Goal: Task Accomplishment & Management: Use online tool/utility

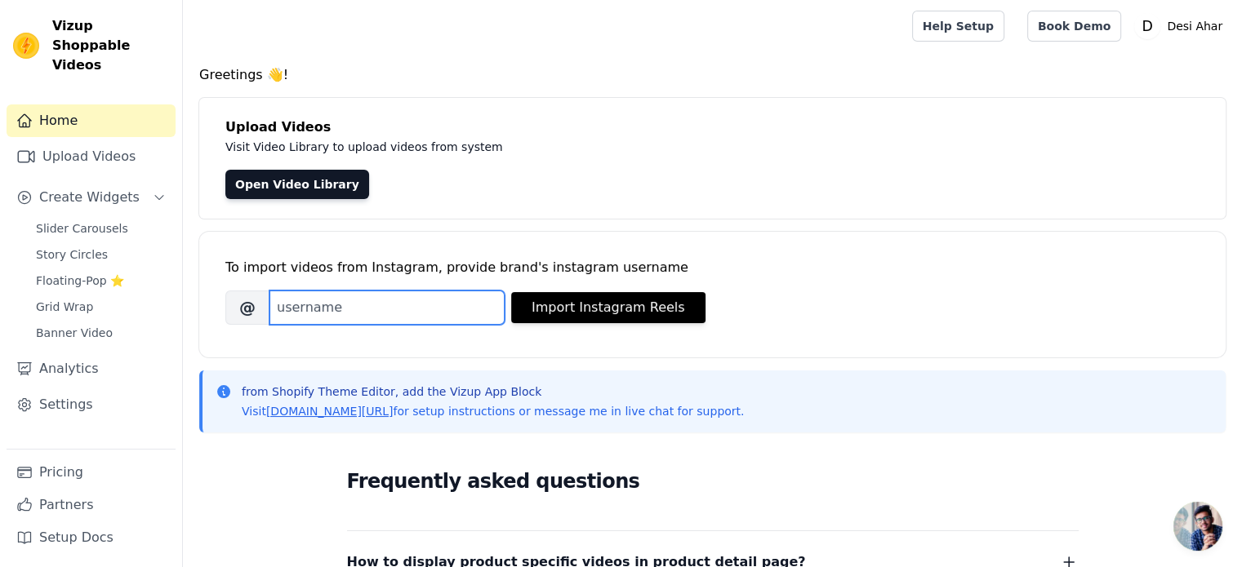
click at [345, 308] on input "Brand's Instagram Username" at bounding box center [386, 308] width 235 height 34
paste input "vedant_a2_cow_ghee"
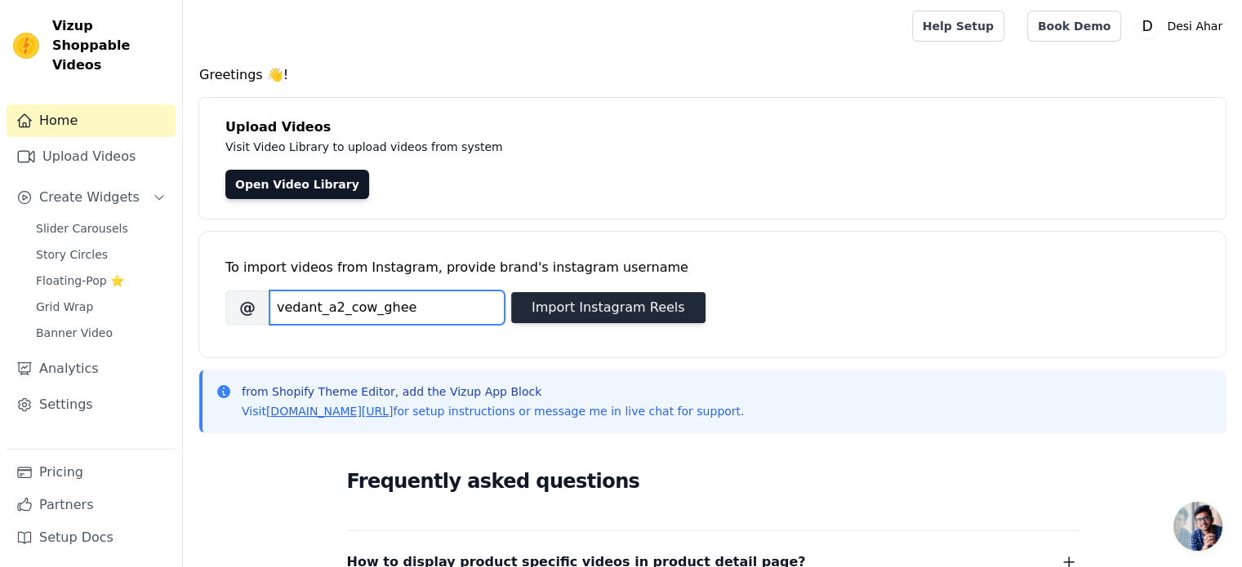
type input "vedant_a2_cow_ghee"
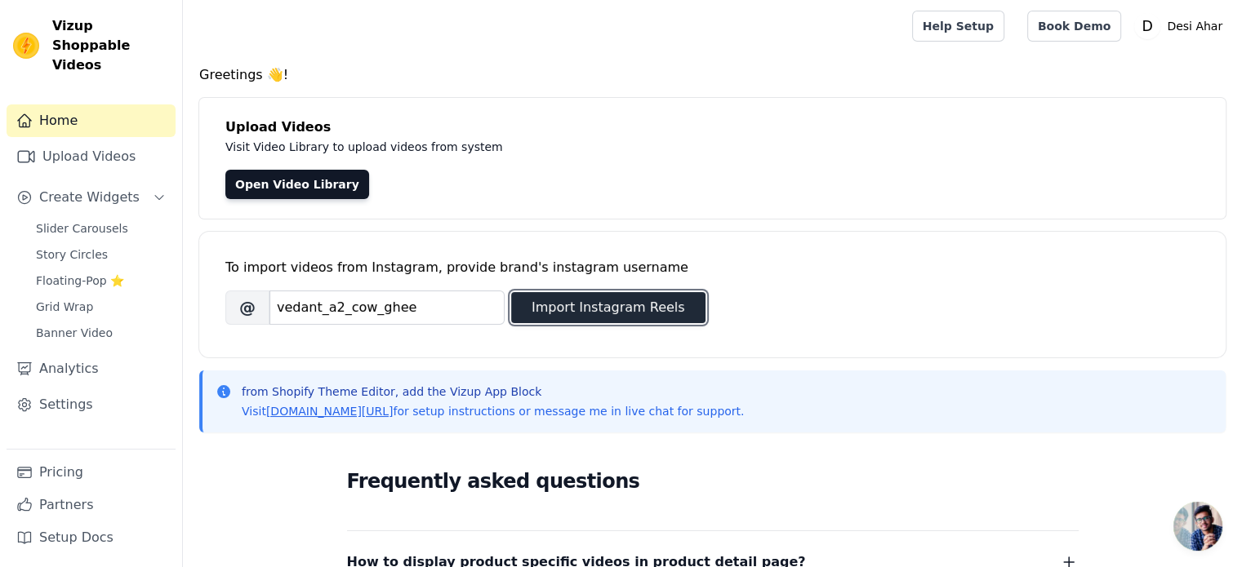
click at [555, 317] on button "Import Instagram Reels" at bounding box center [608, 307] width 194 height 31
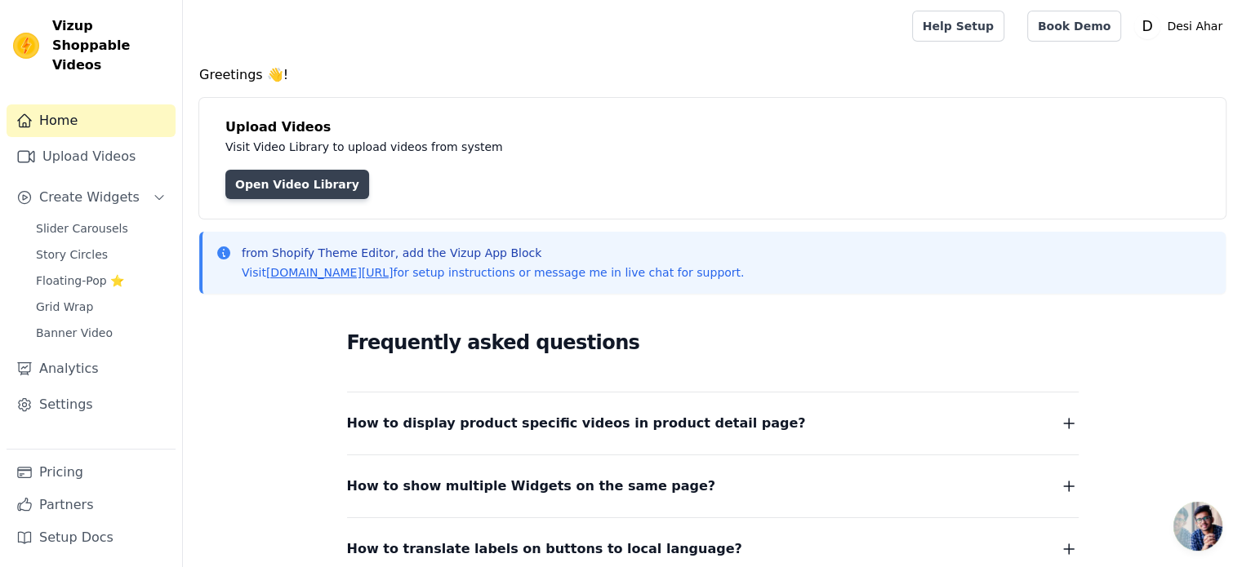
click at [258, 186] on link "Open Video Library" at bounding box center [297, 184] width 144 height 29
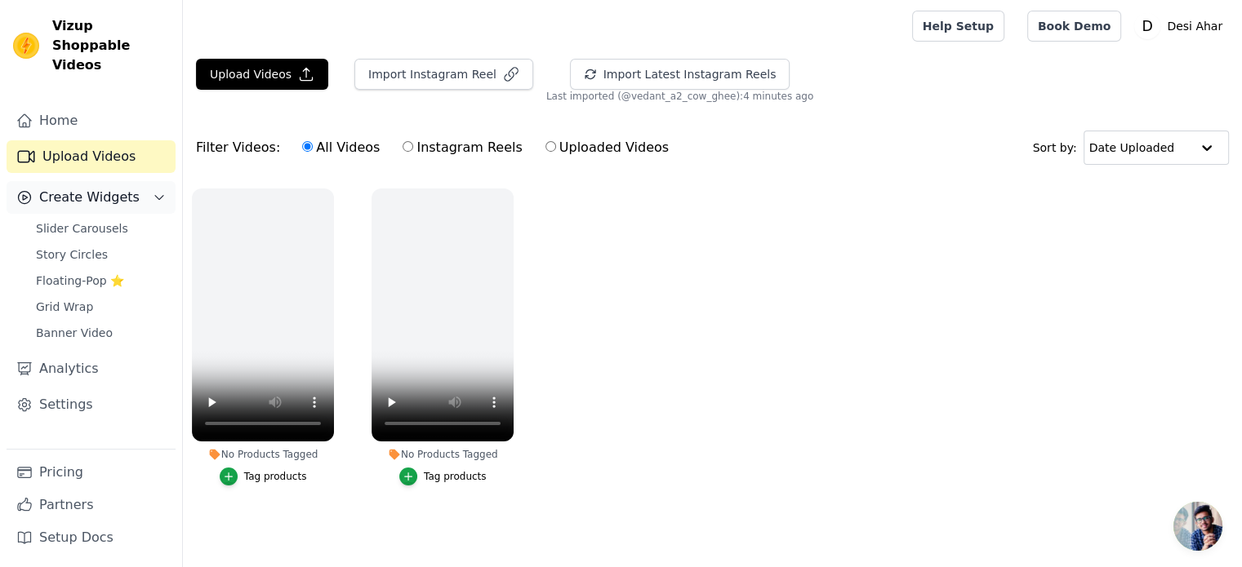
click at [103, 188] on span "Create Widgets" at bounding box center [89, 198] width 100 height 20
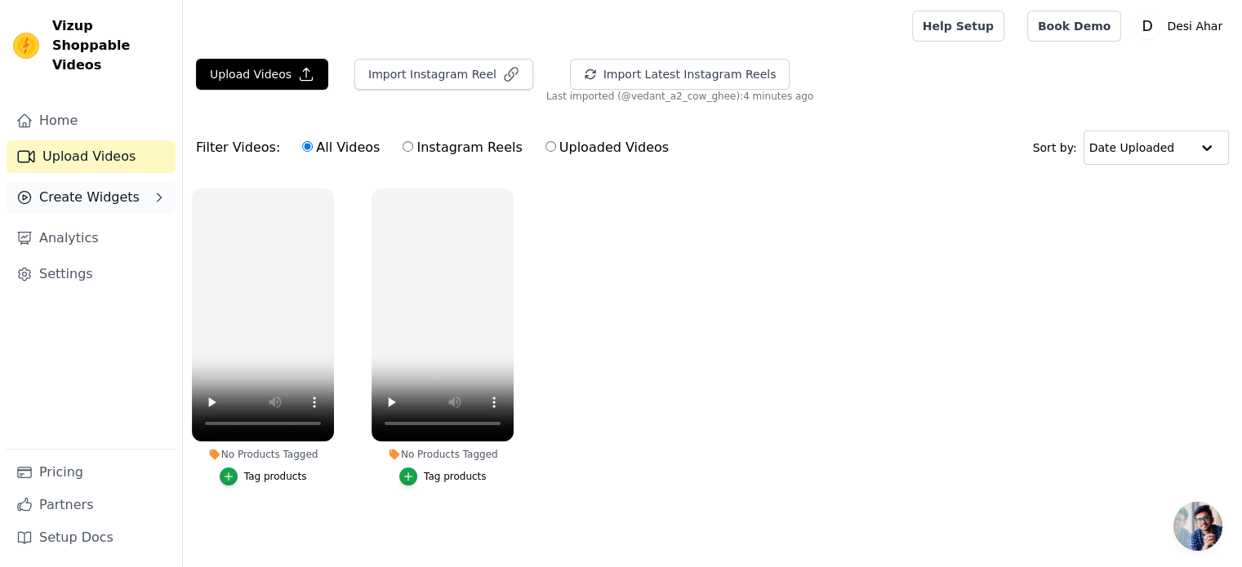
click at [114, 188] on span "Create Widgets" at bounding box center [89, 198] width 100 height 20
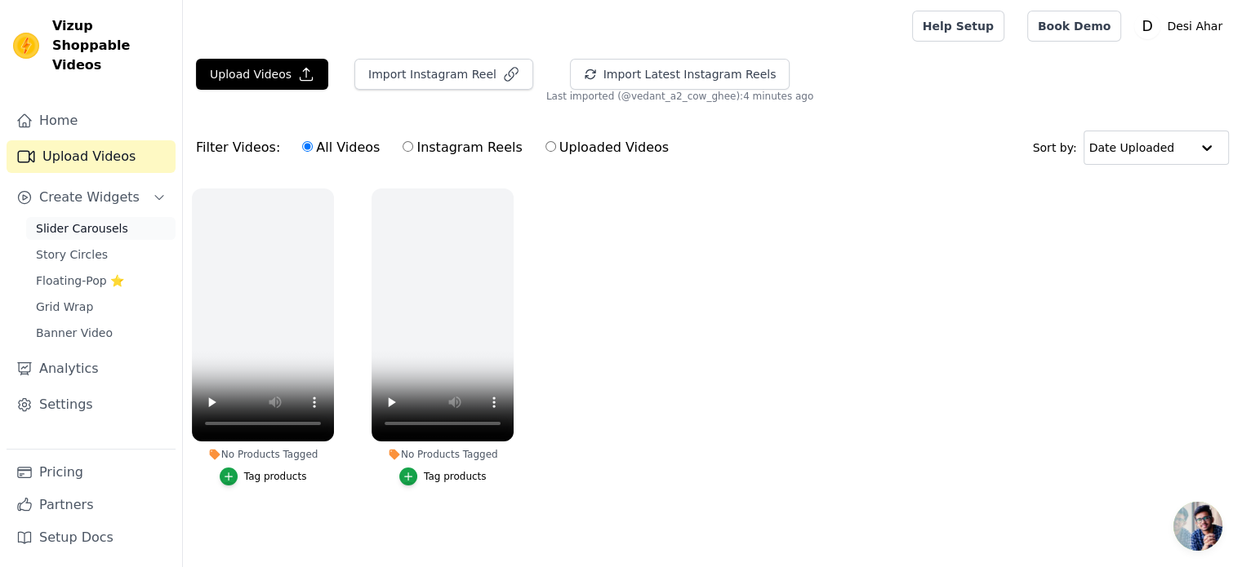
click at [105, 220] on span "Slider Carousels" at bounding box center [82, 228] width 92 height 16
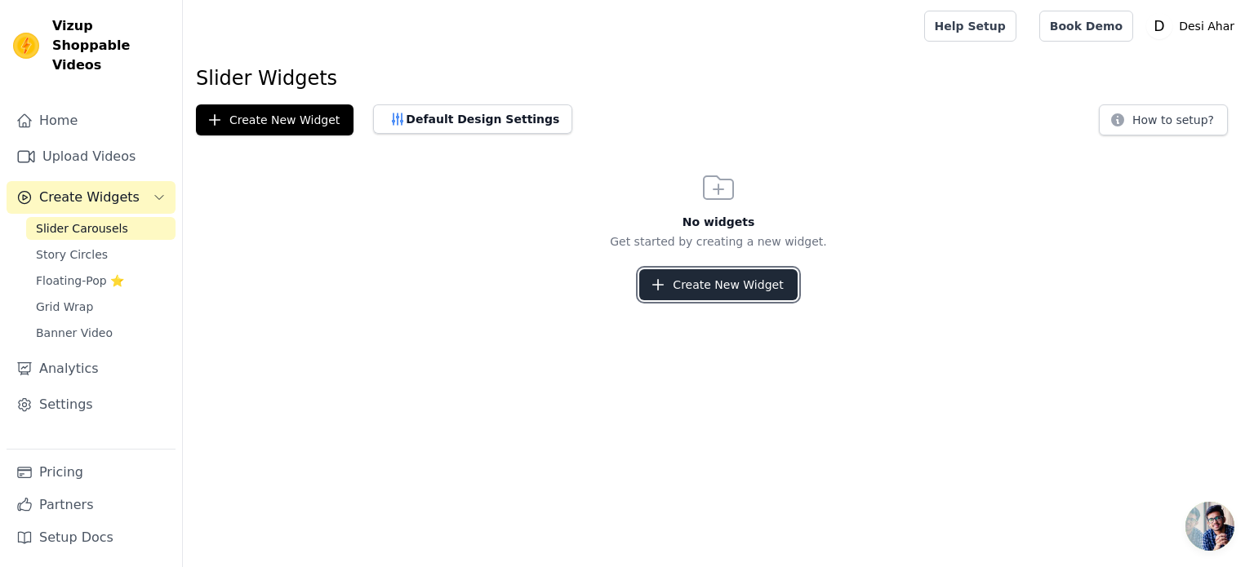
click at [707, 277] on button "Create New Widget" at bounding box center [718, 284] width 158 height 31
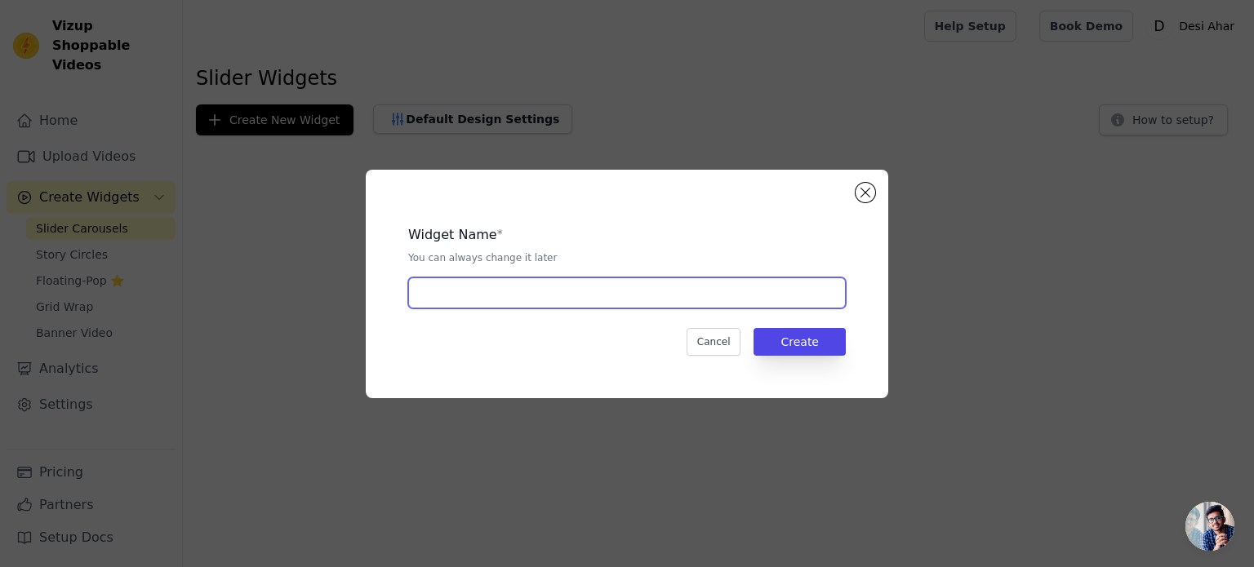
click at [546, 299] on input "text" at bounding box center [627, 293] width 438 height 31
type input "Reels"
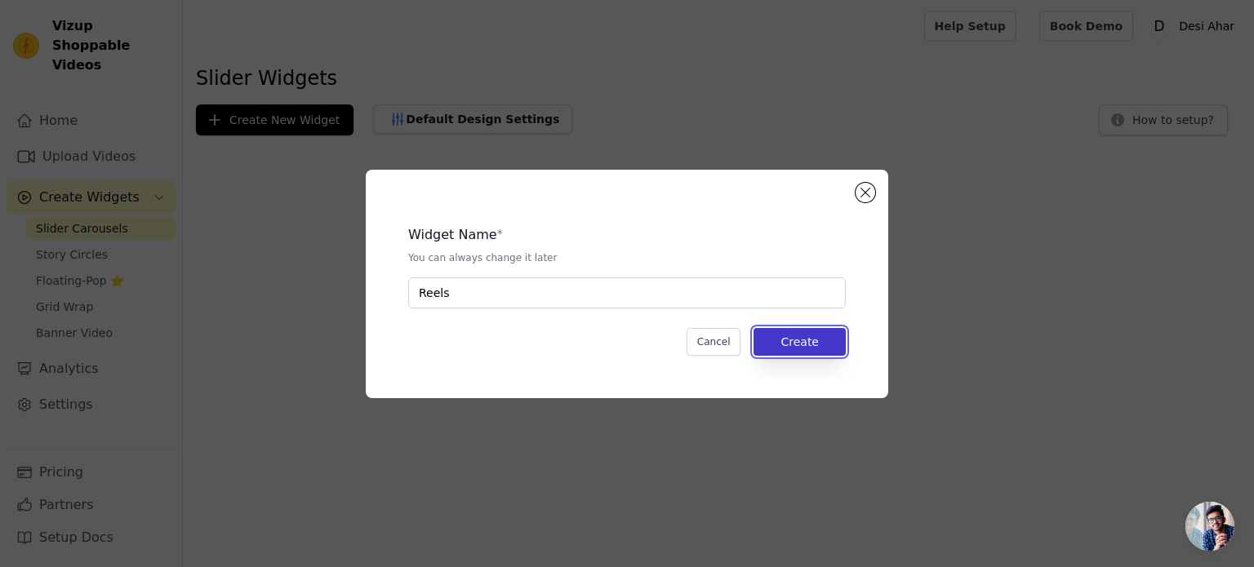
click at [818, 339] on button "Create" at bounding box center [800, 342] width 92 height 28
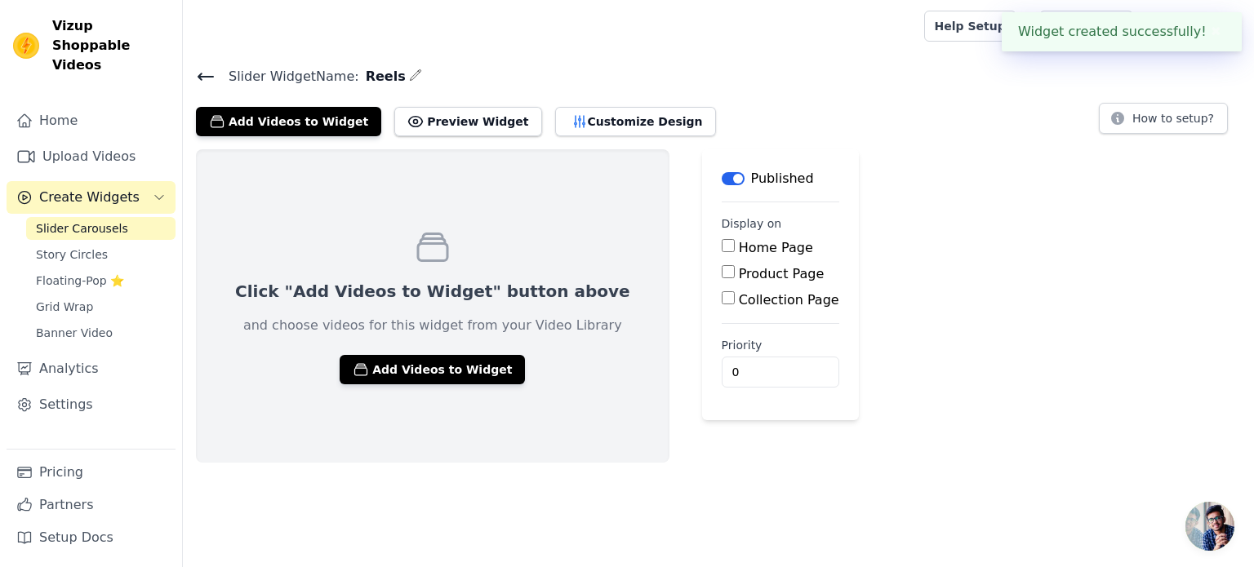
click at [739, 247] on label "Home Page" at bounding box center [776, 248] width 74 height 16
click at [722, 247] on input "Home Page" at bounding box center [728, 245] width 13 height 13
checkbox input "true"
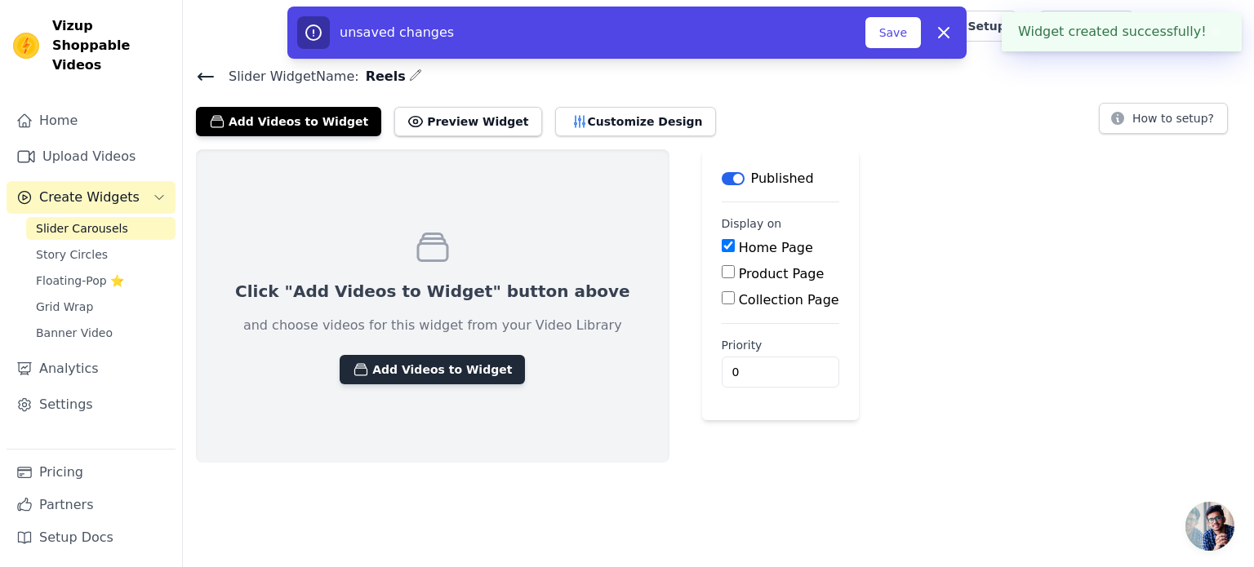
click at [441, 372] on button "Add Videos to Widget" at bounding box center [432, 369] width 185 height 29
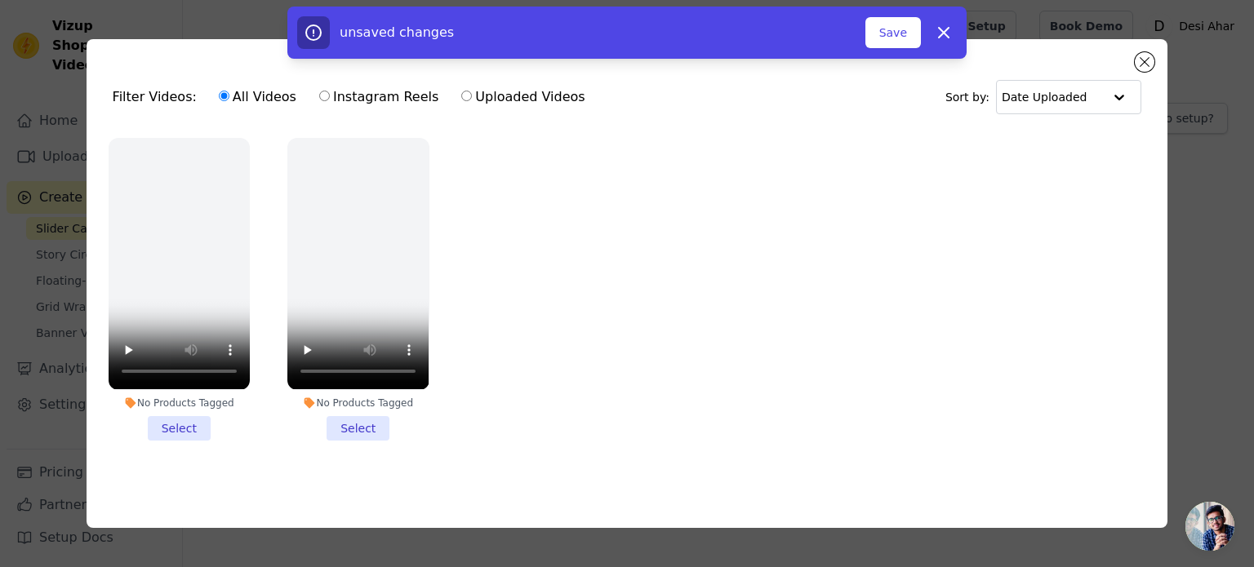
click at [340, 94] on label "Instagram Reels" at bounding box center [378, 97] width 121 height 21
click at [330, 94] on input "Instagram Reels" at bounding box center [324, 96] width 11 height 11
radio input "true"
click at [1149, 51] on div "unsaved changes Save Dismiss" at bounding box center [627, 33] width 1254 height 52
click at [935, 28] on icon "button" at bounding box center [944, 33] width 20 height 20
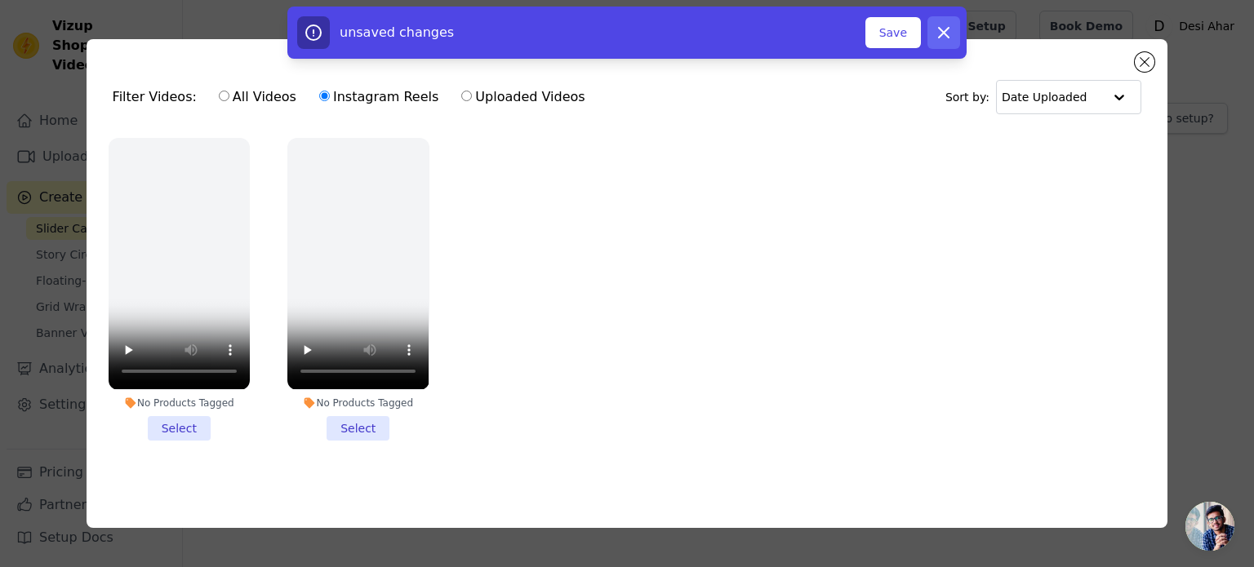
checkbox input "false"
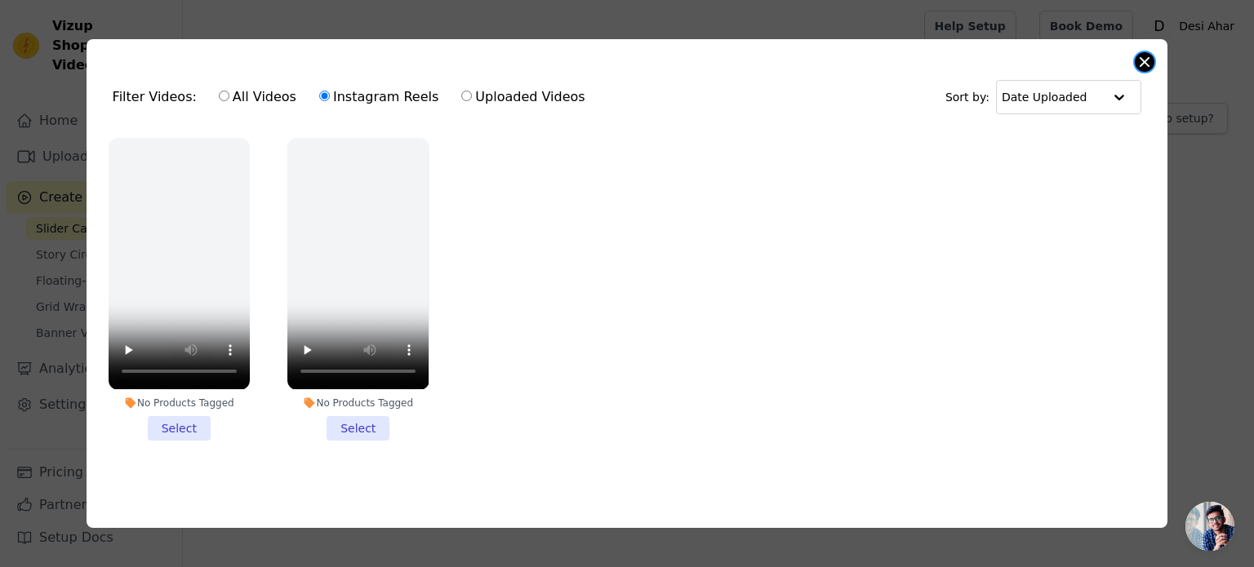
click at [1144, 52] on button "Close modal" at bounding box center [1145, 62] width 20 height 20
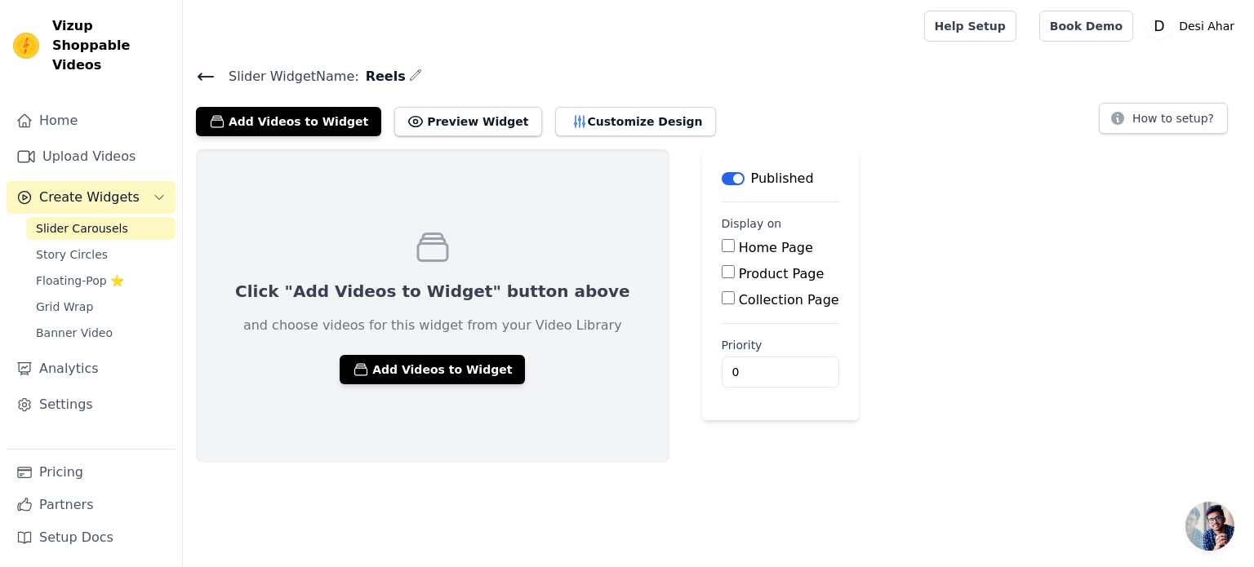
click at [219, 70] on span "Slider Widget Name:" at bounding box center [288, 77] width 144 height 20
click at [211, 78] on icon at bounding box center [206, 77] width 20 height 20
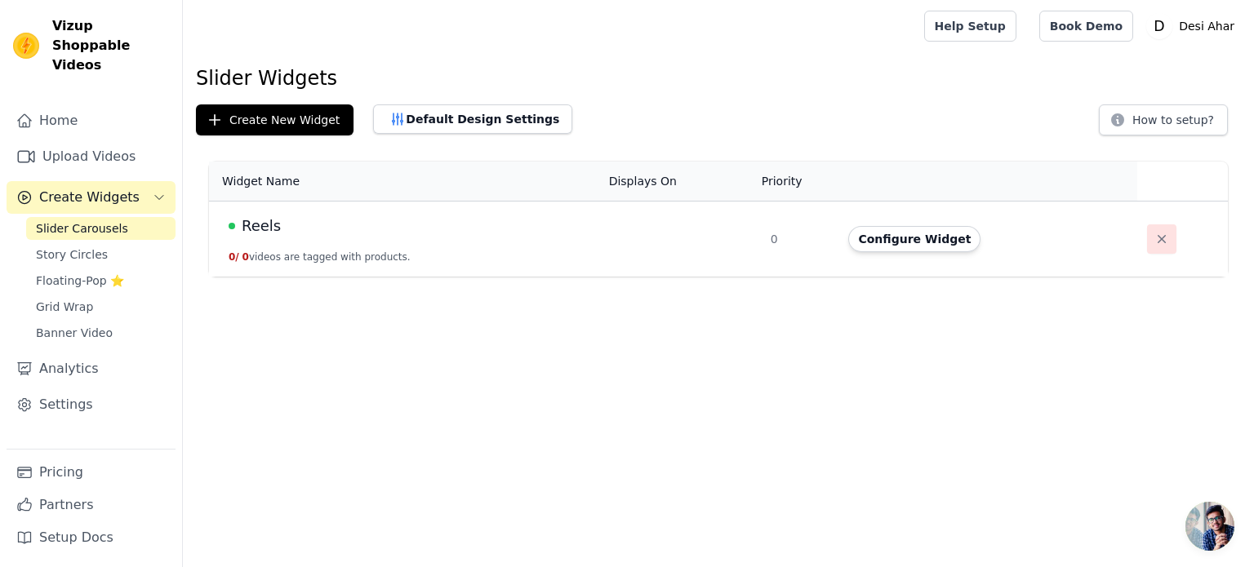
click at [1155, 234] on icon "button" at bounding box center [1162, 239] width 16 height 16
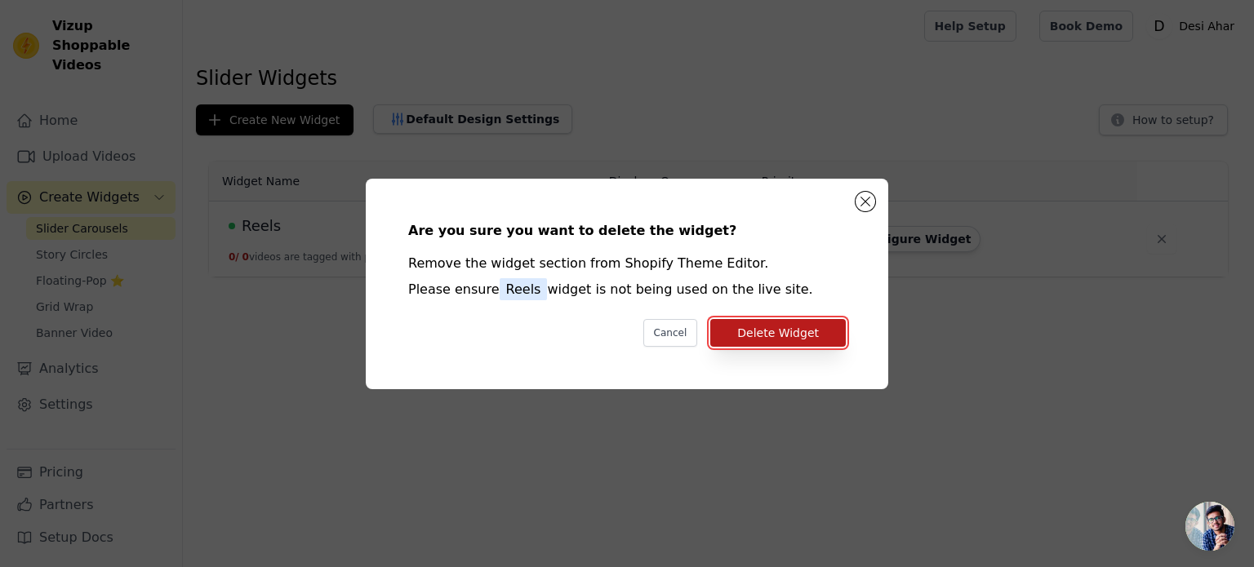
click at [754, 330] on button "Delete Widget" at bounding box center [778, 333] width 136 height 28
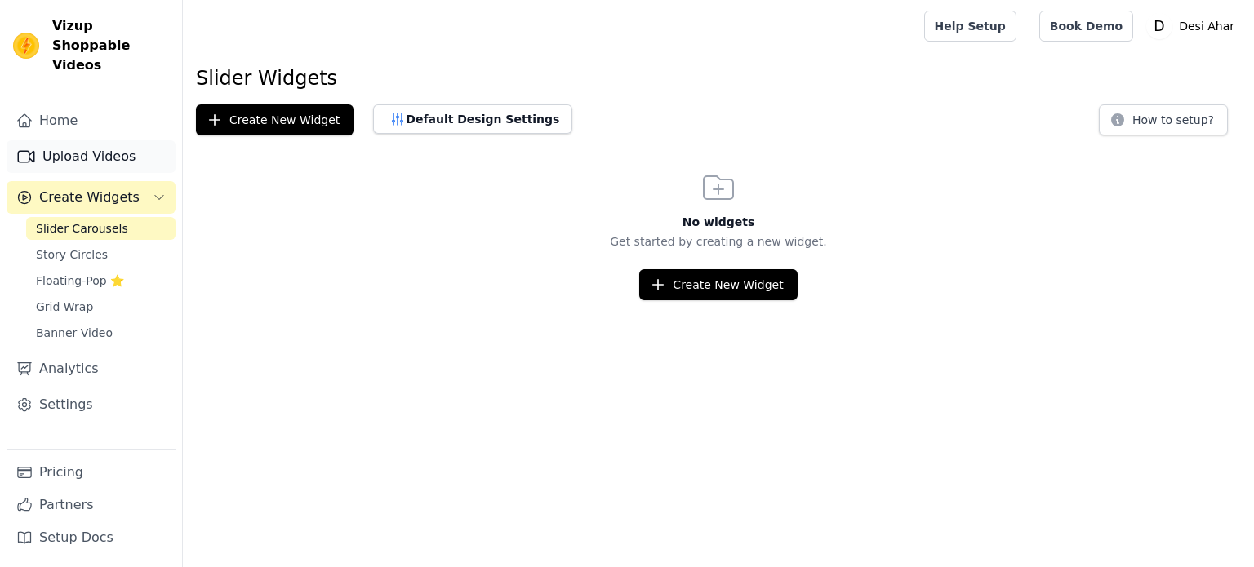
click at [87, 140] on link "Upload Videos" at bounding box center [91, 156] width 169 height 33
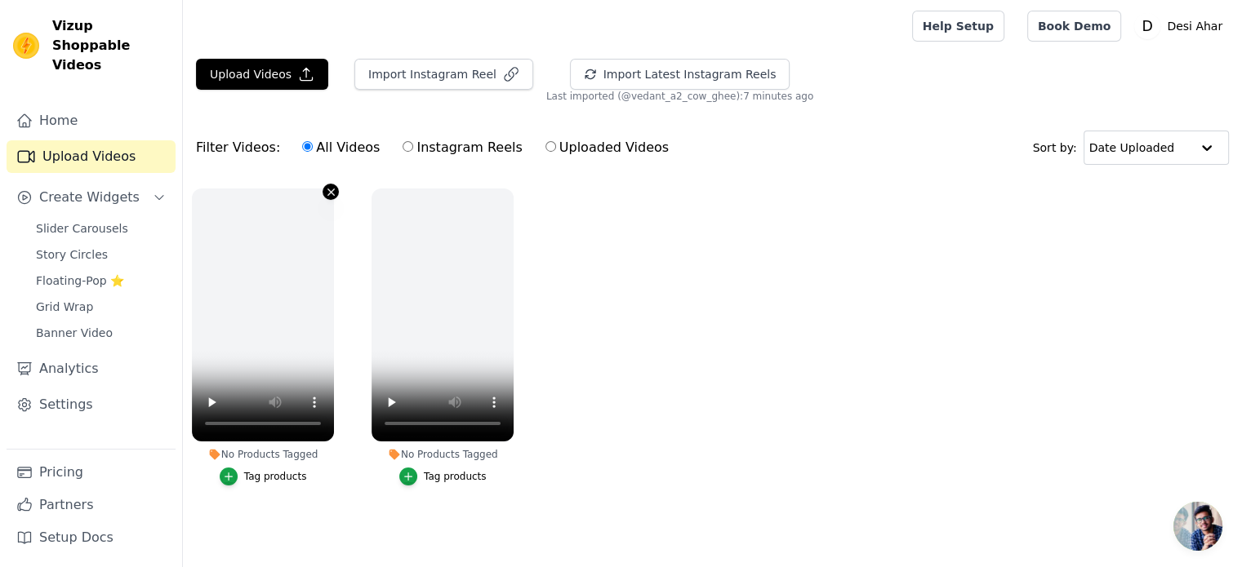
click at [331, 191] on icon "button" at bounding box center [330, 192] width 7 height 7
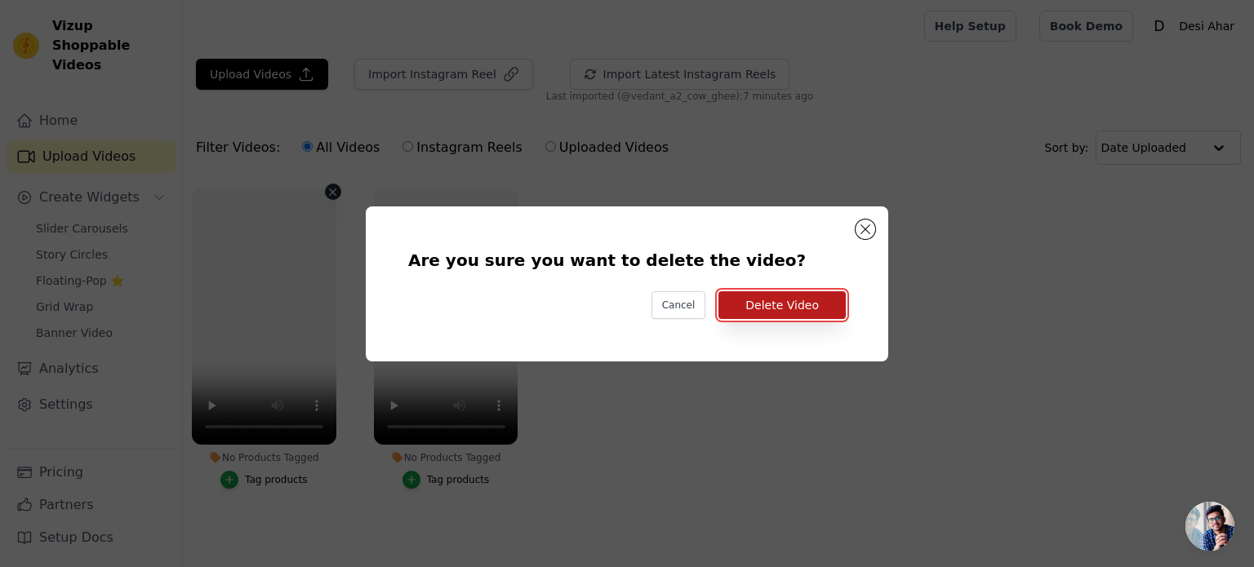
click at [822, 307] on button "Delete Video" at bounding box center [782, 305] width 127 height 28
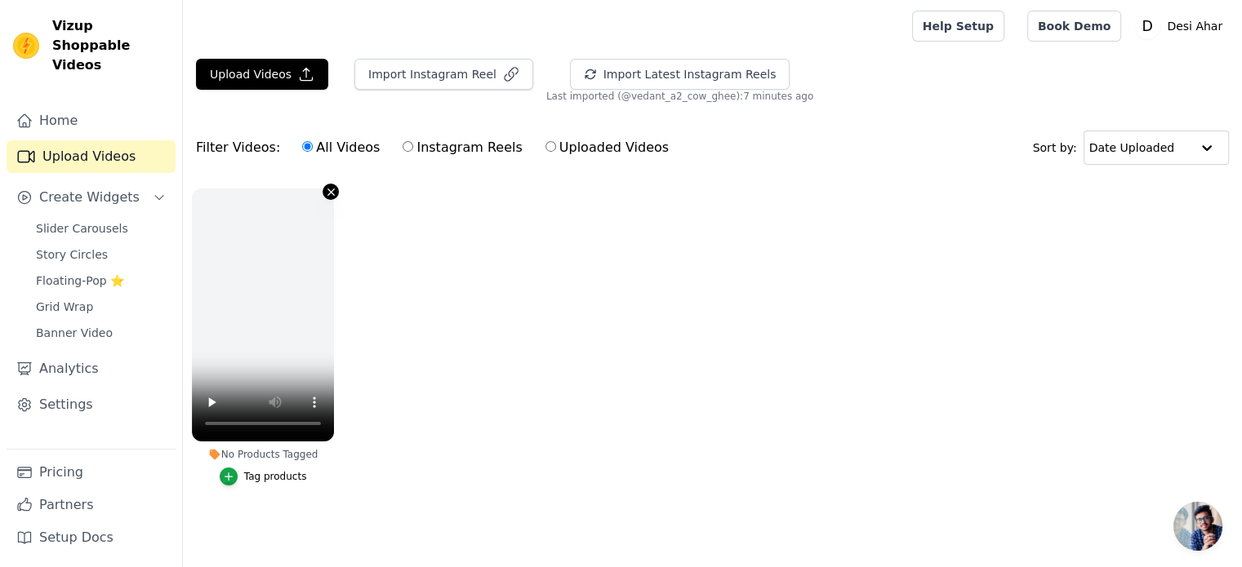
click at [327, 196] on icon "button" at bounding box center [331, 192] width 12 height 12
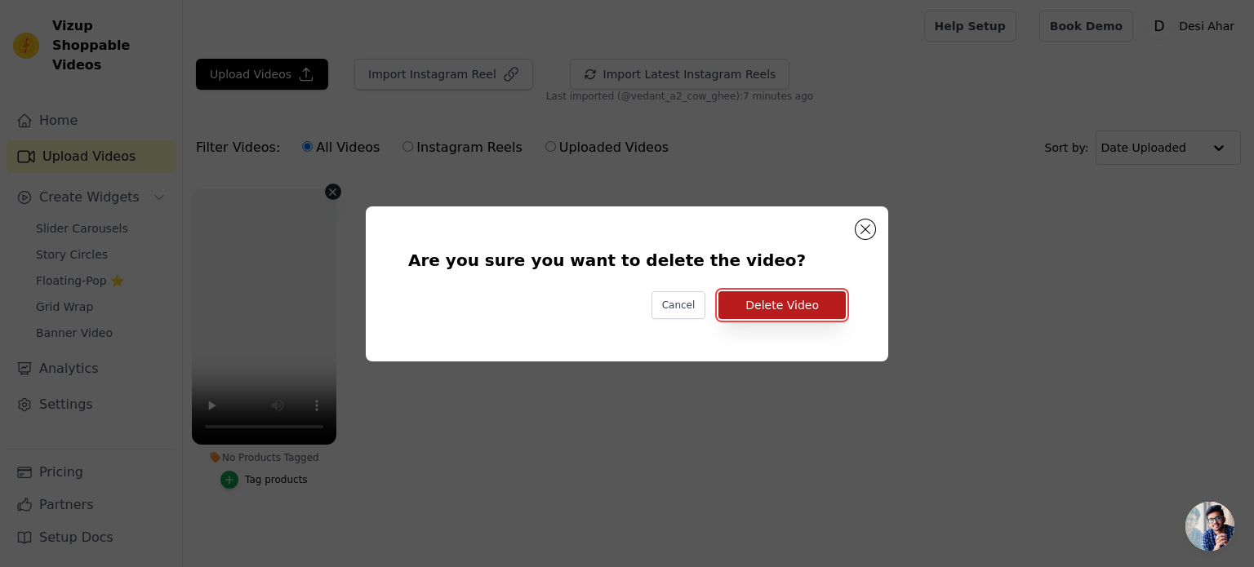
click at [800, 309] on button "Delete Video" at bounding box center [782, 305] width 127 height 28
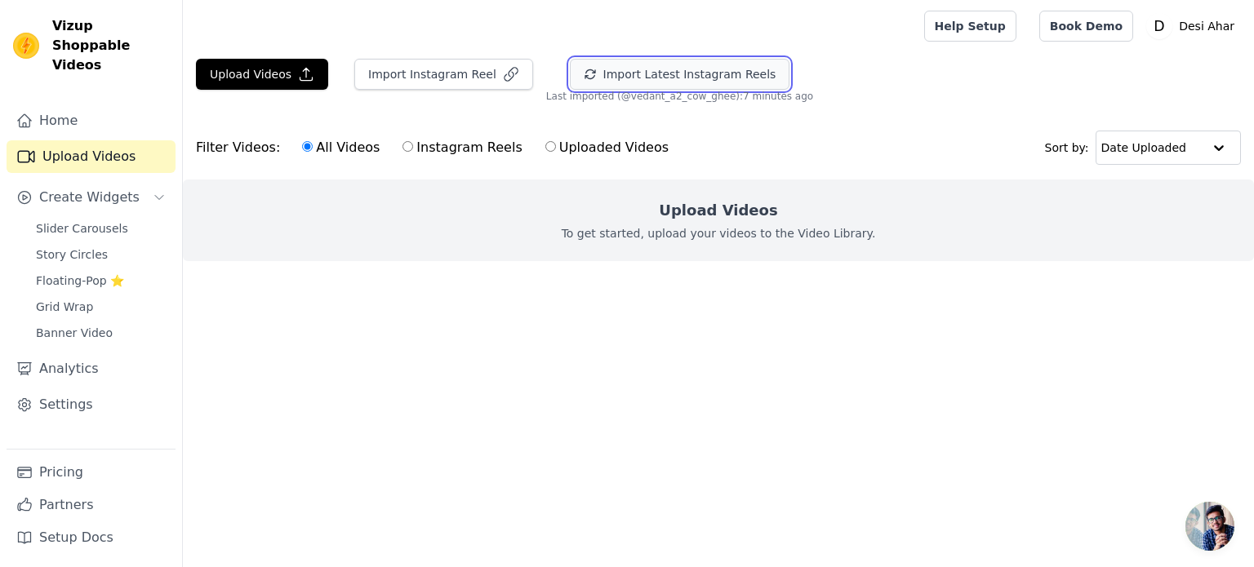
click at [643, 78] on button "Import Latest Instagram Reels" at bounding box center [680, 74] width 220 height 31
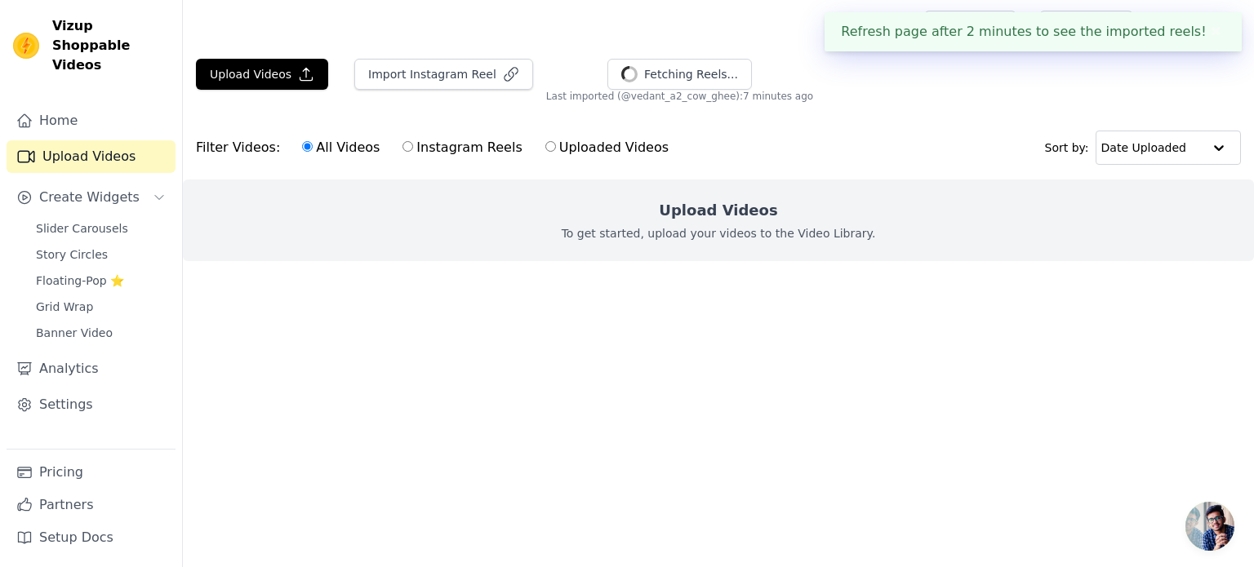
click at [1207, 32] on button "✖" at bounding box center [1216, 32] width 19 height 20
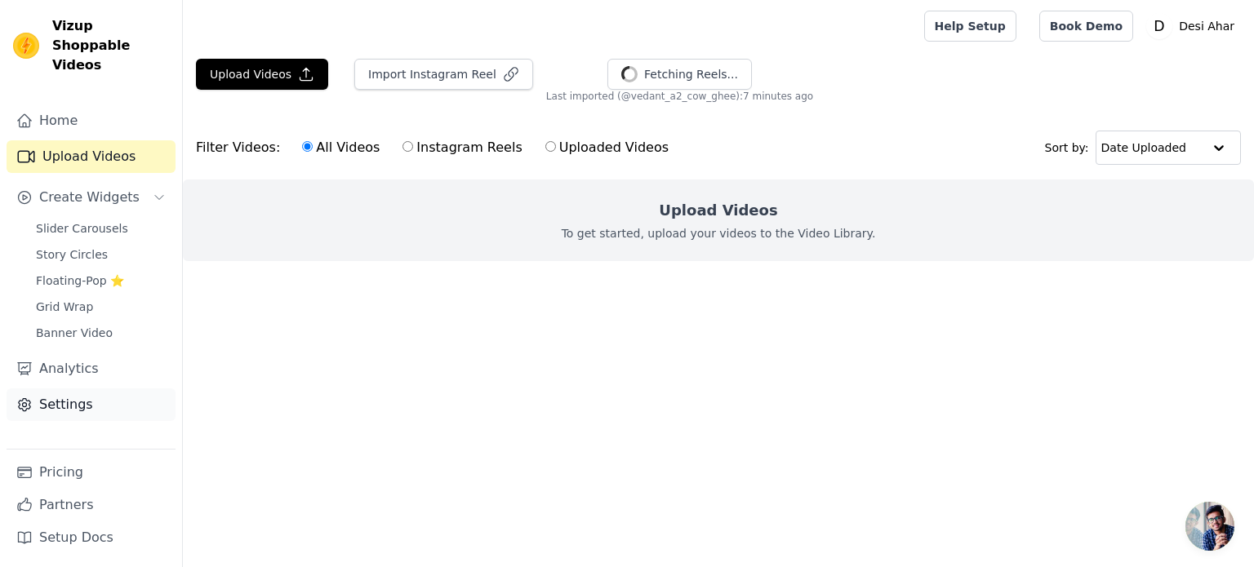
click at [89, 389] on link "Settings" at bounding box center [91, 405] width 169 height 33
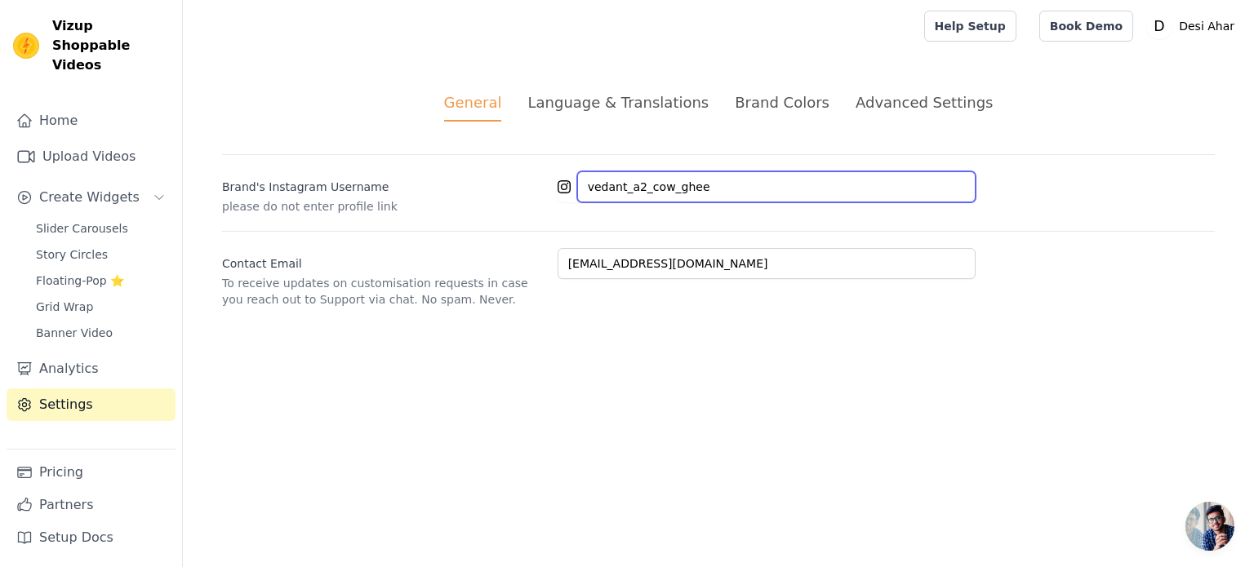
click at [723, 194] on input "vedant_a2_cow_ghee" at bounding box center [776, 186] width 398 height 31
paste input "barosifarms"
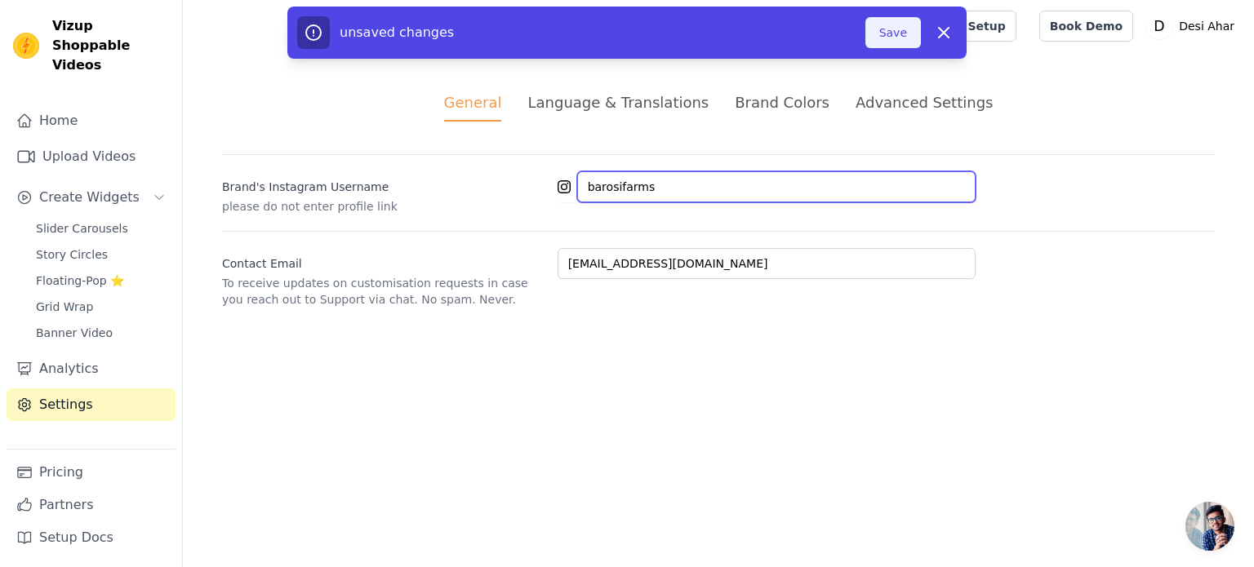
type input "barosifarms"
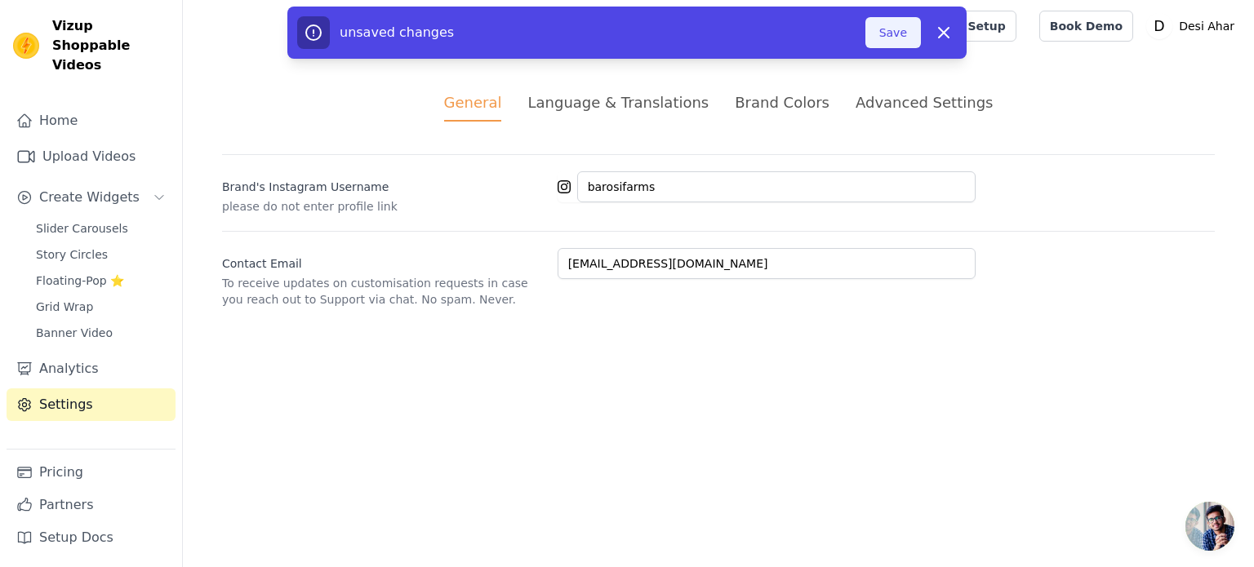
click at [904, 23] on button "Save" at bounding box center [894, 32] width 56 height 31
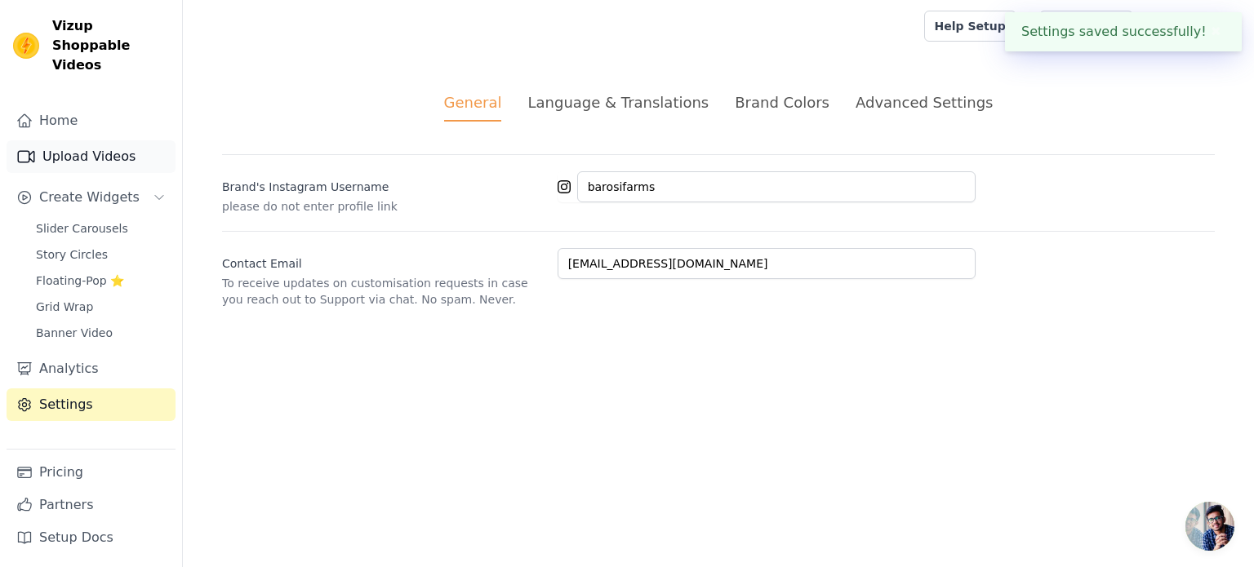
click at [79, 140] on link "Upload Videos" at bounding box center [91, 156] width 169 height 33
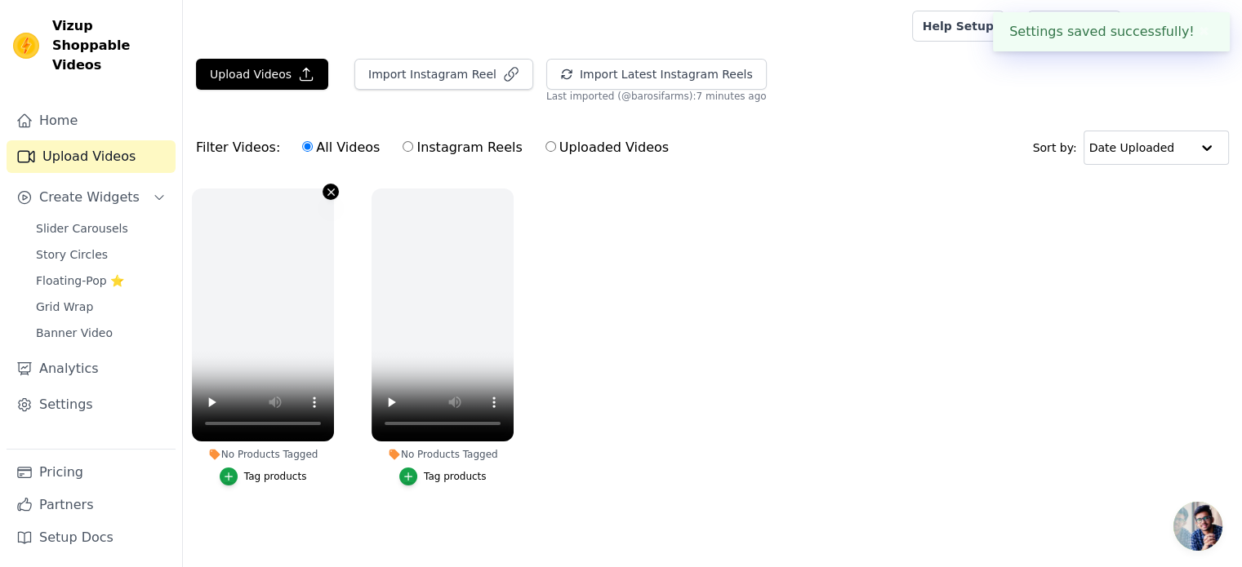
click at [327, 197] on icon "button" at bounding box center [331, 192] width 12 height 12
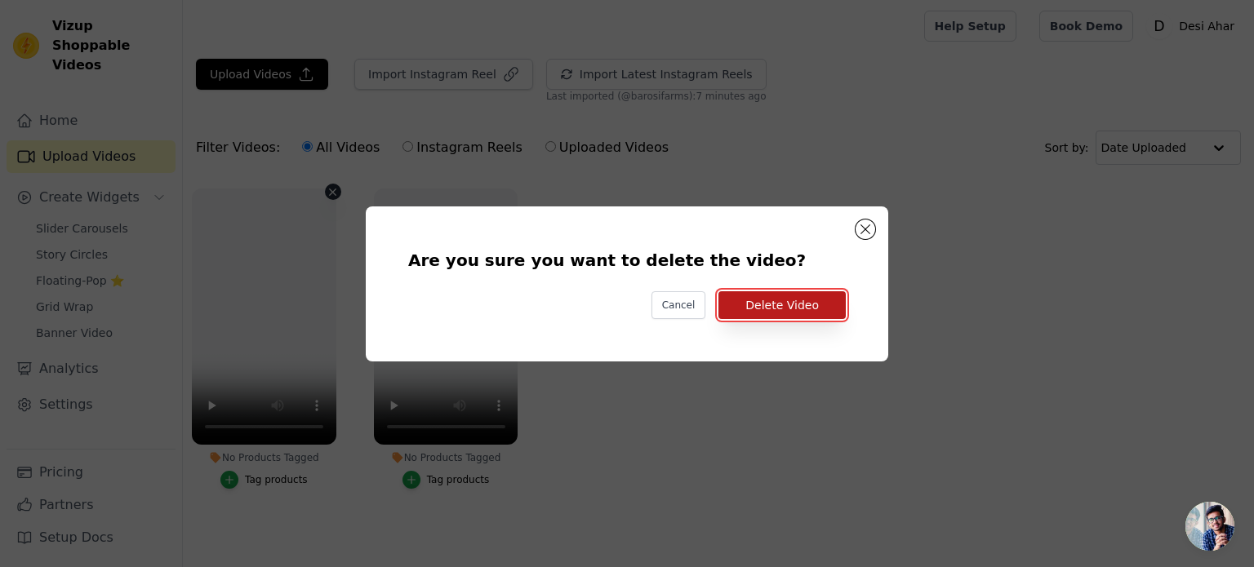
click at [829, 304] on button "Delete Video" at bounding box center [782, 305] width 127 height 28
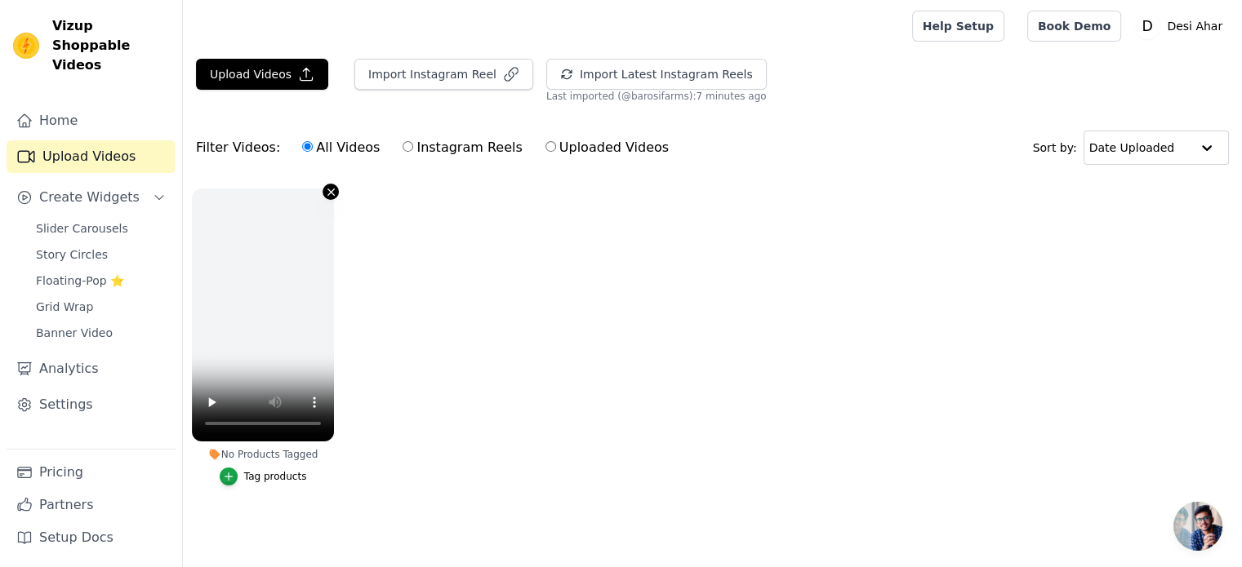
click at [327, 189] on icon "button" at bounding box center [331, 192] width 12 height 12
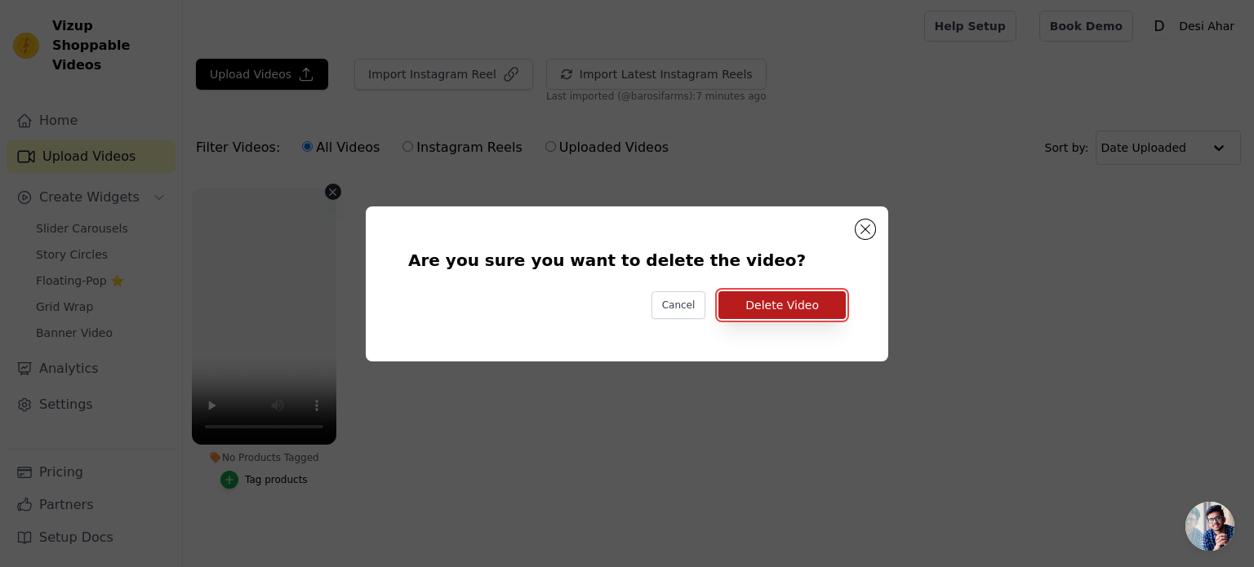
click at [741, 301] on button "Delete Video" at bounding box center [782, 305] width 127 height 28
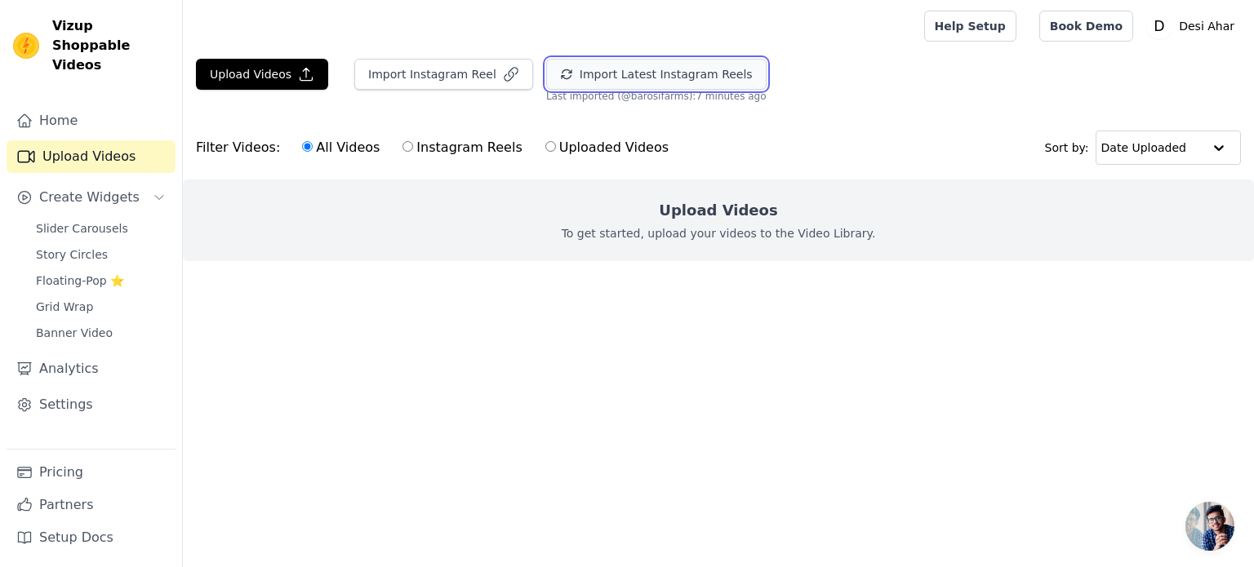
click at [647, 71] on button "Import Latest Instagram Reels" at bounding box center [656, 74] width 220 height 31
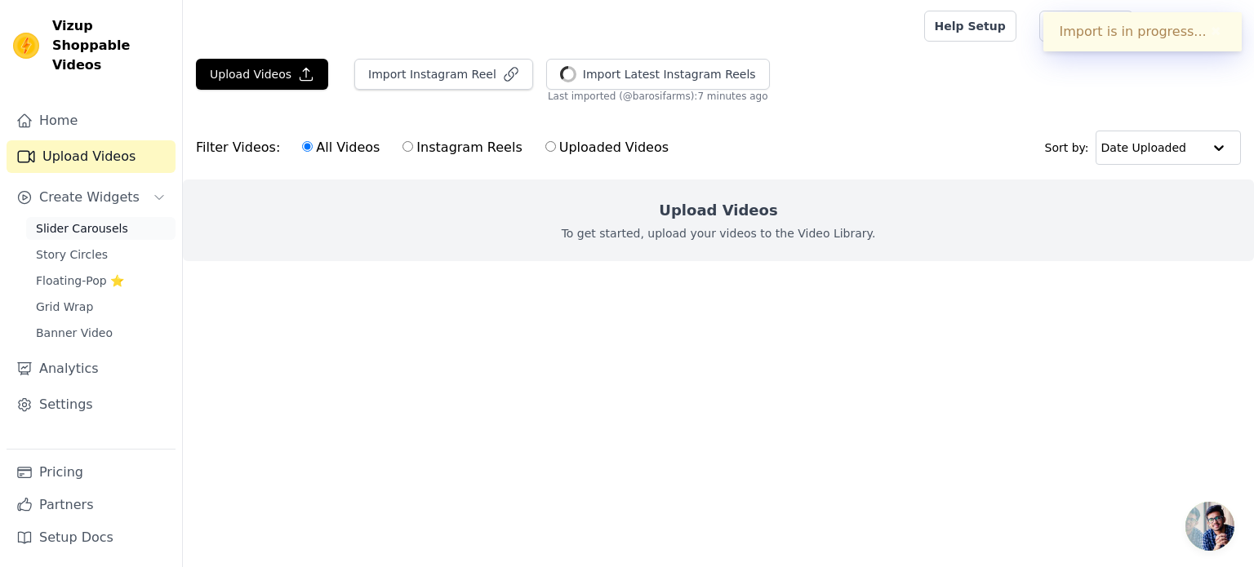
click at [91, 220] on span "Slider Carousels" at bounding box center [82, 228] width 92 height 16
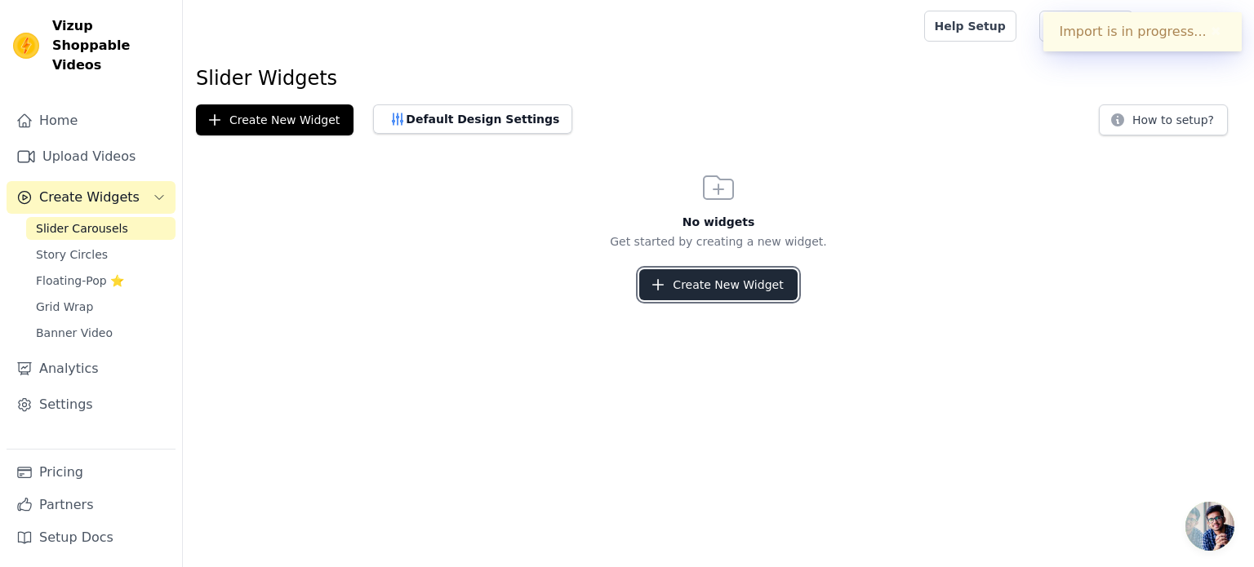
click at [666, 282] on icon "button" at bounding box center [658, 285] width 16 height 16
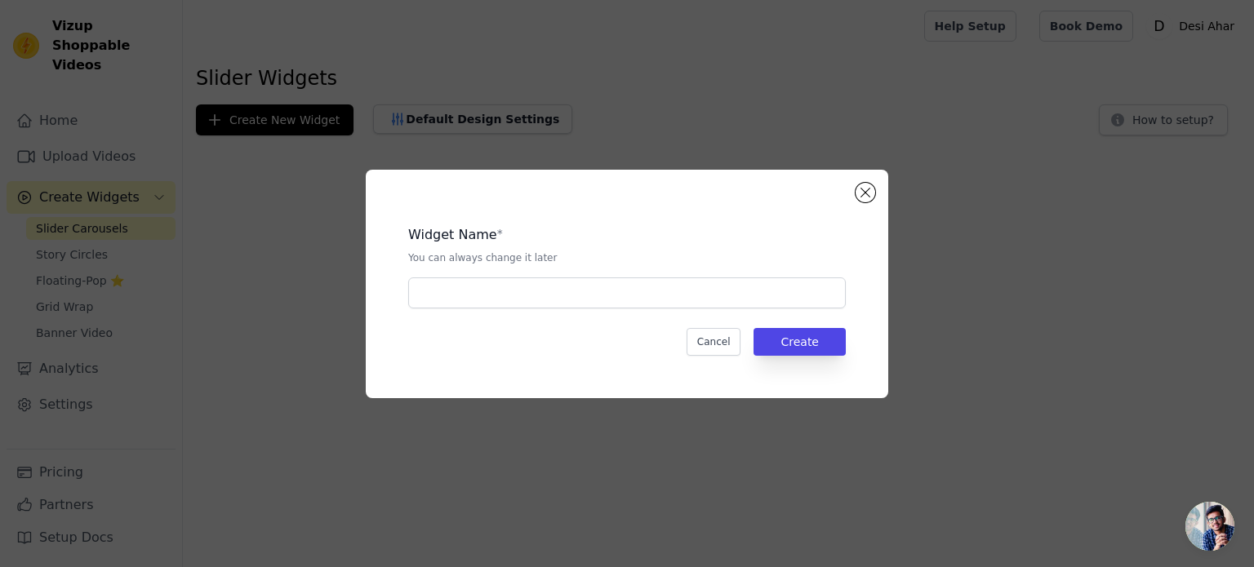
click at [719, 276] on div "Widget Name * You can always change it later" at bounding box center [627, 260] width 438 height 96
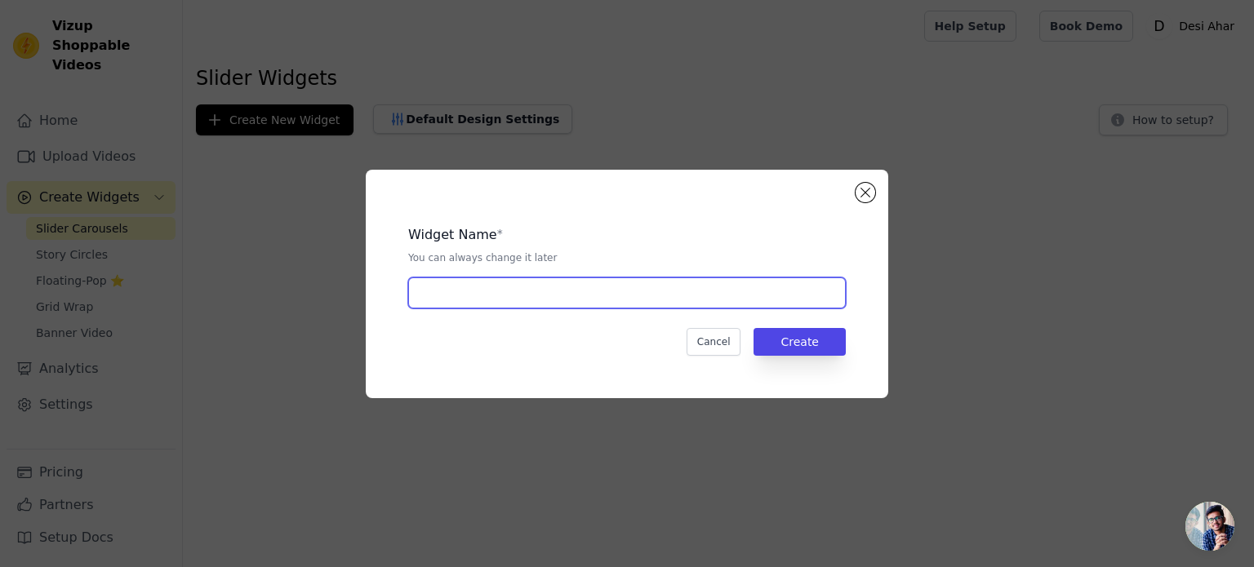
click at [614, 305] on input "text" at bounding box center [627, 293] width 438 height 31
type input "Reels"
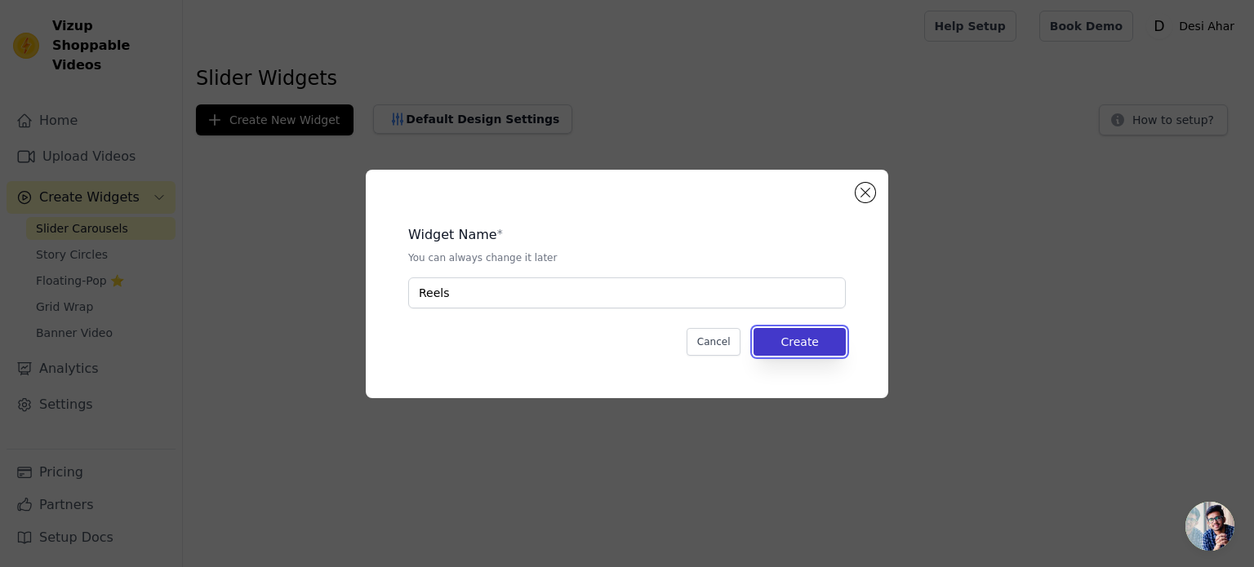
click at [828, 347] on button "Create" at bounding box center [800, 342] width 92 height 28
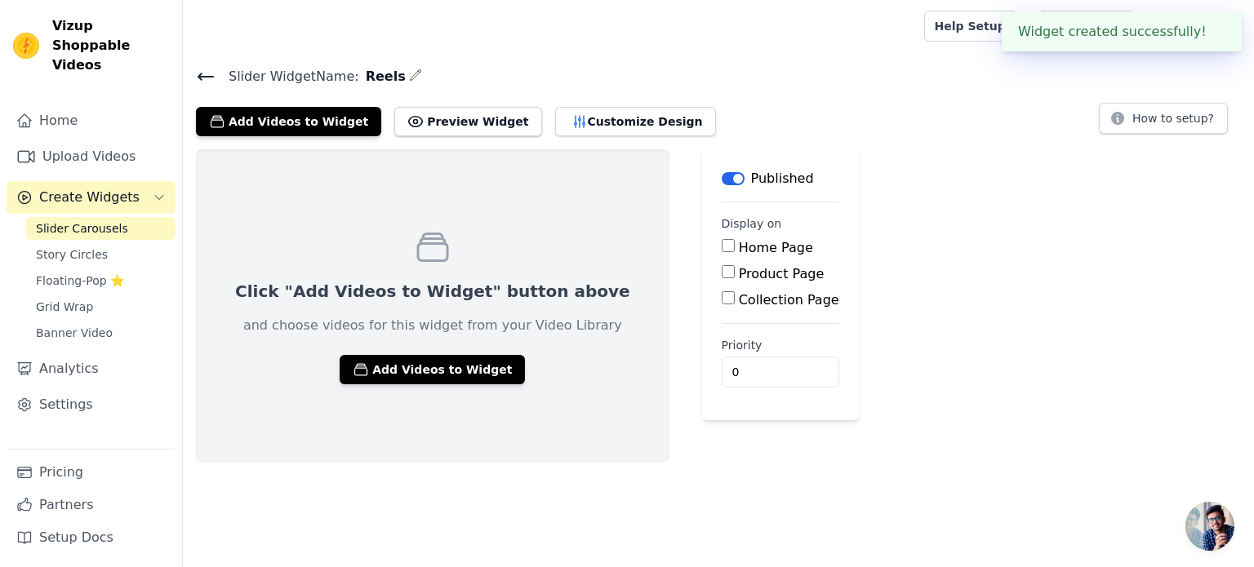
click at [722, 236] on fieldset "Display on Home Page Product Page Collection Page" at bounding box center [781, 263] width 118 height 95
click at [722, 244] on input "Home Page" at bounding box center [728, 245] width 13 height 13
checkbox input "true"
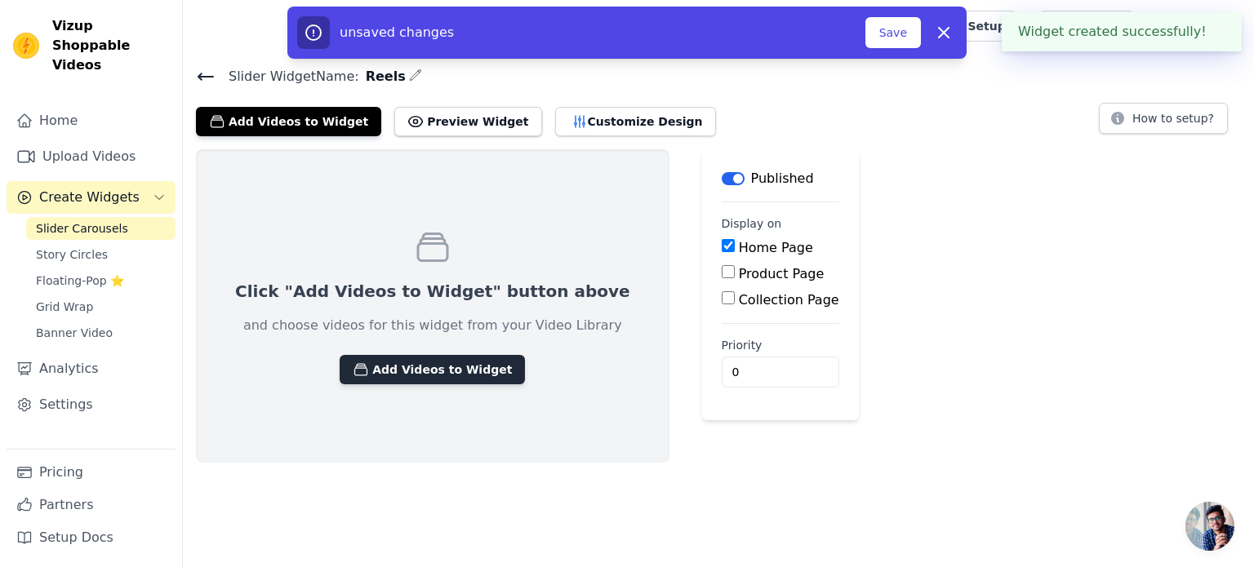
click at [404, 365] on button "Add Videos to Widget" at bounding box center [432, 369] width 185 height 29
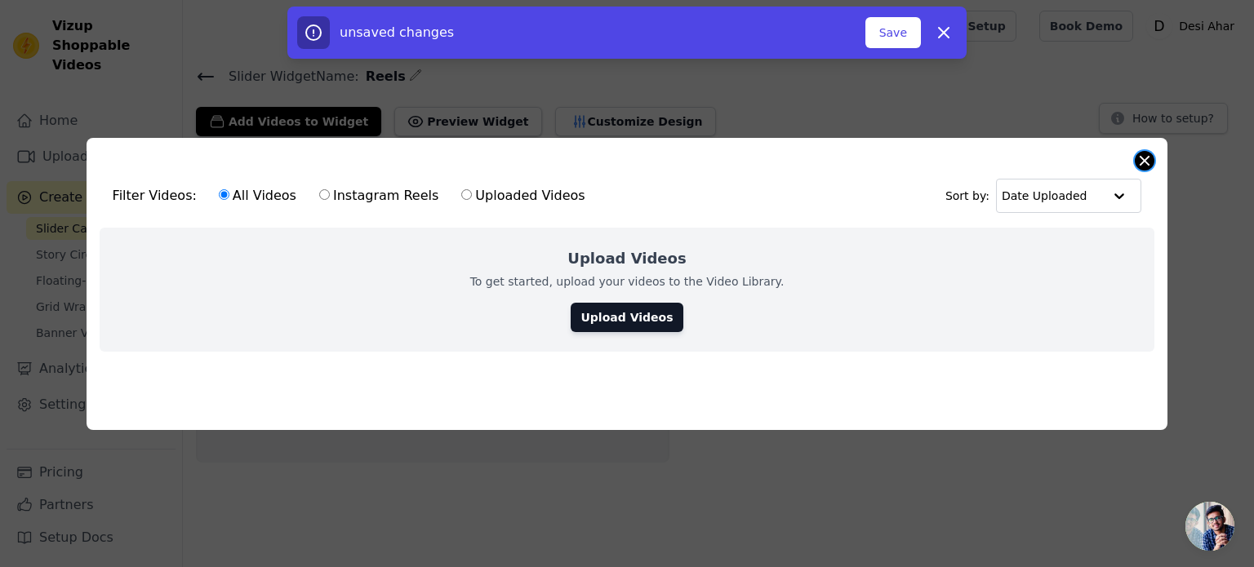
click at [1147, 153] on button "Close modal" at bounding box center [1145, 161] width 20 height 20
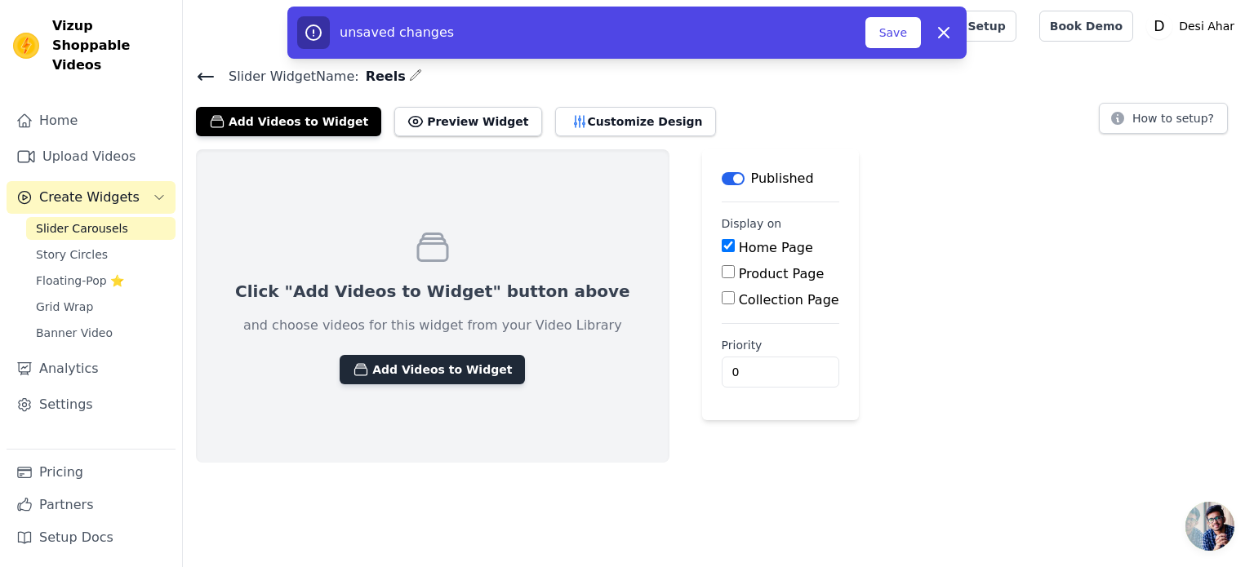
click at [418, 371] on button "Add Videos to Widget" at bounding box center [432, 369] width 185 height 29
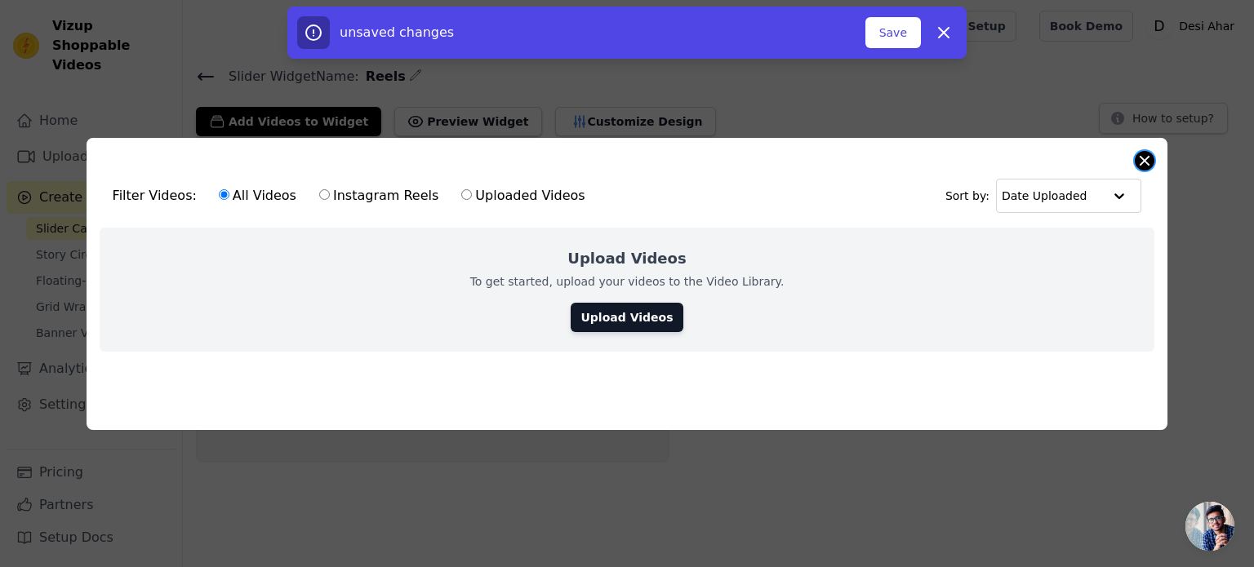
click at [1150, 158] on button "Close modal" at bounding box center [1145, 161] width 20 height 20
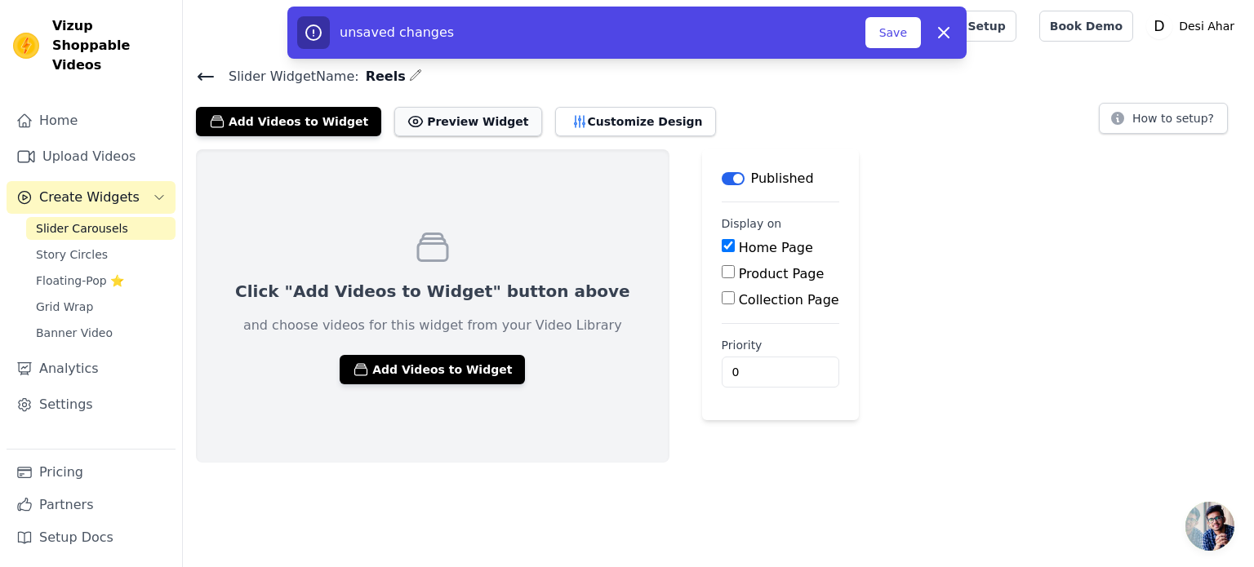
click at [432, 119] on button "Preview Widget" at bounding box center [467, 121] width 147 height 29
click at [359, 365] on button "Add Videos to Widget" at bounding box center [432, 369] width 185 height 29
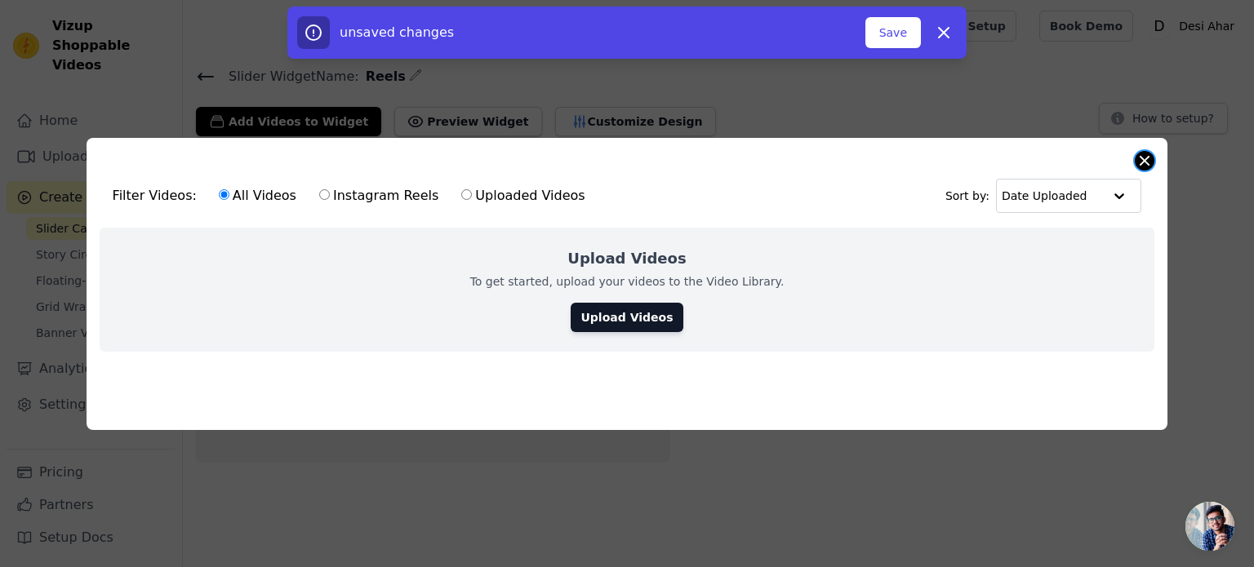
click at [1140, 156] on button "Close modal" at bounding box center [1145, 161] width 20 height 20
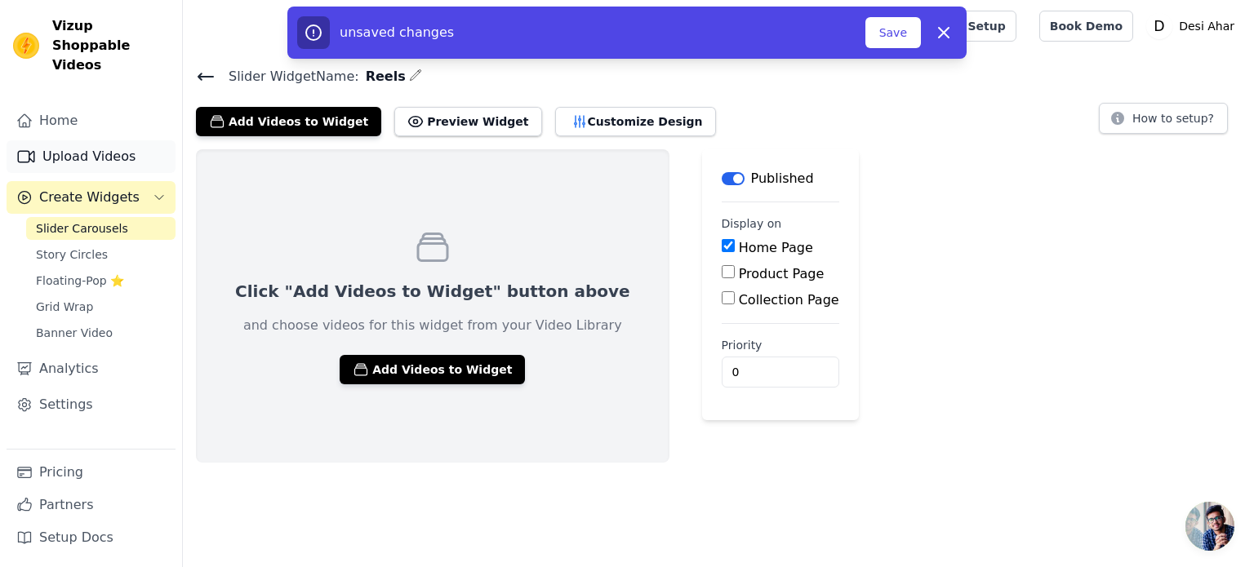
click at [87, 140] on link "Upload Videos" at bounding box center [91, 156] width 169 height 33
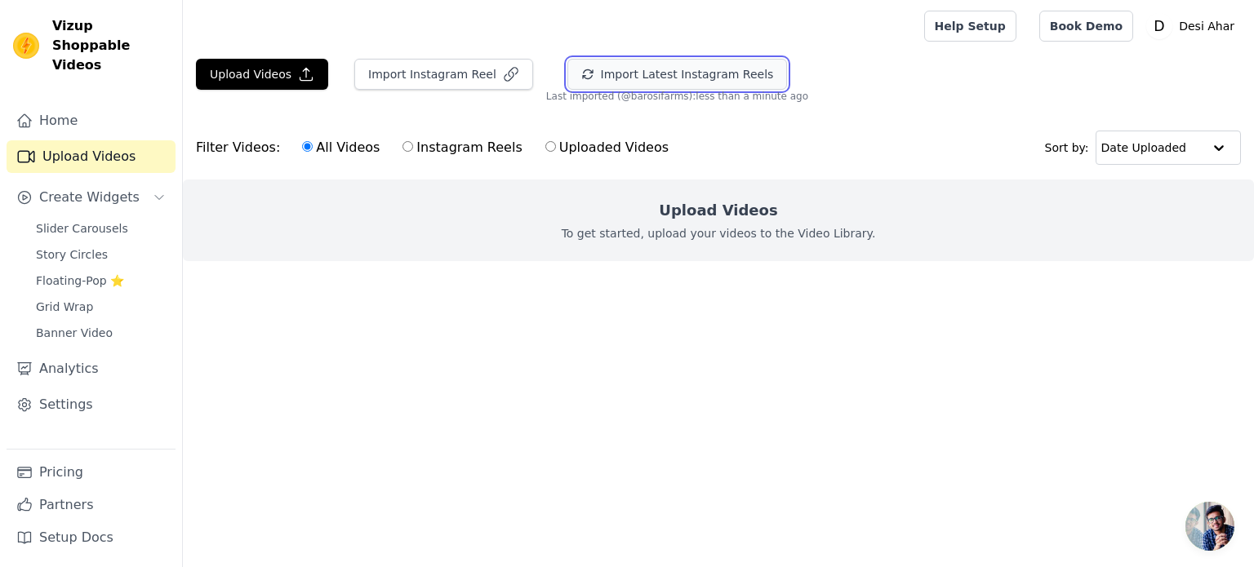
click at [702, 76] on button "Import Latest Instagram Reels" at bounding box center [677, 74] width 220 height 31
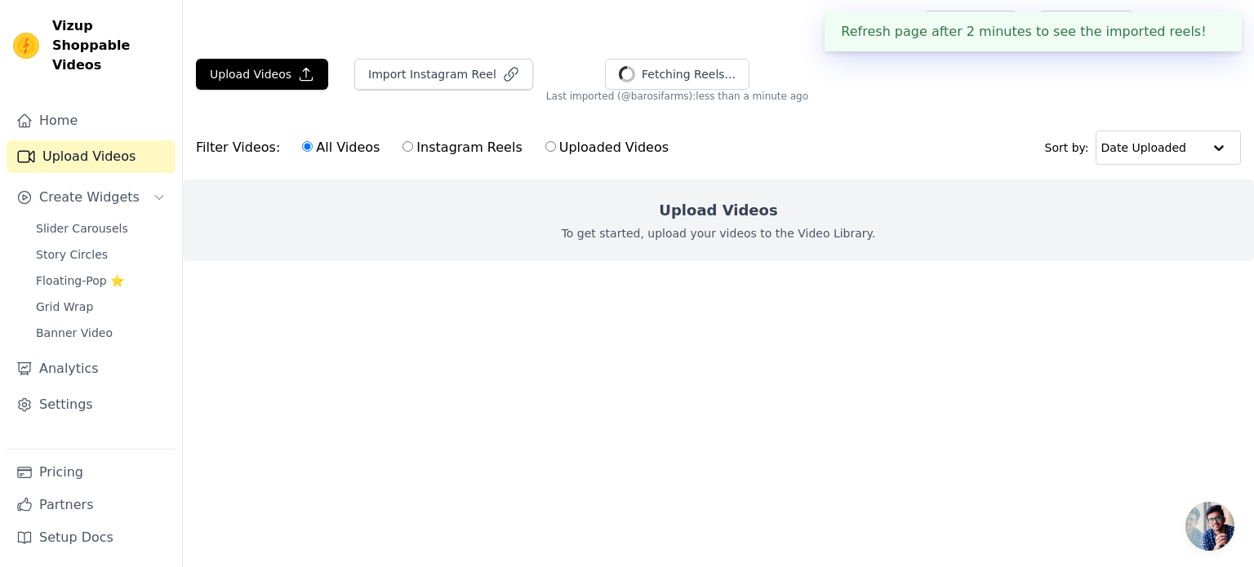
click at [759, 205] on h2 "Upload Videos" at bounding box center [718, 210] width 118 height 23
click at [1214, 32] on button "✖" at bounding box center [1216, 32] width 19 height 20
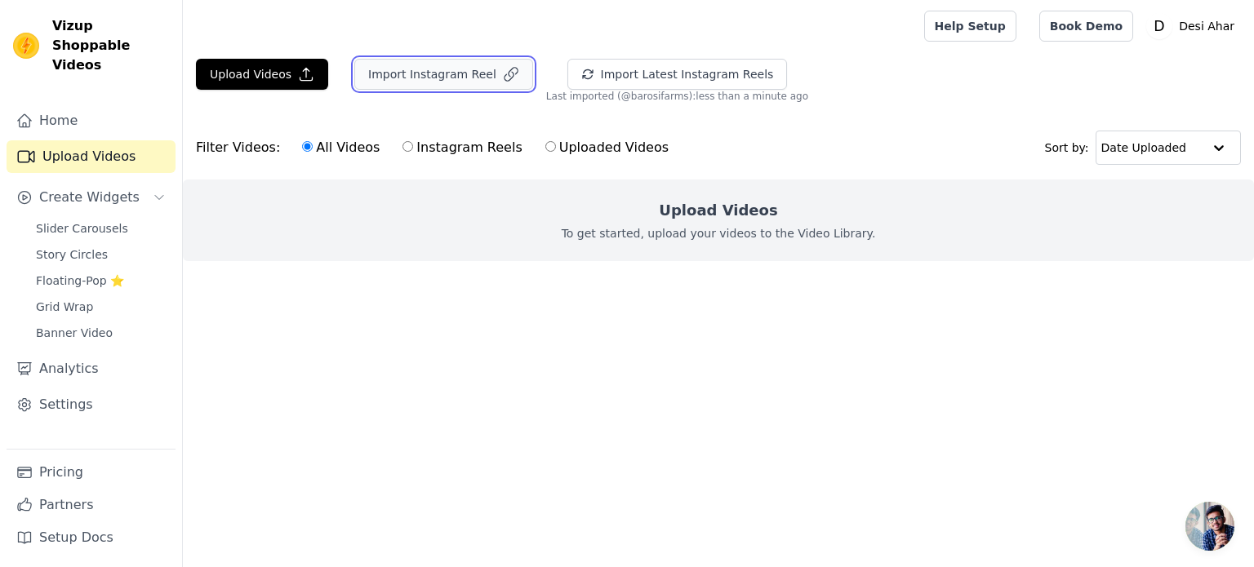
click at [458, 81] on button "Import Instagram Reel" at bounding box center [443, 74] width 179 height 31
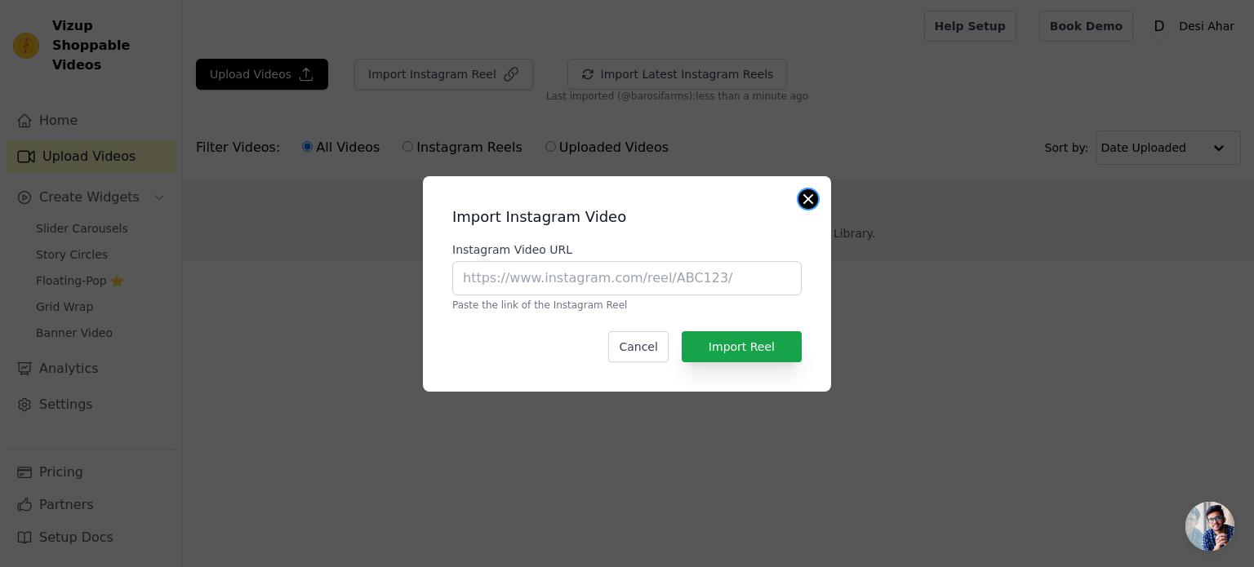
click at [808, 195] on button "Close modal" at bounding box center [809, 199] width 20 height 20
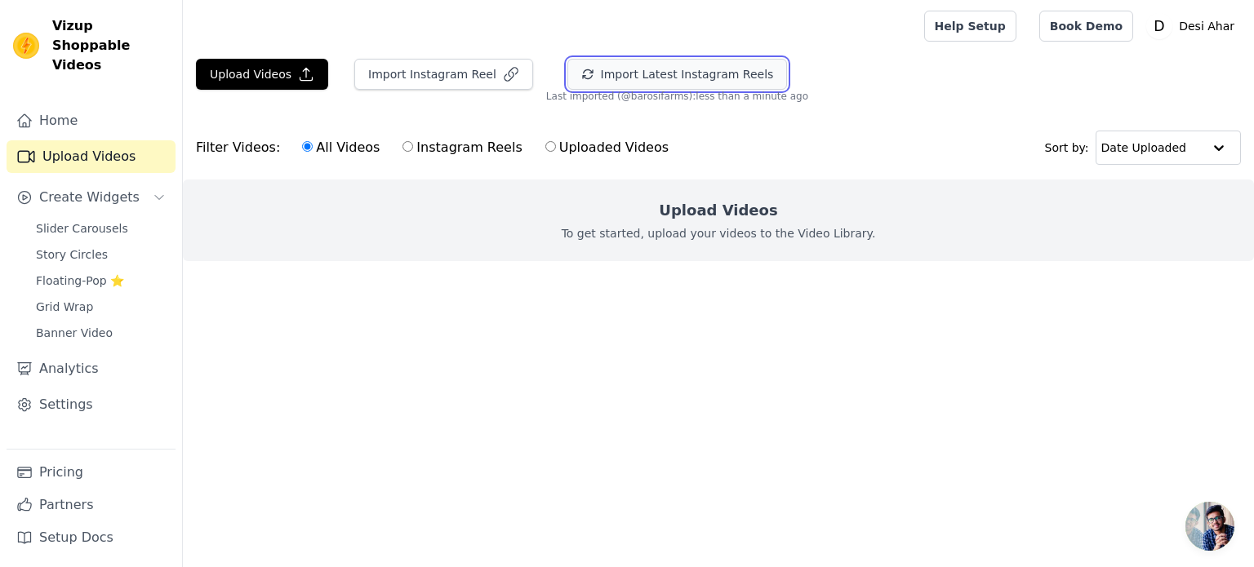
click at [622, 74] on button "Import Latest Instagram Reels" at bounding box center [677, 74] width 220 height 31
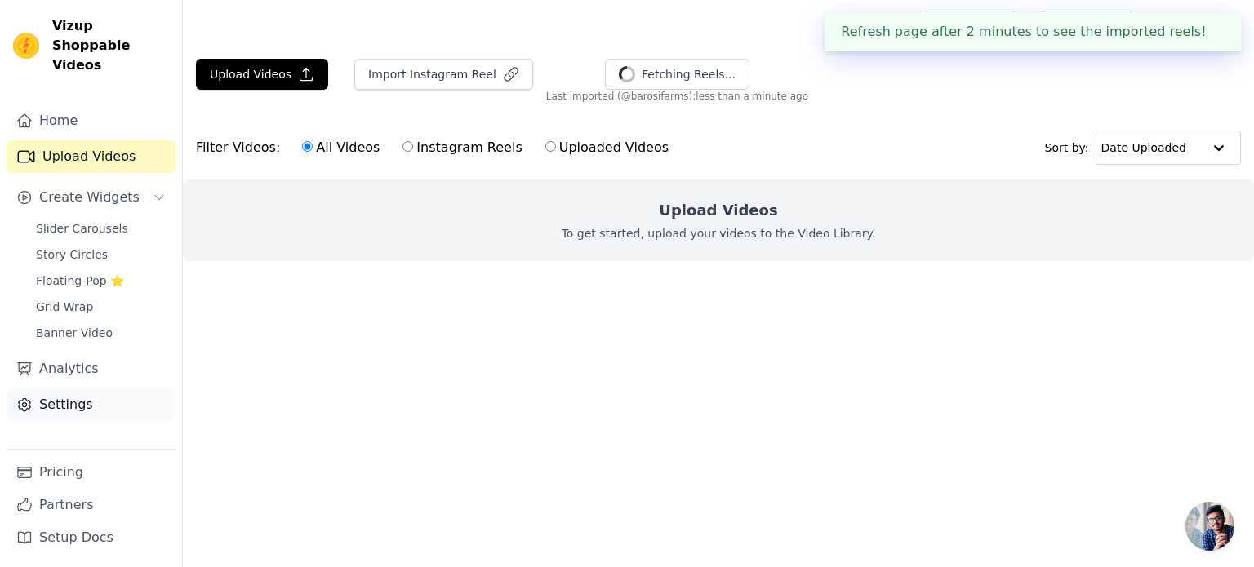
click at [49, 394] on link "Settings" at bounding box center [91, 405] width 169 height 33
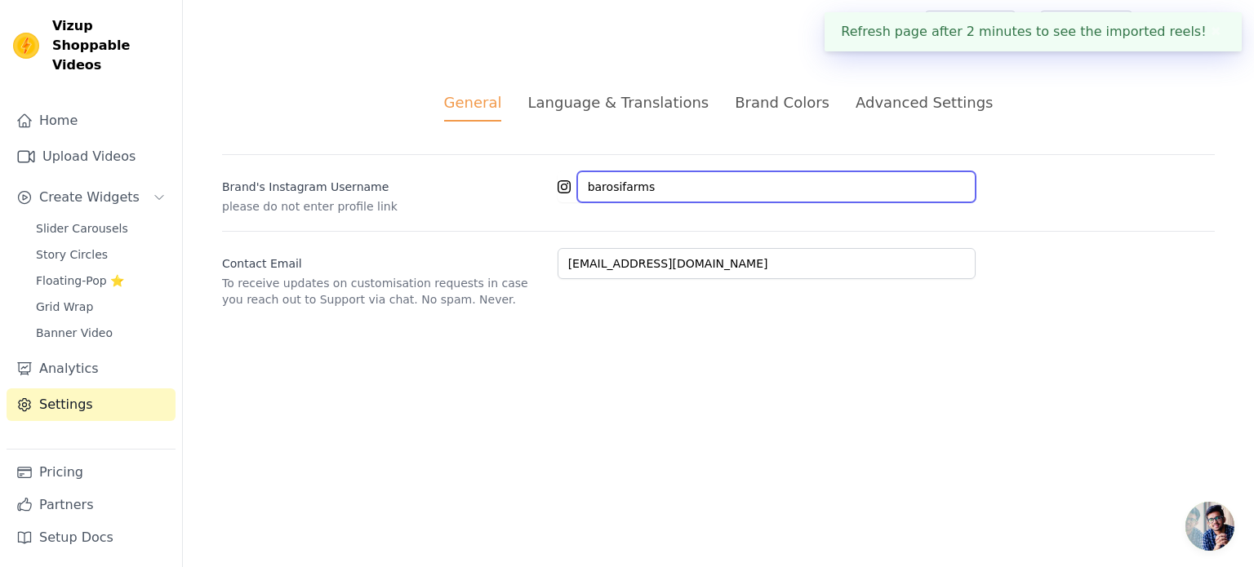
click at [679, 198] on input "barosifarms" at bounding box center [776, 186] width 398 height 31
click at [585, 187] on input "barosifarms" at bounding box center [776, 186] width 398 height 31
click at [683, 191] on input "barosifarms" at bounding box center [776, 186] width 398 height 31
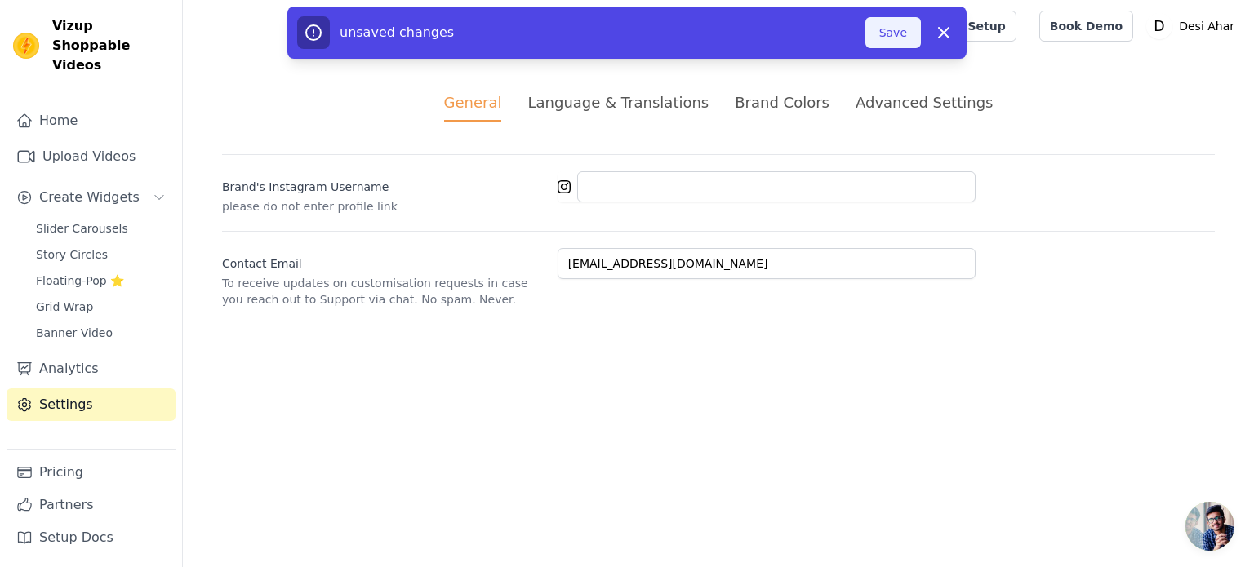
click at [879, 24] on button "Save" at bounding box center [894, 32] width 56 height 31
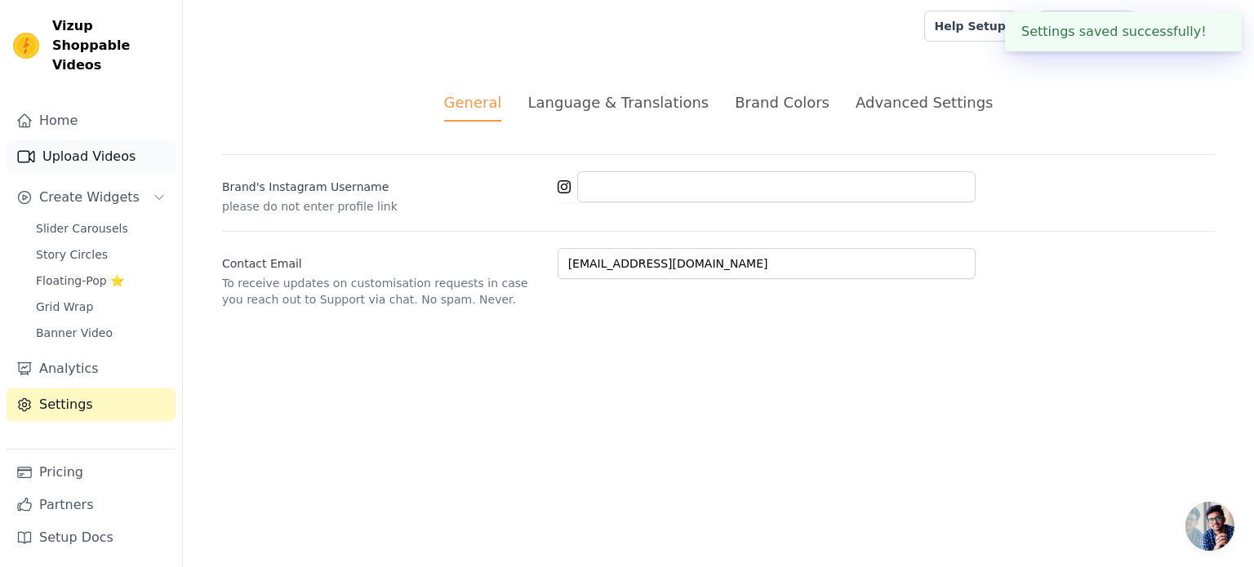
click at [48, 140] on link "Upload Videos" at bounding box center [91, 156] width 169 height 33
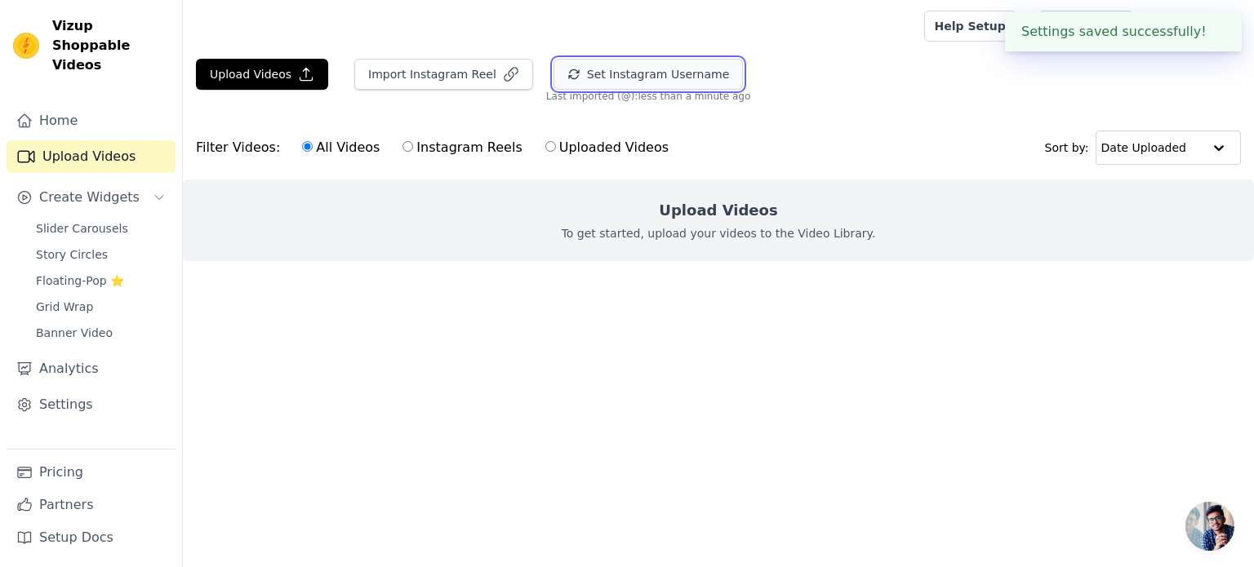
click at [616, 73] on button "Set Instagram Username" at bounding box center [648, 74] width 189 height 31
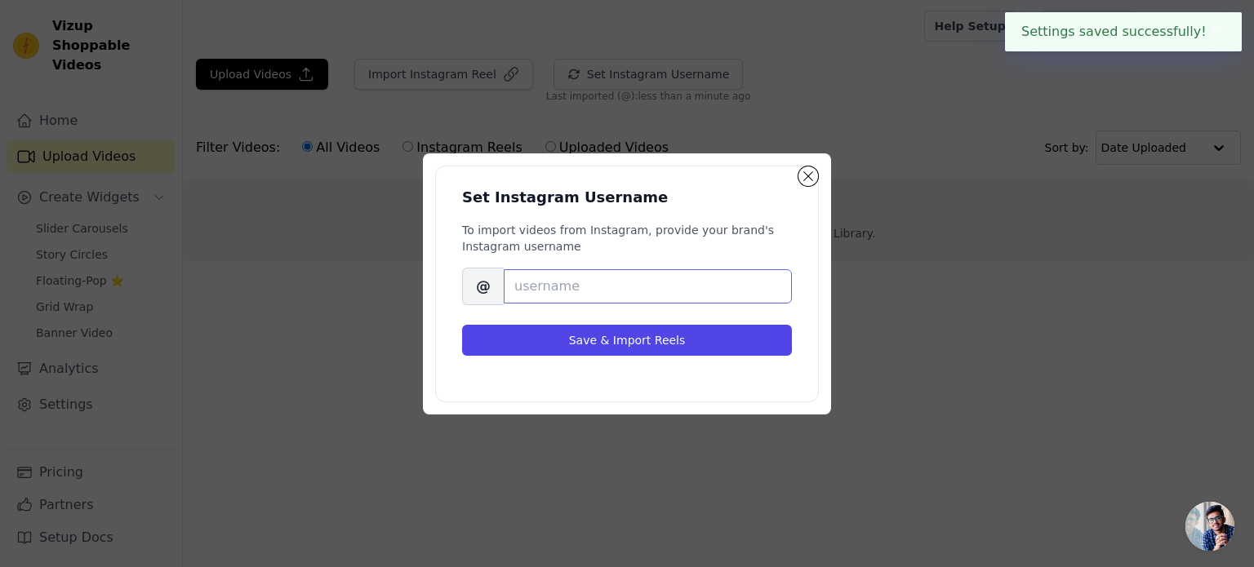
click at [583, 277] on input "Brand's Instagram Username" at bounding box center [648, 286] width 288 height 34
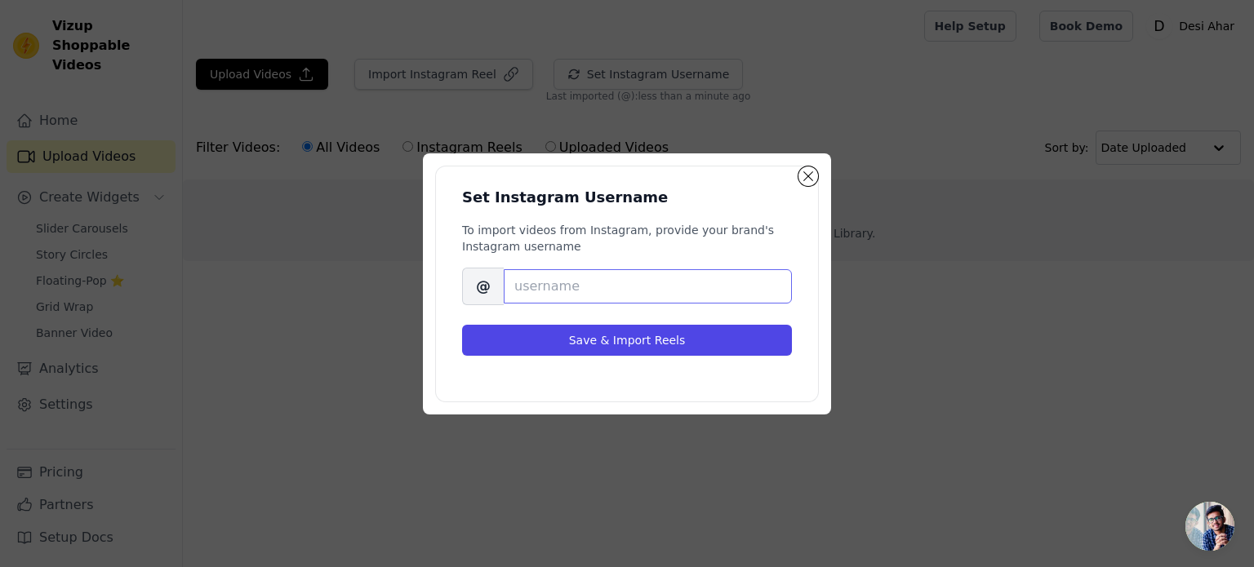
paste input "barosifarms"
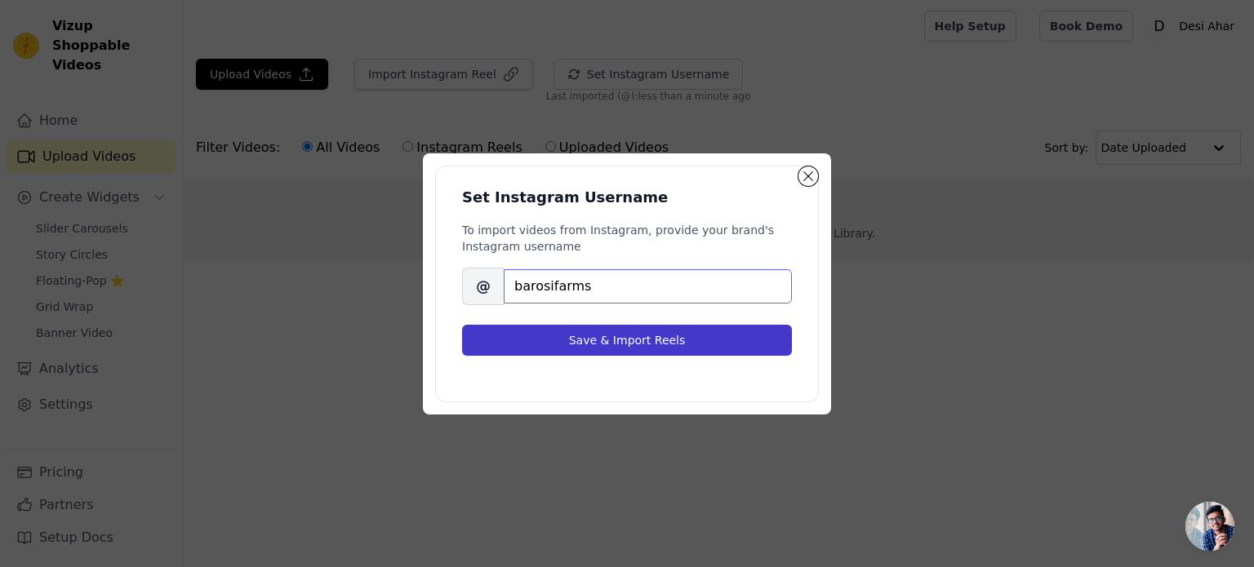
type input "barosifarms"
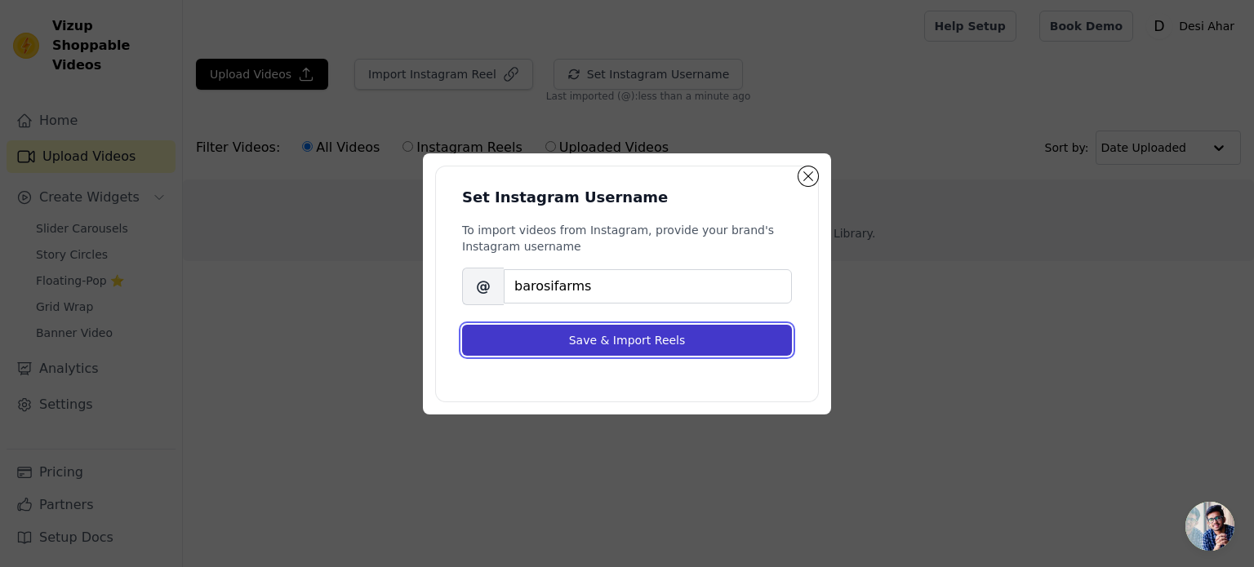
click at [629, 340] on button "Save & Import Reels" at bounding box center [627, 340] width 330 height 31
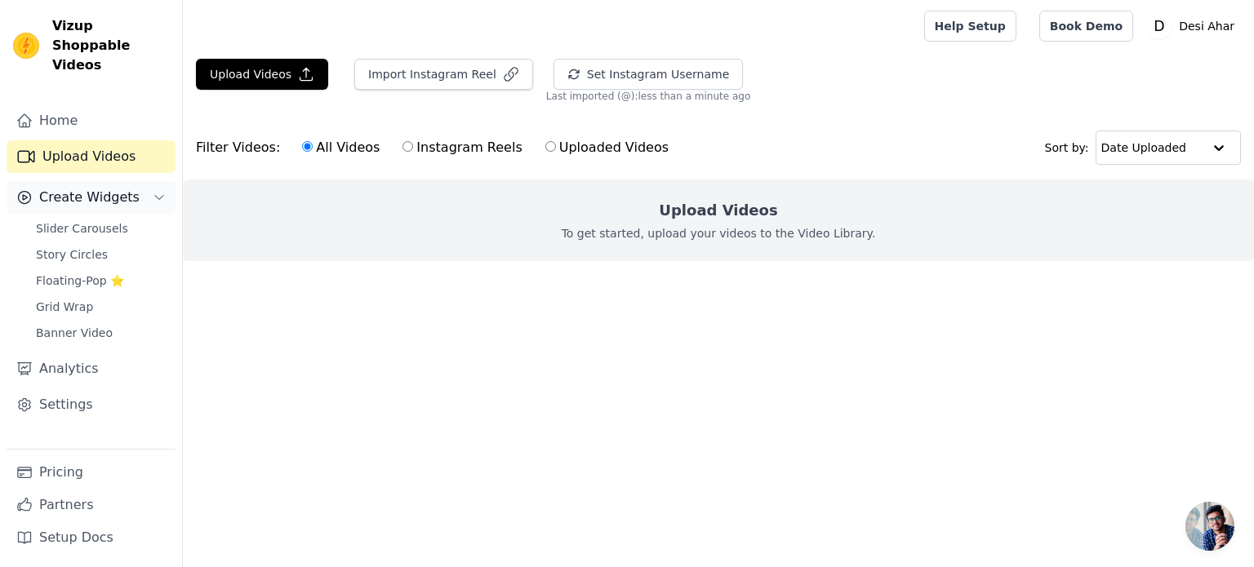
click at [103, 188] on span "Create Widgets" at bounding box center [89, 198] width 100 height 20
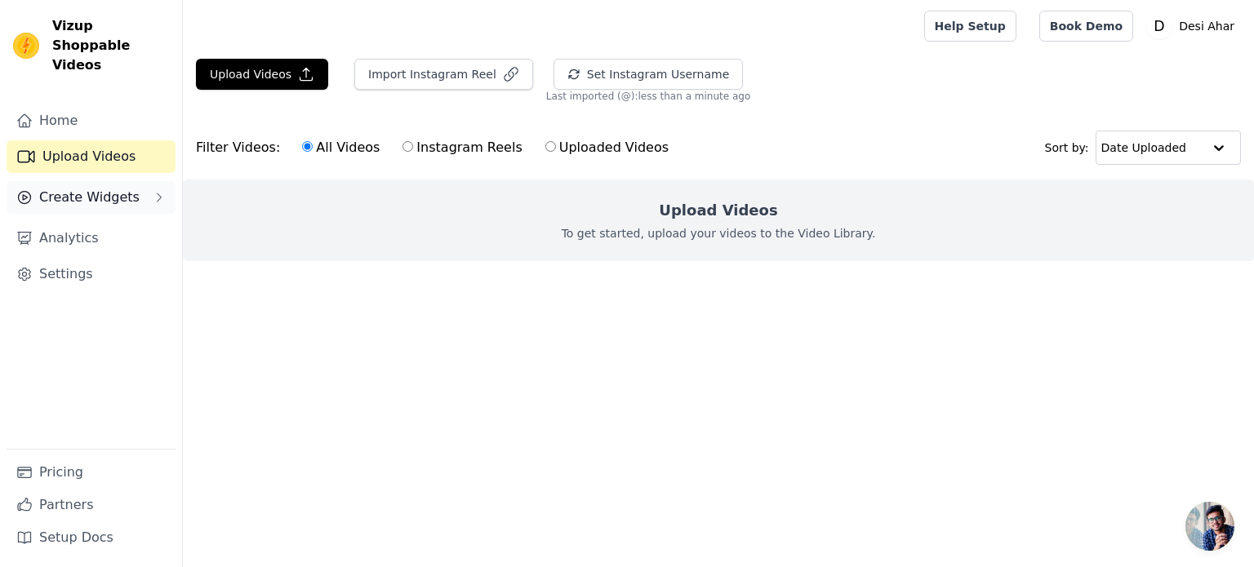
click at [127, 188] on span "Create Widgets" at bounding box center [89, 198] width 100 height 20
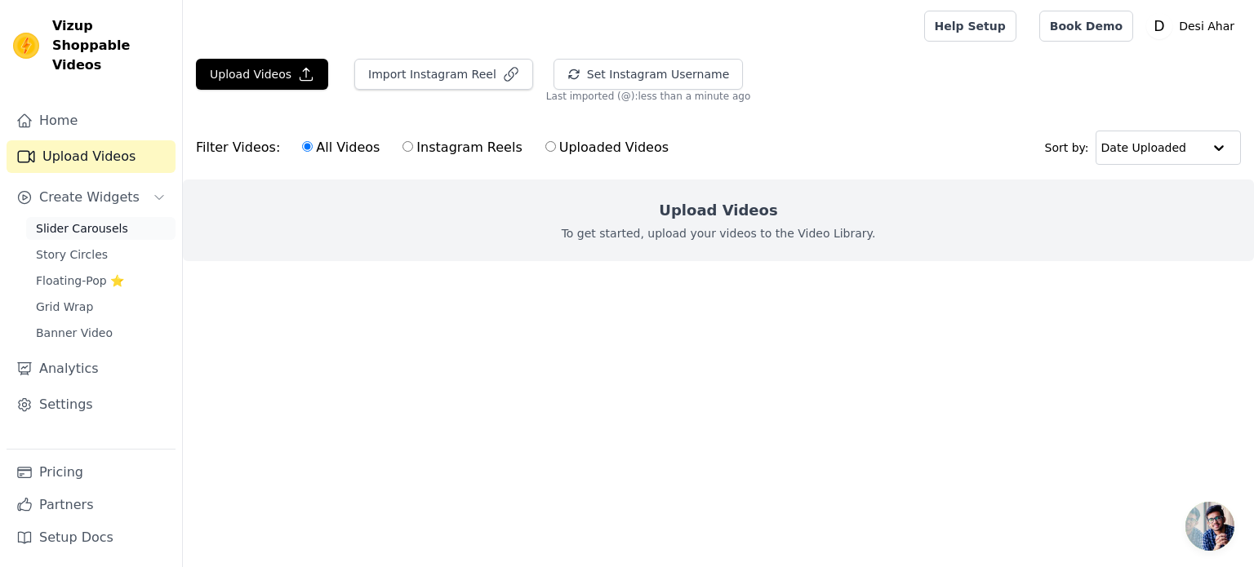
click at [134, 217] on link "Slider Carousels" at bounding box center [100, 228] width 149 height 23
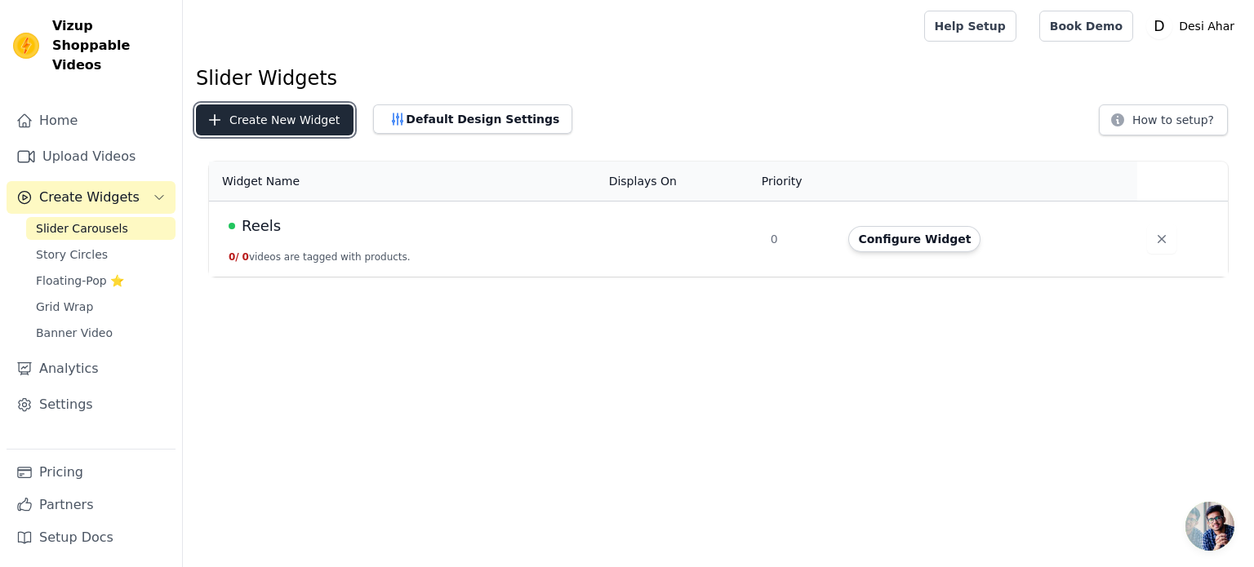
click at [310, 115] on button "Create New Widget" at bounding box center [275, 120] width 158 height 31
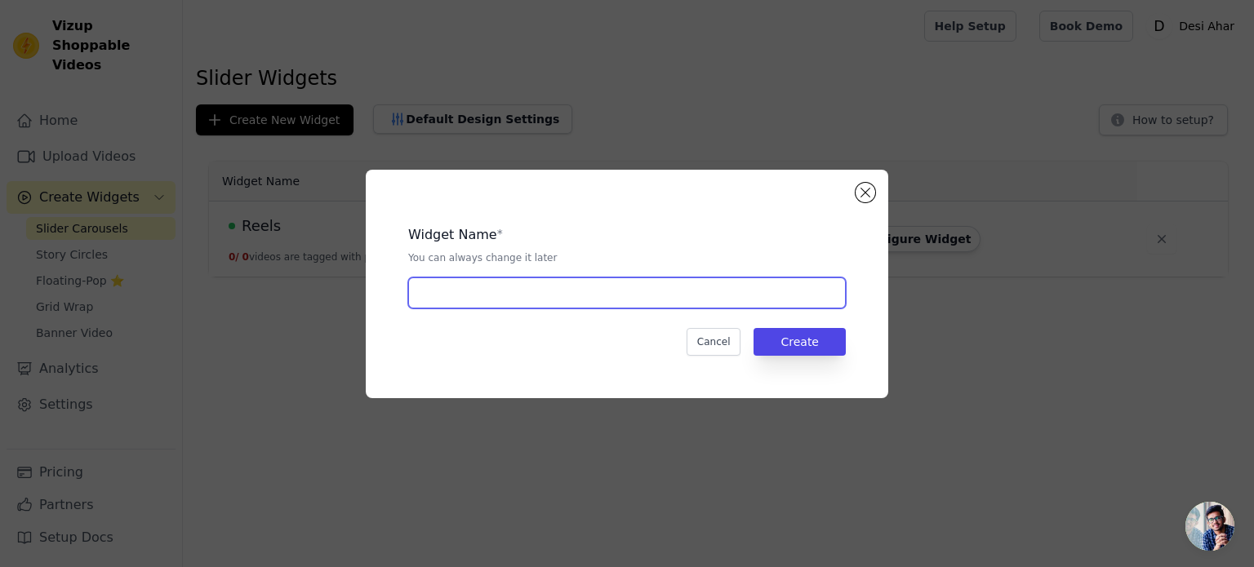
click at [732, 290] on input "text" at bounding box center [627, 293] width 438 height 31
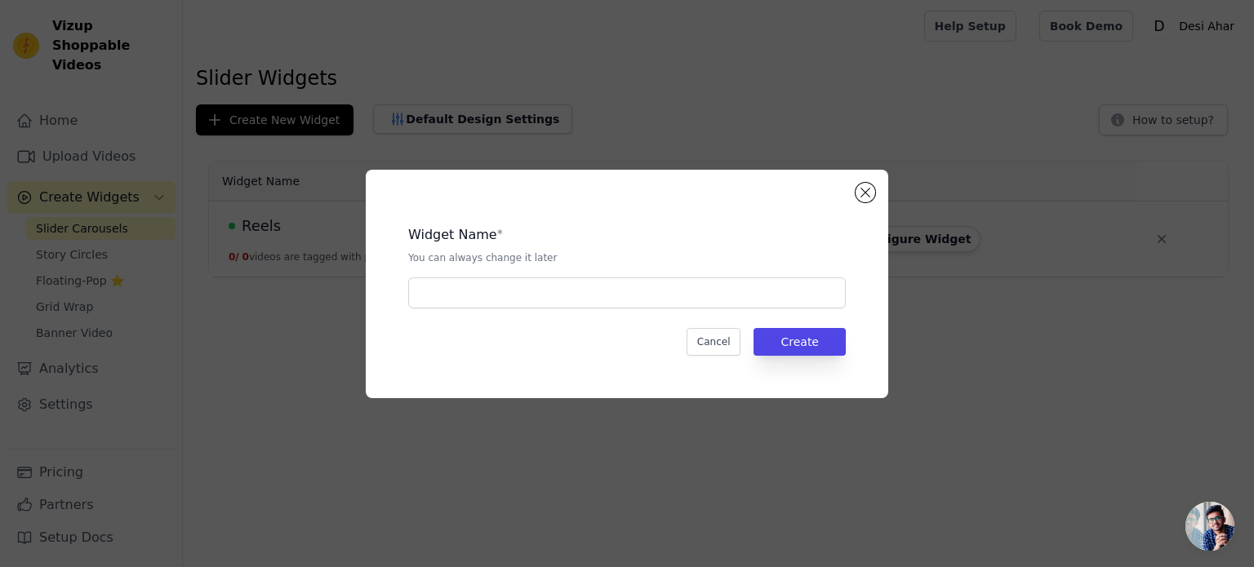
drag, startPoint x: 474, startPoint y: 339, endPoint x: 483, endPoint y: 332, distance: 11.1
click at [474, 339] on div "Cancel Create" at bounding box center [627, 342] width 438 height 28
click at [504, 331] on div "Cancel Create" at bounding box center [627, 342] width 438 height 28
click at [870, 192] on button "Close modal" at bounding box center [866, 193] width 20 height 20
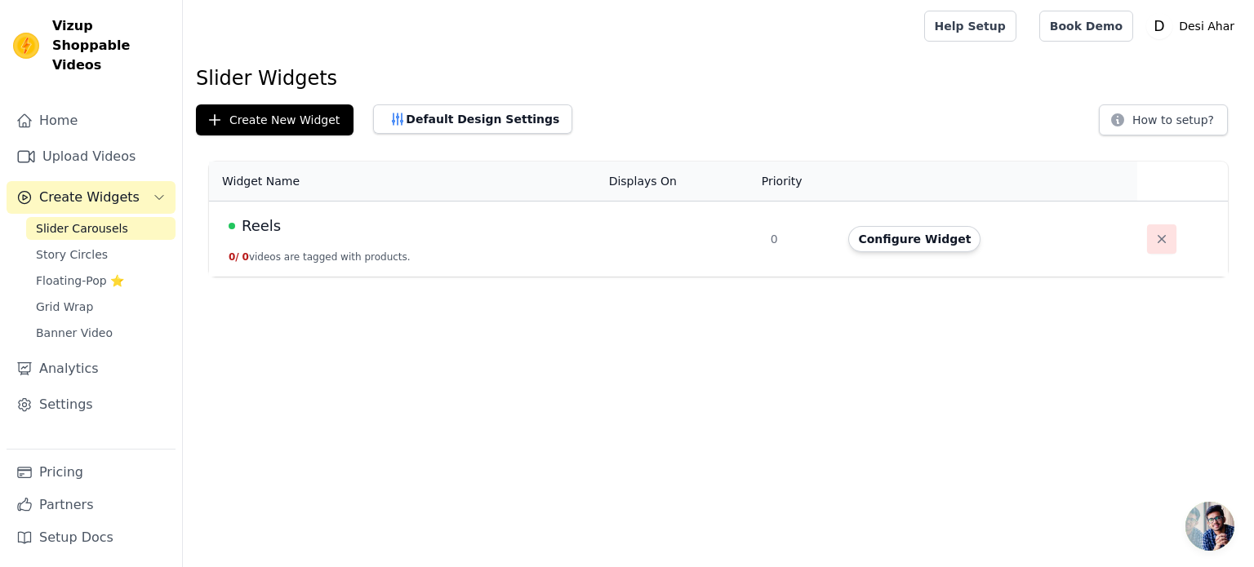
click at [1159, 242] on icon "button" at bounding box center [1162, 239] width 16 height 16
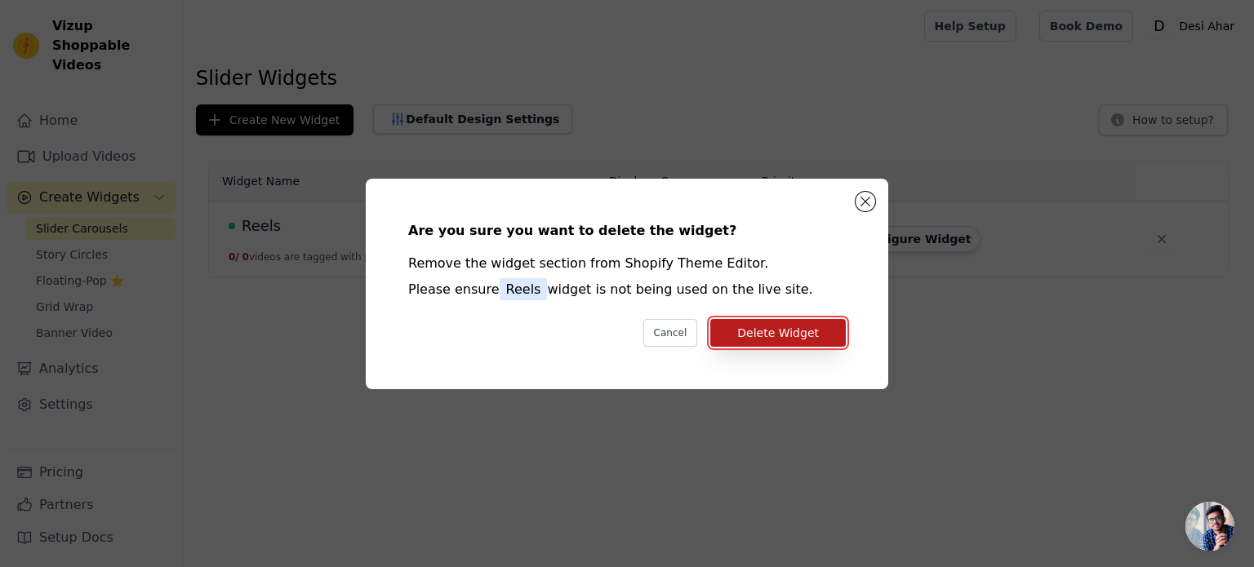
click at [772, 340] on button "Delete Widget" at bounding box center [778, 333] width 136 height 28
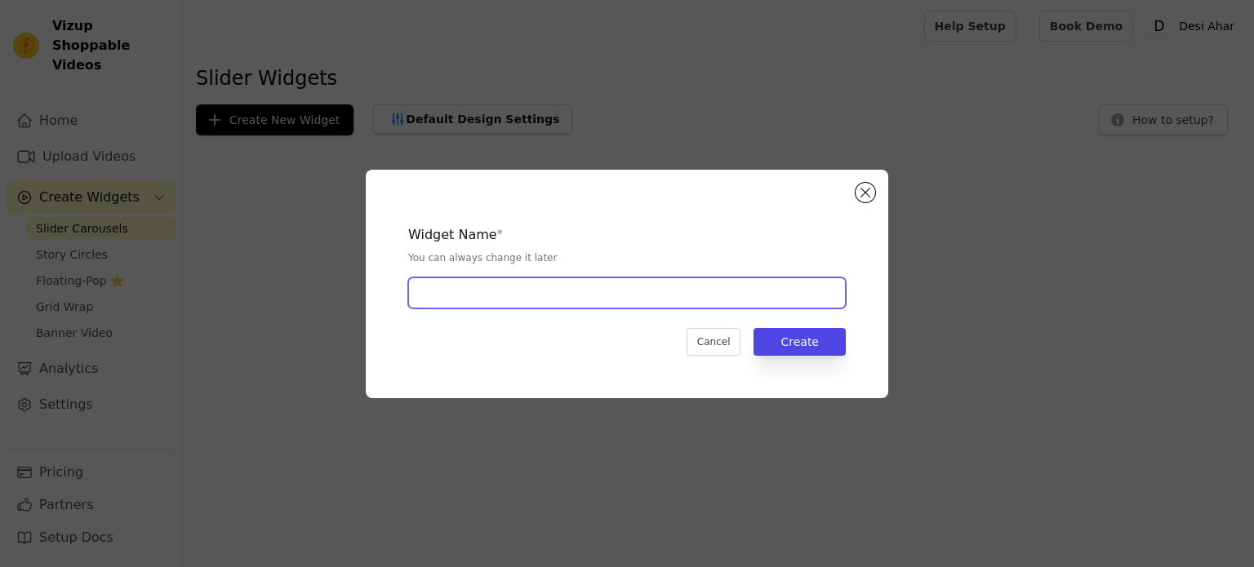
drag, startPoint x: 696, startPoint y: 296, endPoint x: 656, endPoint y: 297, distance: 40.0
click at [696, 296] on input "text" at bounding box center [627, 293] width 438 height 31
type input "Reels"
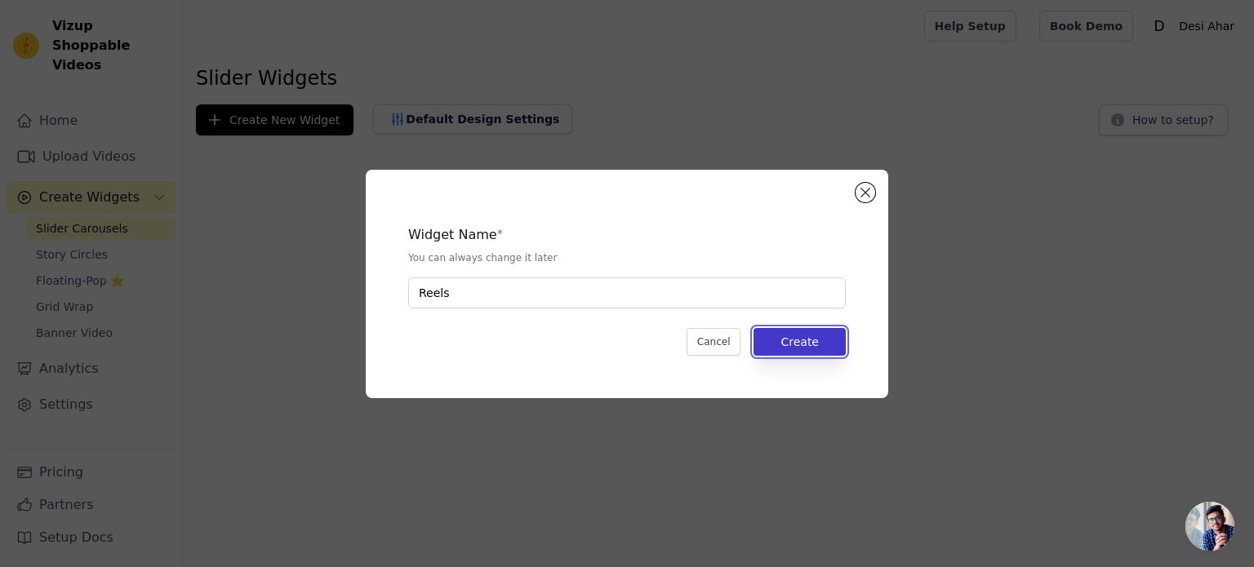
click at [817, 336] on button "Create" at bounding box center [800, 342] width 92 height 28
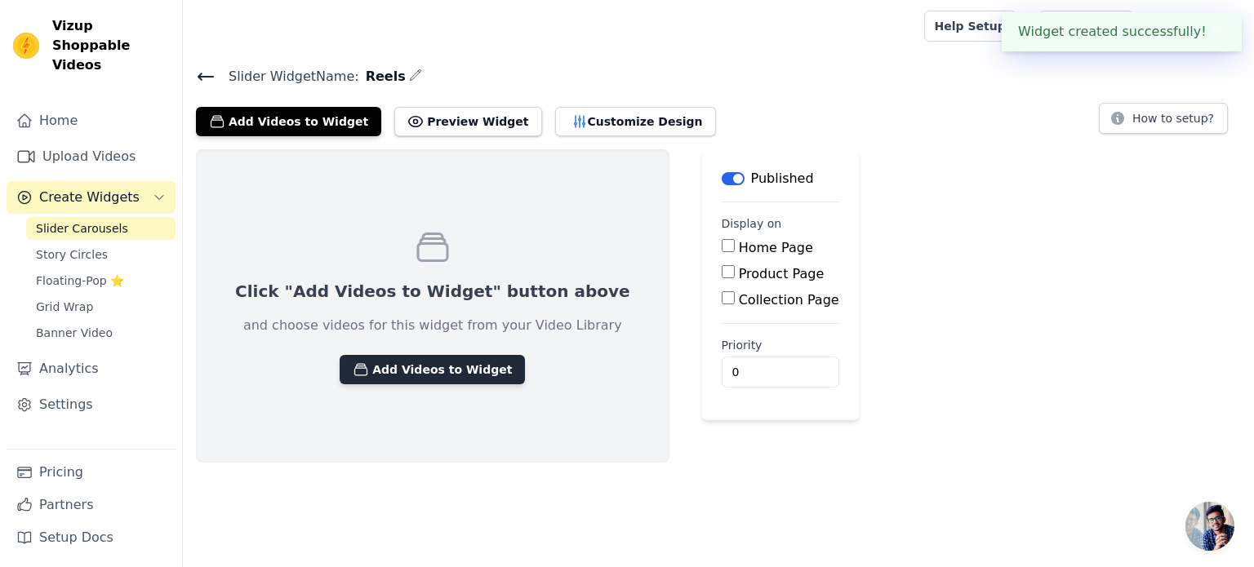
click at [422, 375] on button "Add Videos to Widget" at bounding box center [432, 369] width 185 height 29
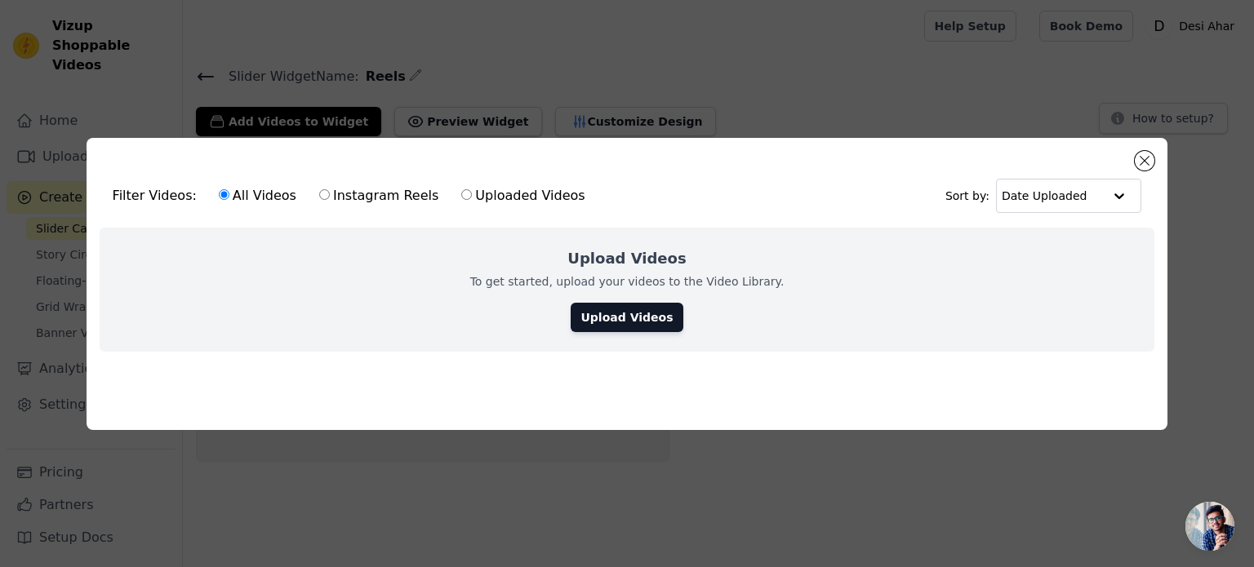
click at [358, 192] on label "Instagram Reels" at bounding box center [378, 195] width 121 height 21
click at [330, 192] on input "Instagram Reels" at bounding box center [324, 194] width 11 height 11
radio input "true"
click at [469, 189] on label "Uploaded Videos" at bounding box center [523, 195] width 125 height 21
click at [469, 189] on input "Uploaded Videos" at bounding box center [466, 194] width 11 height 11
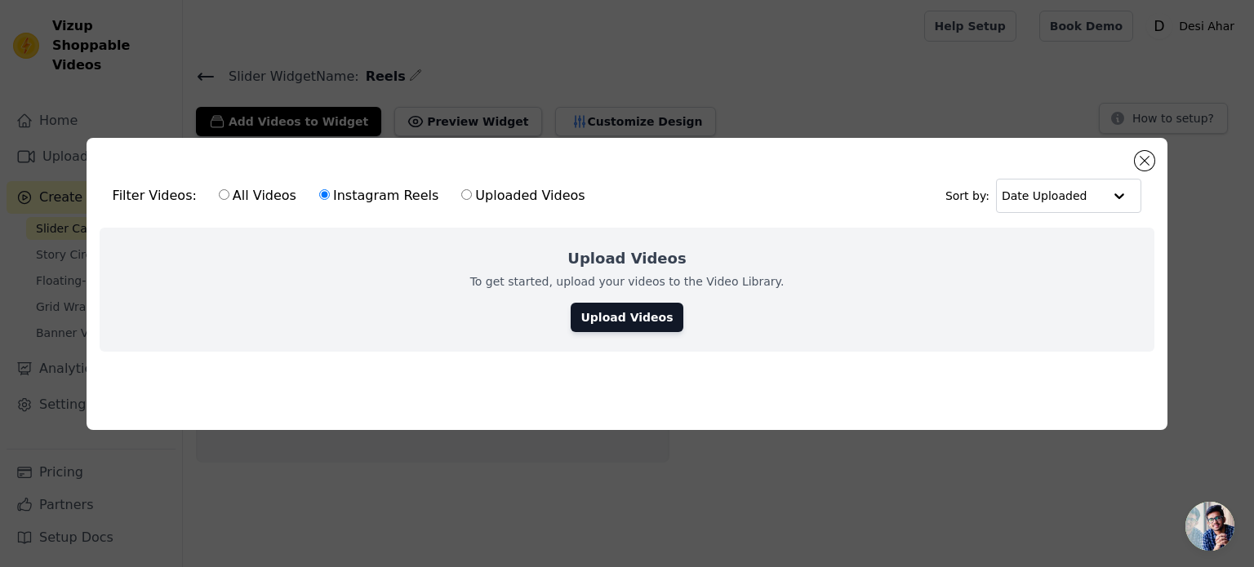
radio input "true"
drag, startPoint x: 127, startPoint y: 188, endPoint x: 307, endPoint y: 189, distance: 179.6
click at [131, 188] on div "Filter Videos: All Videos Instagram Reels Uploaded Videos" at bounding box center [354, 196] width 482 height 38
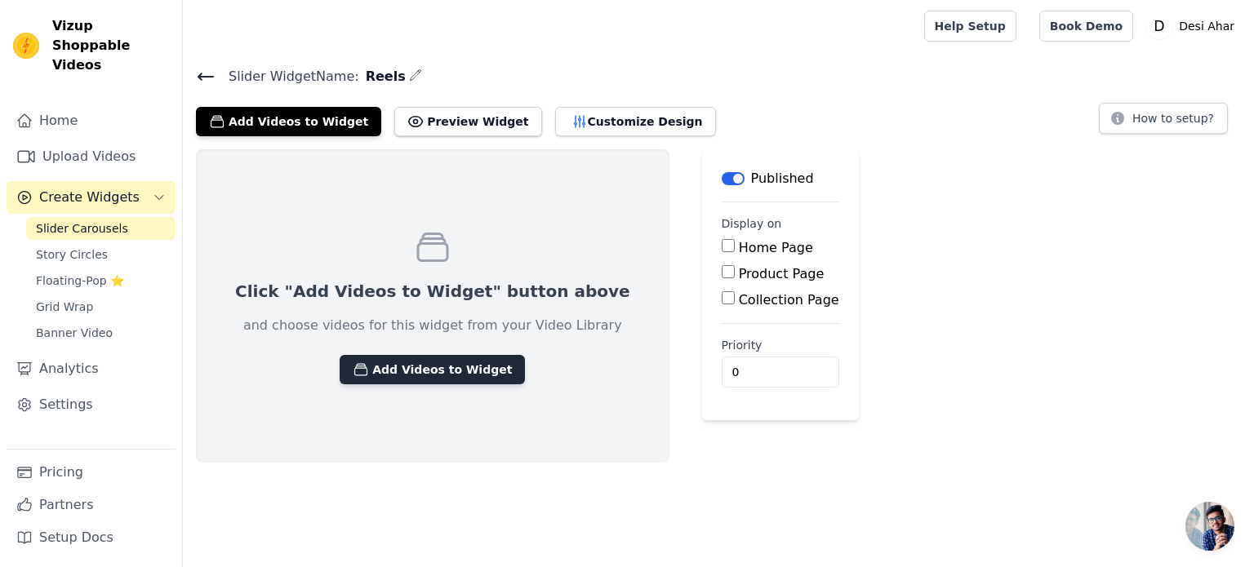
click at [425, 366] on button "Add Videos to Widget" at bounding box center [432, 369] width 185 height 29
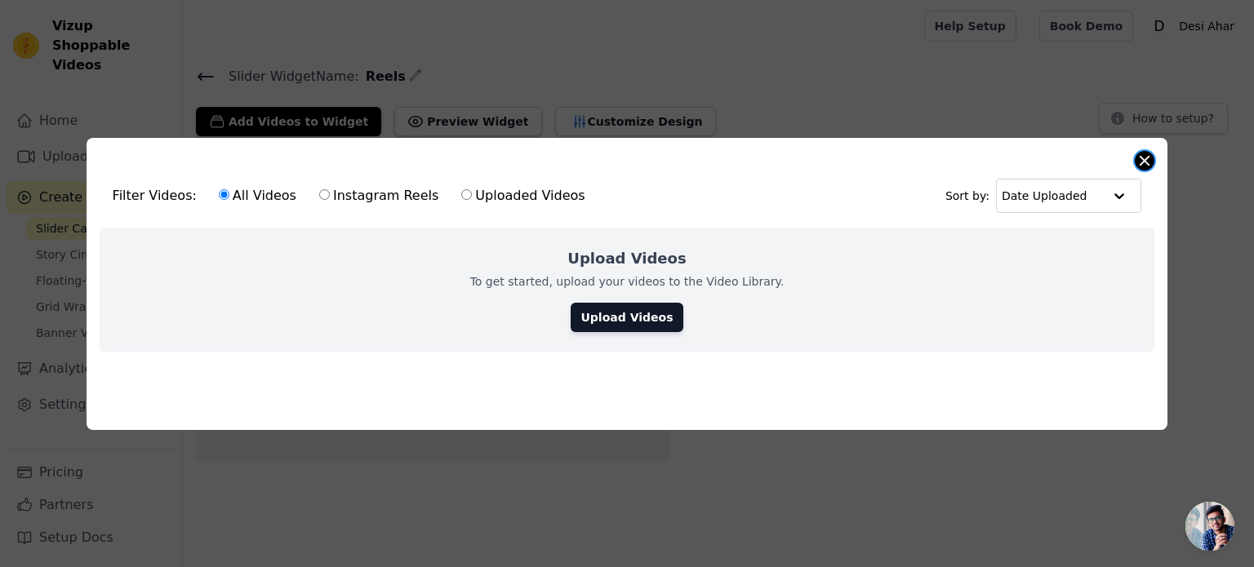
click at [1149, 159] on button "Close modal" at bounding box center [1145, 161] width 20 height 20
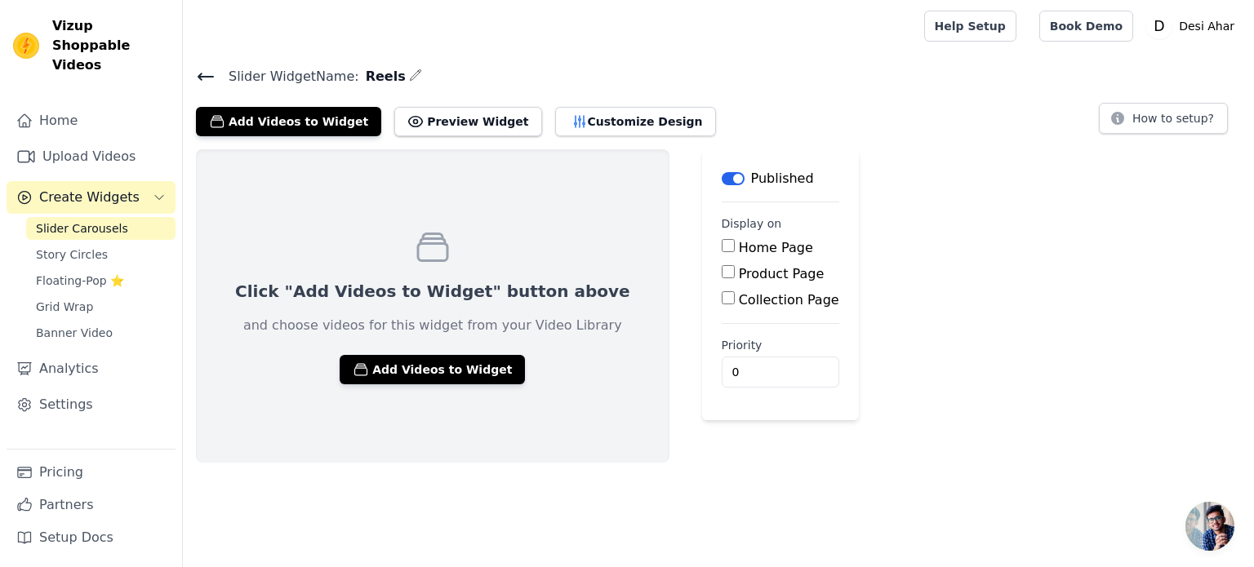
click at [207, 63] on main "Slider Widget Name: Reels Add Videos to Widget Preview Widget Customize Design …" at bounding box center [718, 257] width 1071 height 411
click at [202, 73] on icon at bounding box center [206, 77] width 20 height 20
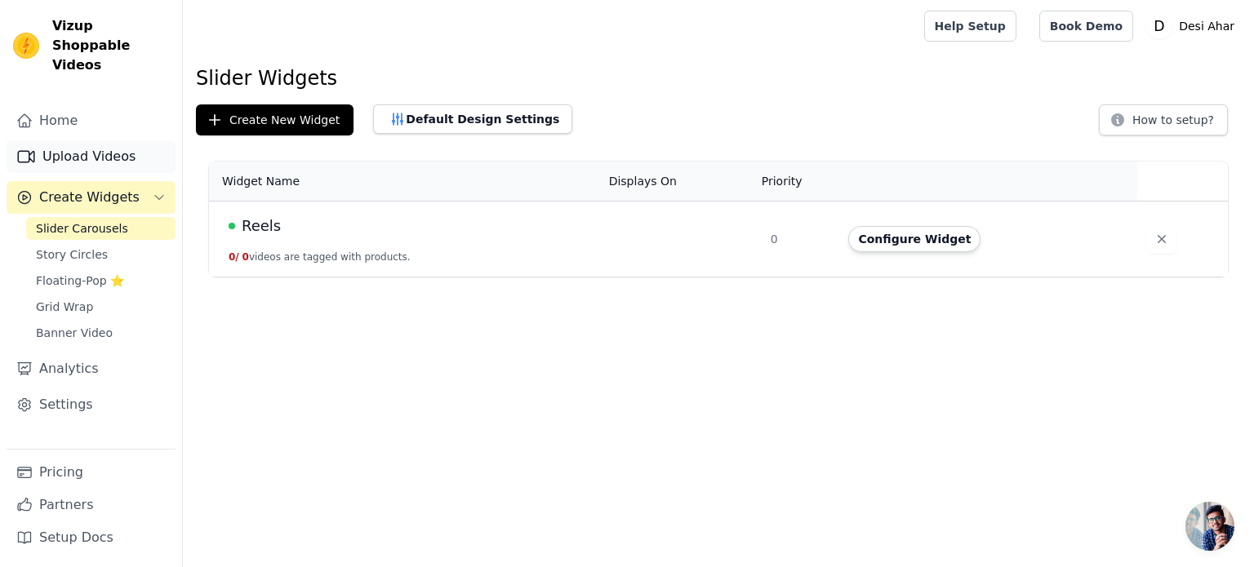
click at [70, 143] on link "Upload Videos" at bounding box center [91, 156] width 169 height 33
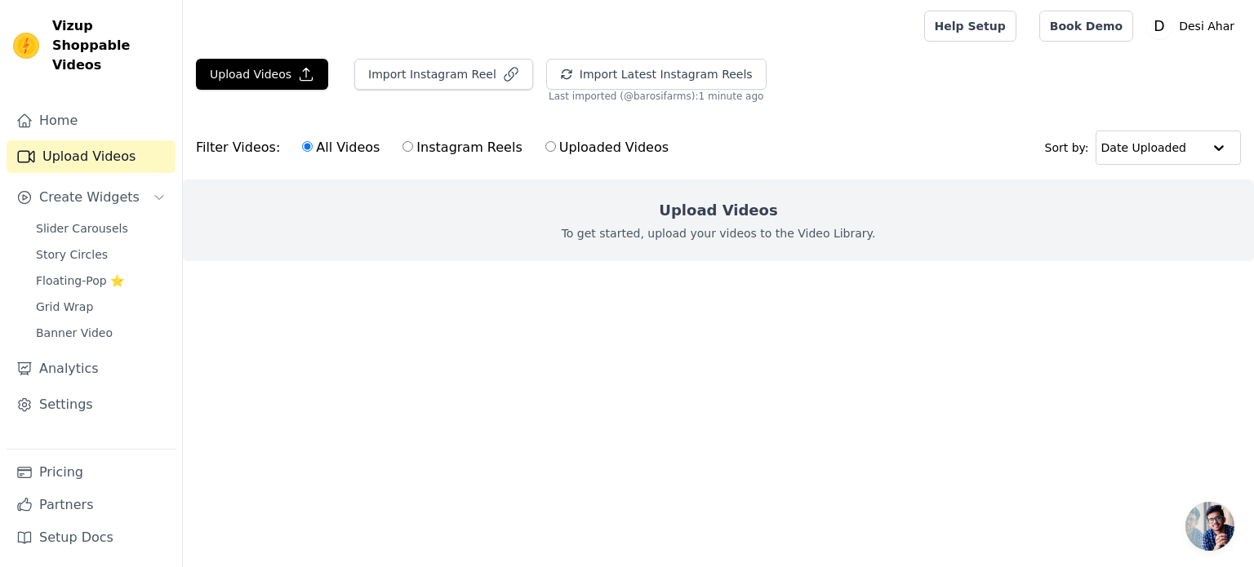
click at [519, 156] on div "All Videos Instagram Reels Uploaded Videos" at bounding box center [485, 148] width 385 height 38
click at [545, 154] on label "Uploaded Videos" at bounding box center [607, 147] width 125 height 21
click at [545, 152] on input "Uploaded Videos" at bounding box center [550, 146] width 11 height 11
radio input "true"
click at [601, 82] on button "Import Latest Instagram Reels" at bounding box center [656, 74] width 220 height 31
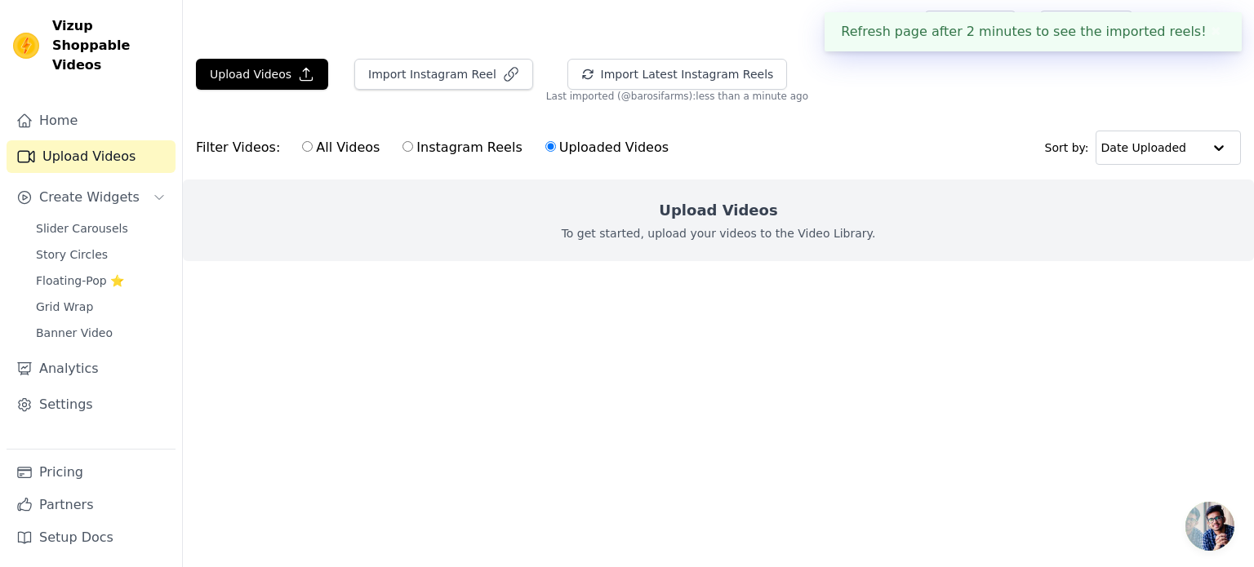
click at [318, 146] on label "All Videos" at bounding box center [340, 147] width 79 height 21
click at [313, 146] on input "All Videos" at bounding box center [307, 146] width 11 height 11
radio input "true"
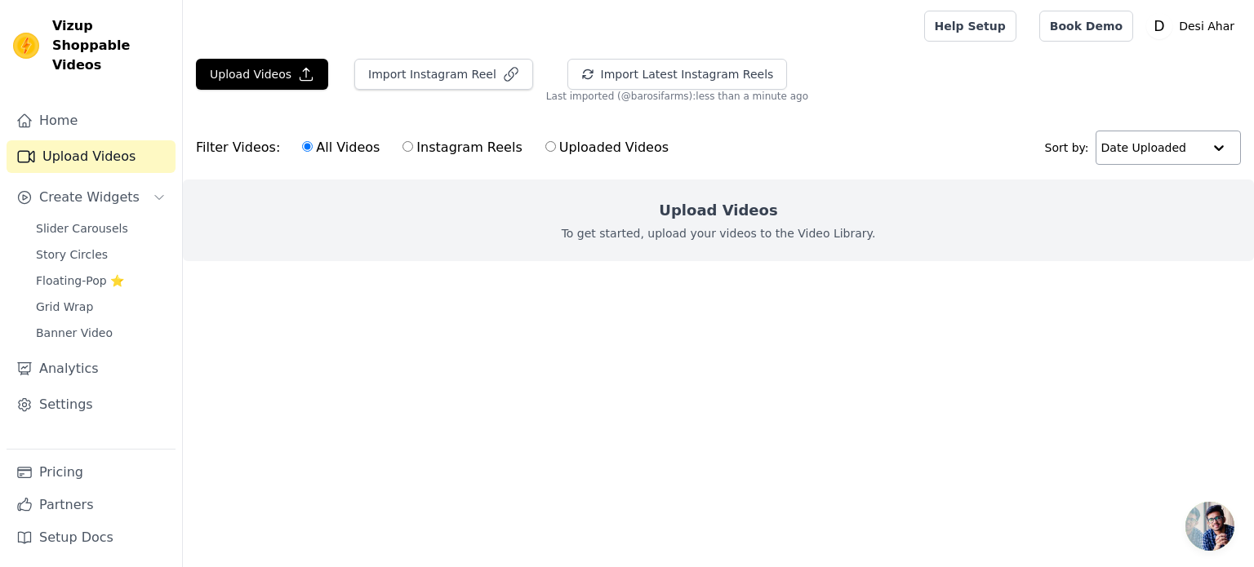
click at [1213, 154] on div at bounding box center [1219, 147] width 33 height 33
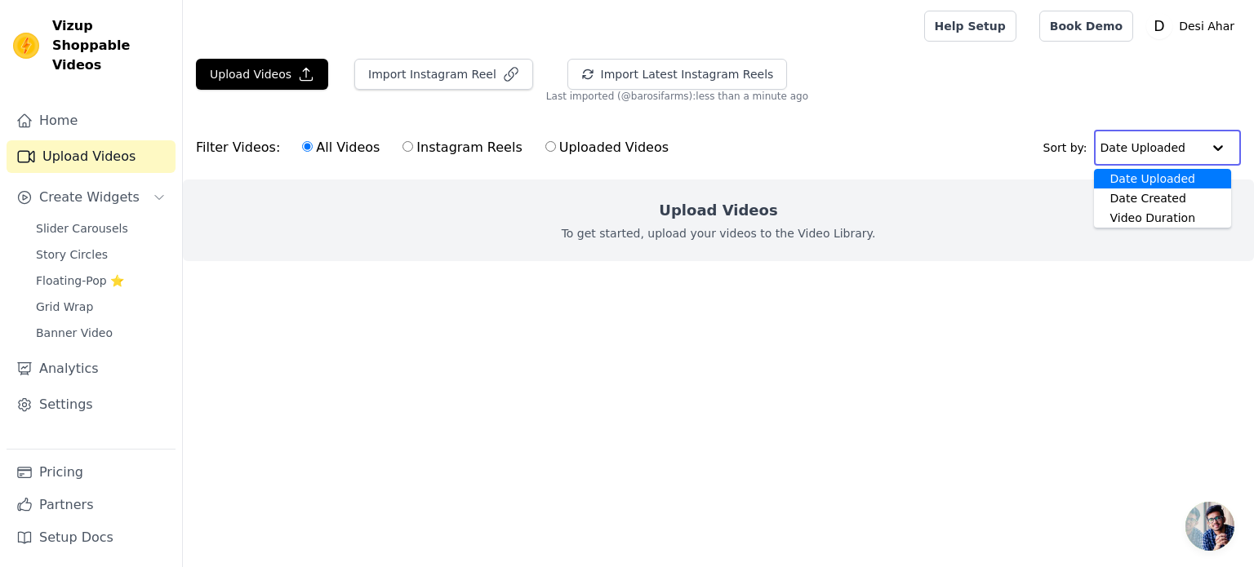
click at [673, 262] on ul at bounding box center [718, 274] width 1071 height 26
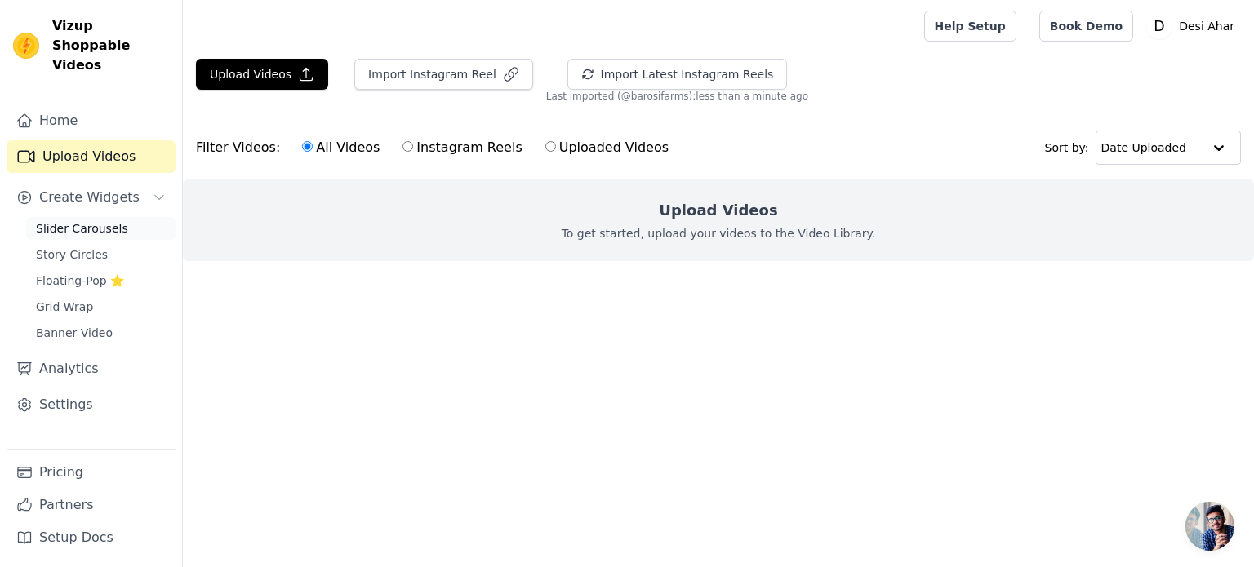
click at [116, 217] on link "Slider Carousels" at bounding box center [100, 228] width 149 height 23
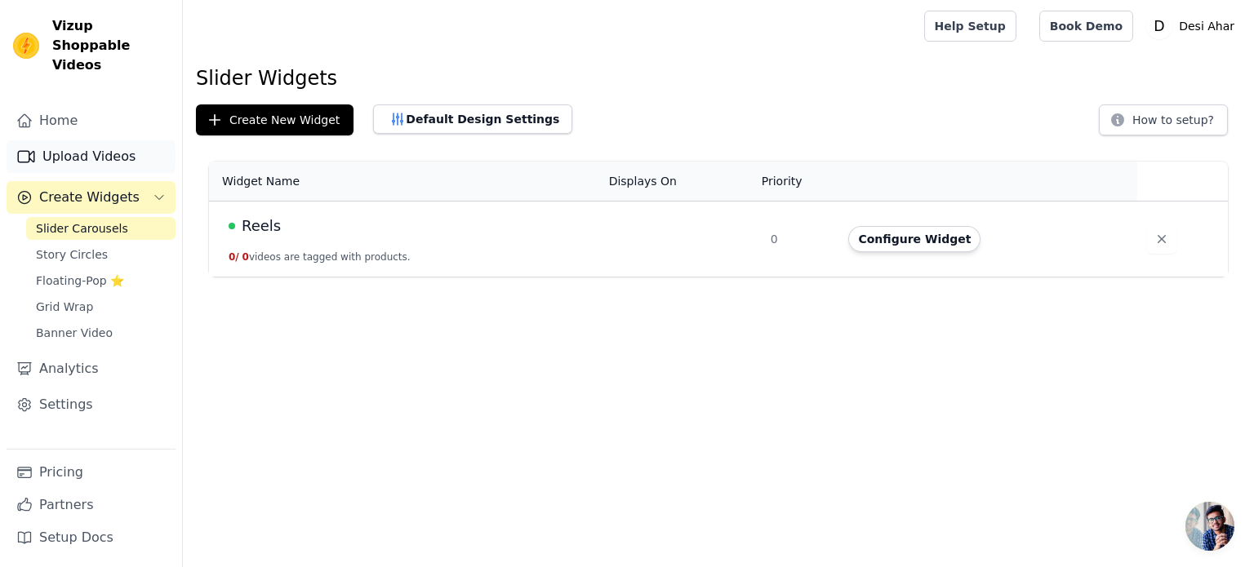
click at [94, 140] on link "Upload Videos" at bounding box center [91, 156] width 169 height 33
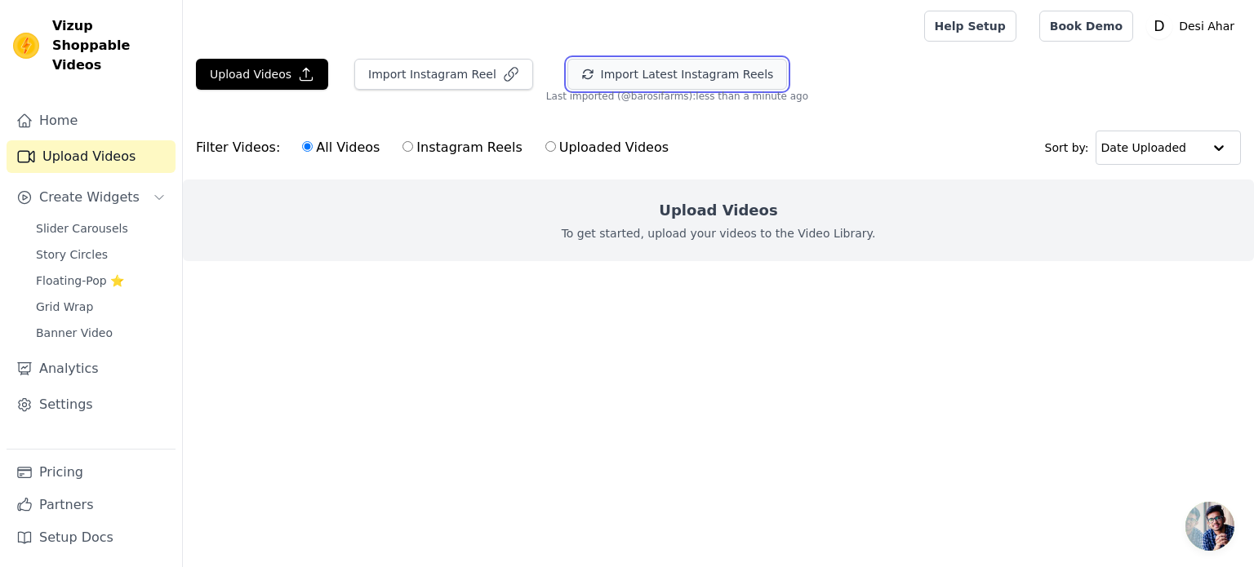
click at [702, 78] on button "Import Latest Instagram Reels" at bounding box center [677, 74] width 220 height 31
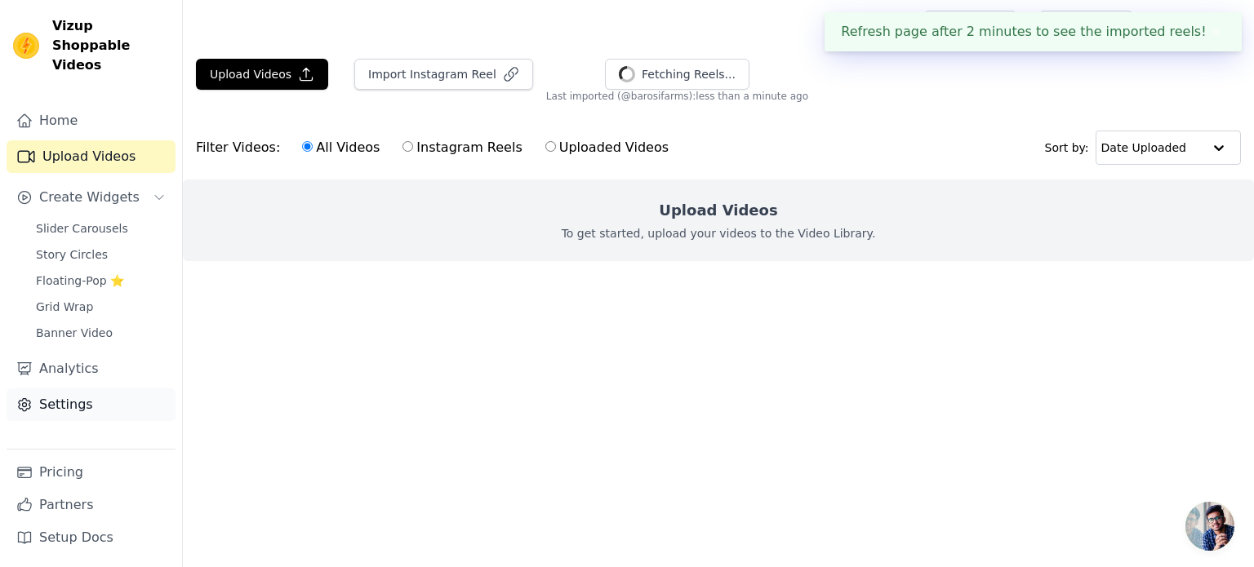
click at [75, 389] on link "Settings" at bounding box center [91, 405] width 169 height 33
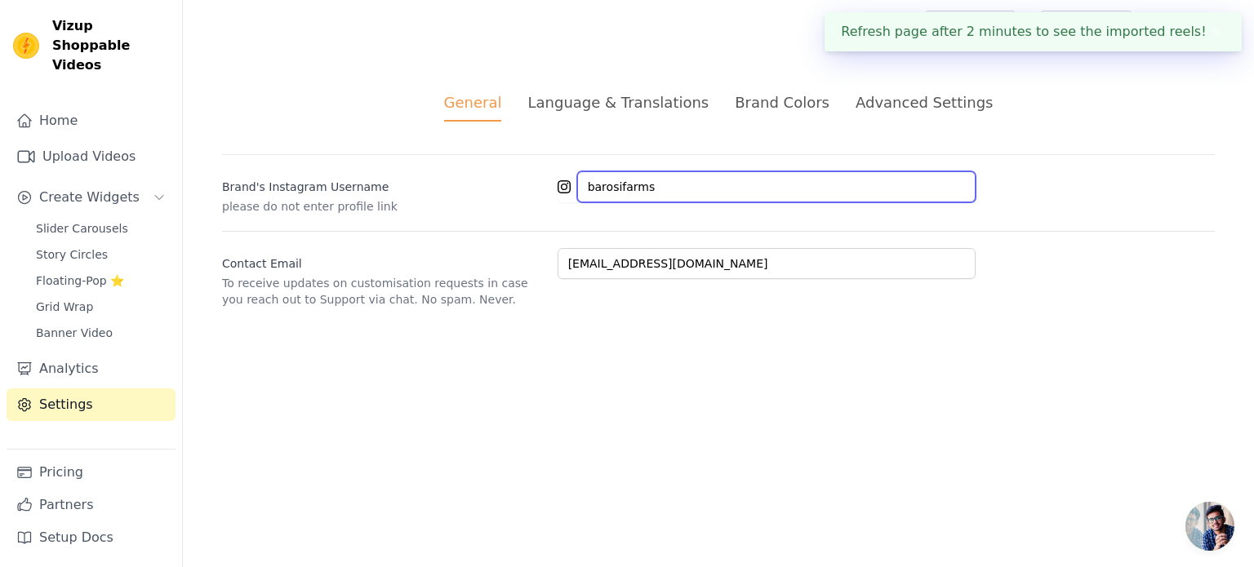
click at [606, 189] on input "barosifarms" at bounding box center [776, 186] width 398 height 31
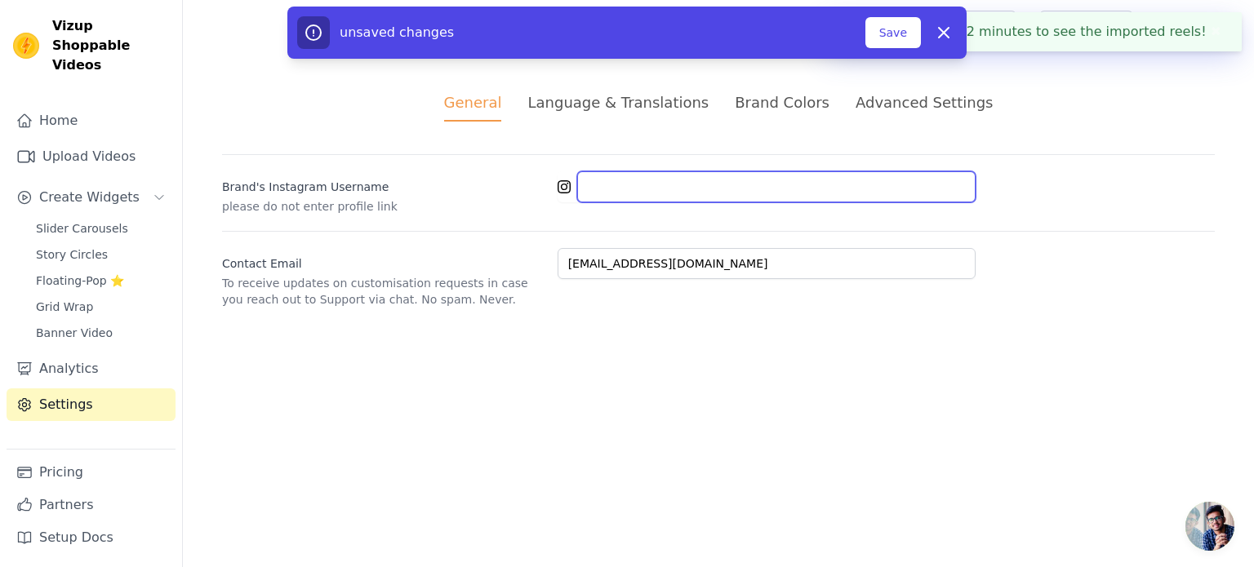
paste input "aureumspa"
type input "aureumspa"
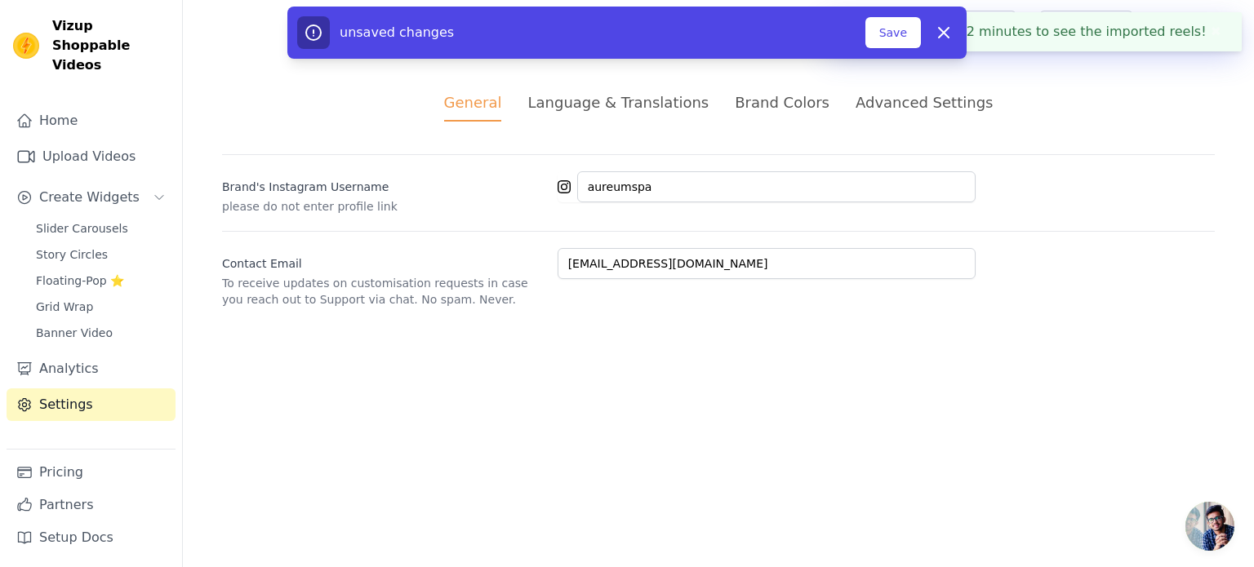
click at [758, 347] on html "Refresh page after 2 minutes to see the imported reels! ✖ Vizup Shoppable Video…" at bounding box center [627, 173] width 1254 height 347
click at [904, 25] on button "Save" at bounding box center [894, 32] width 56 height 31
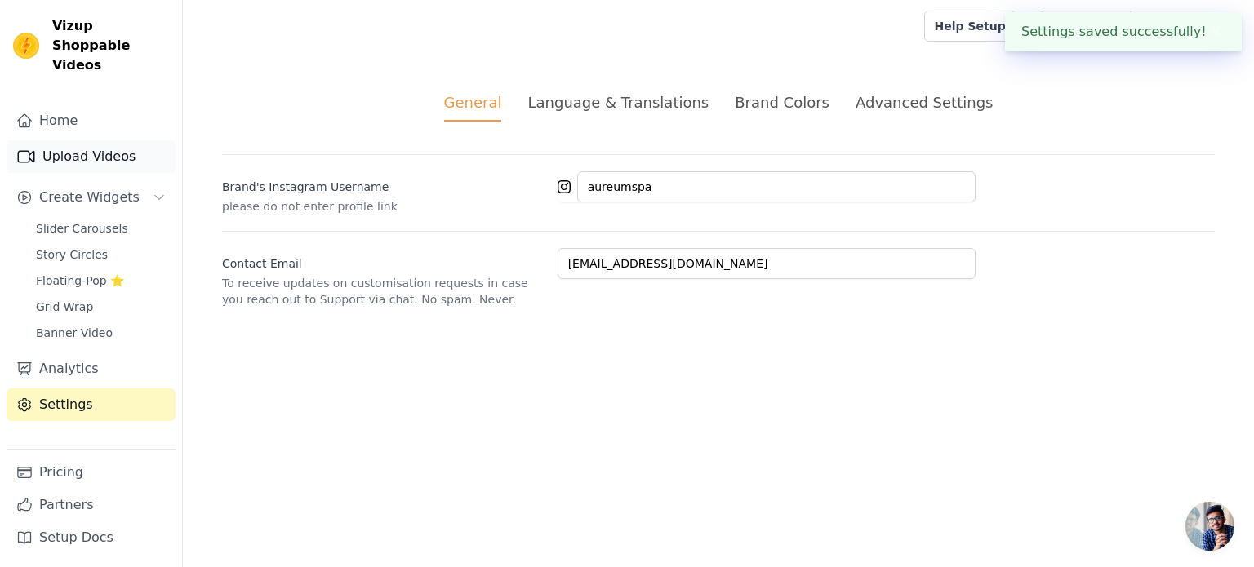
click at [78, 140] on link "Upload Videos" at bounding box center [91, 156] width 169 height 33
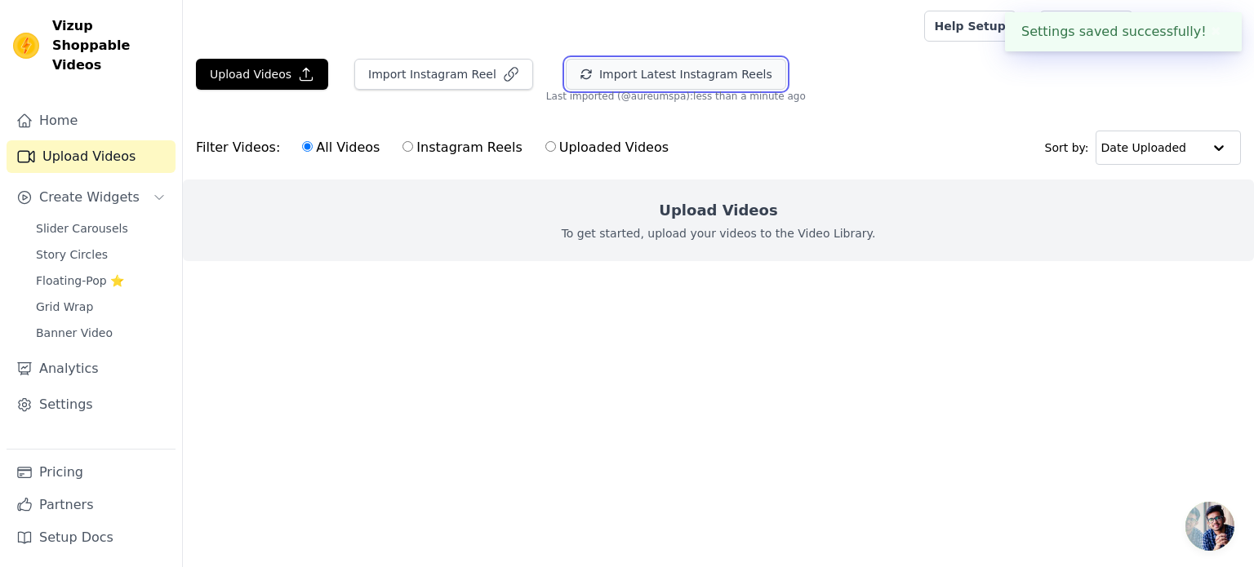
click at [716, 71] on button "Import Latest Instagram Reels" at bounding box center [676, 74] width 220 height 31
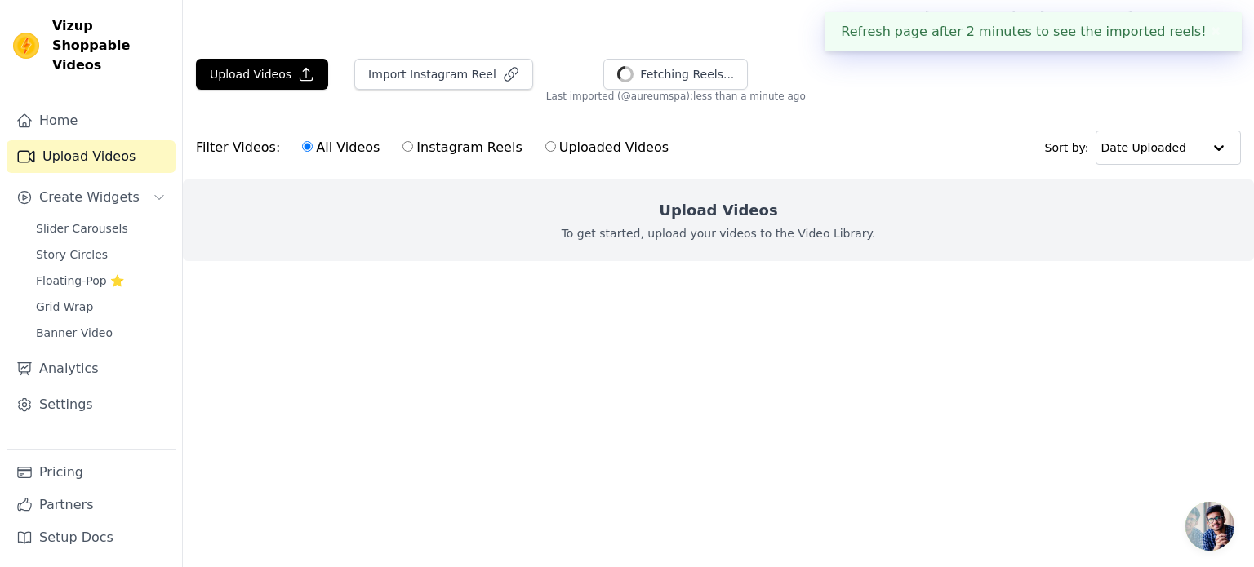
click at [1208, 508] on span "Open chat" at bounding box center [1210, 526] width 49 height 49
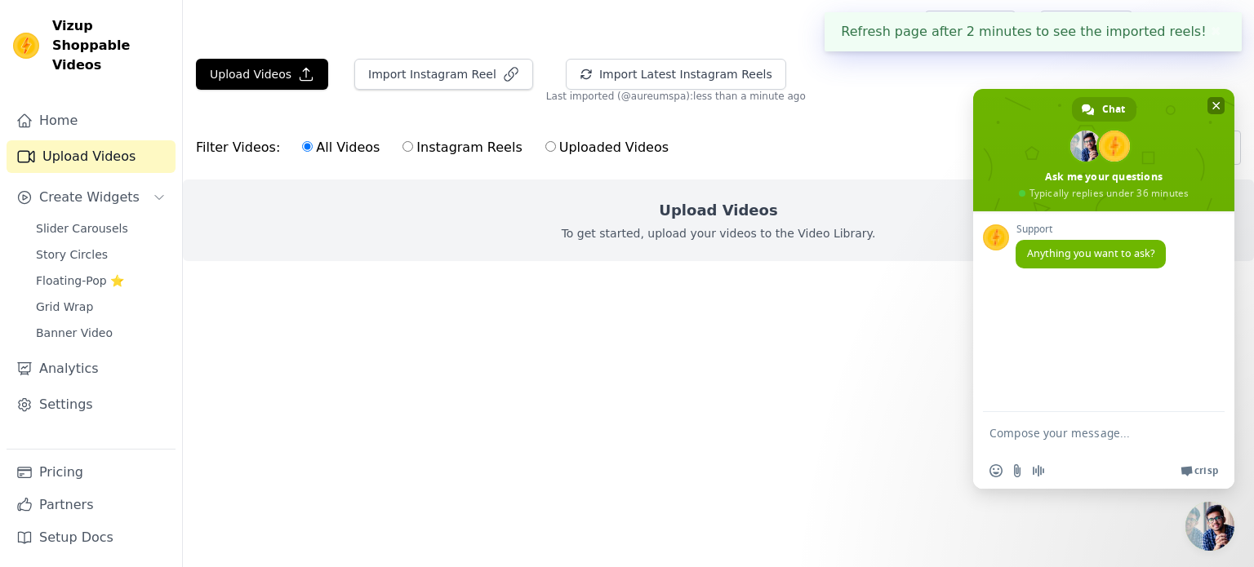
click at [1216, 103] on span "Close chat" at bounding box center [1217, 105] width 8 height 11
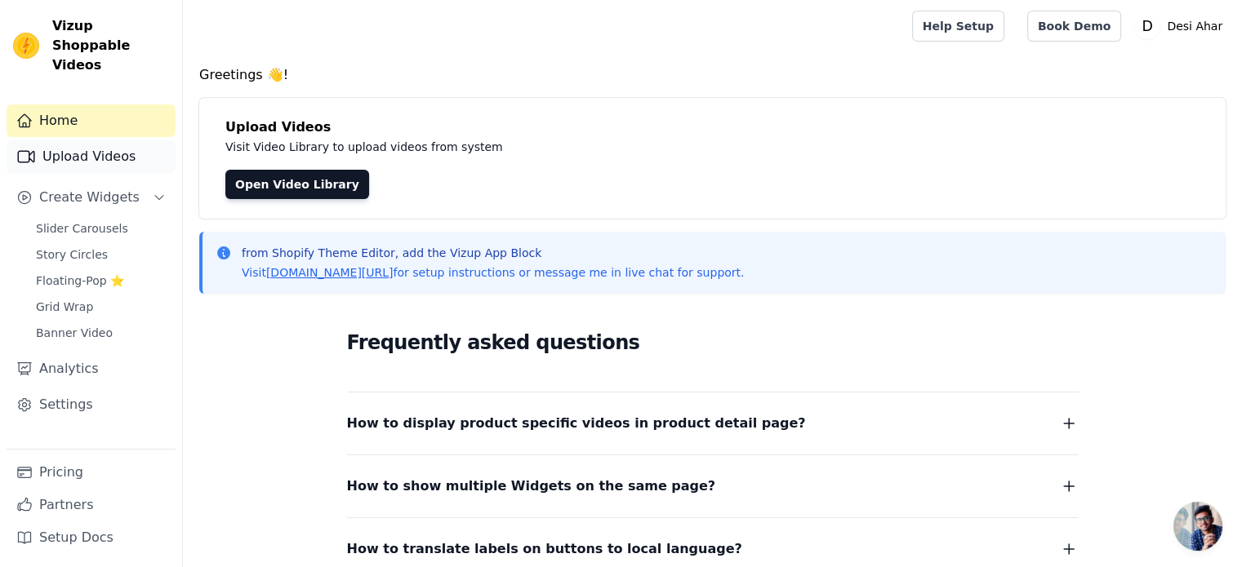
click at [67, 146] on link "Upload Videos" at bounding box center [91, 156] width 169 height 33
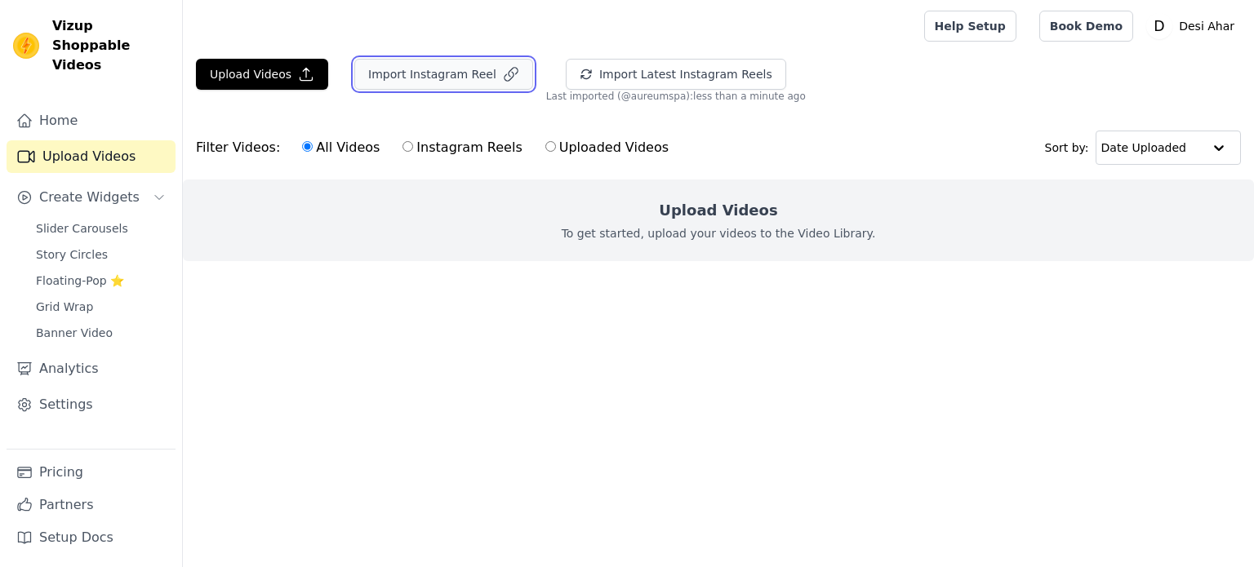
click at [471, 78] on button "Import Instagram Reel" at bounding box center [443, 74] width 179 height 31
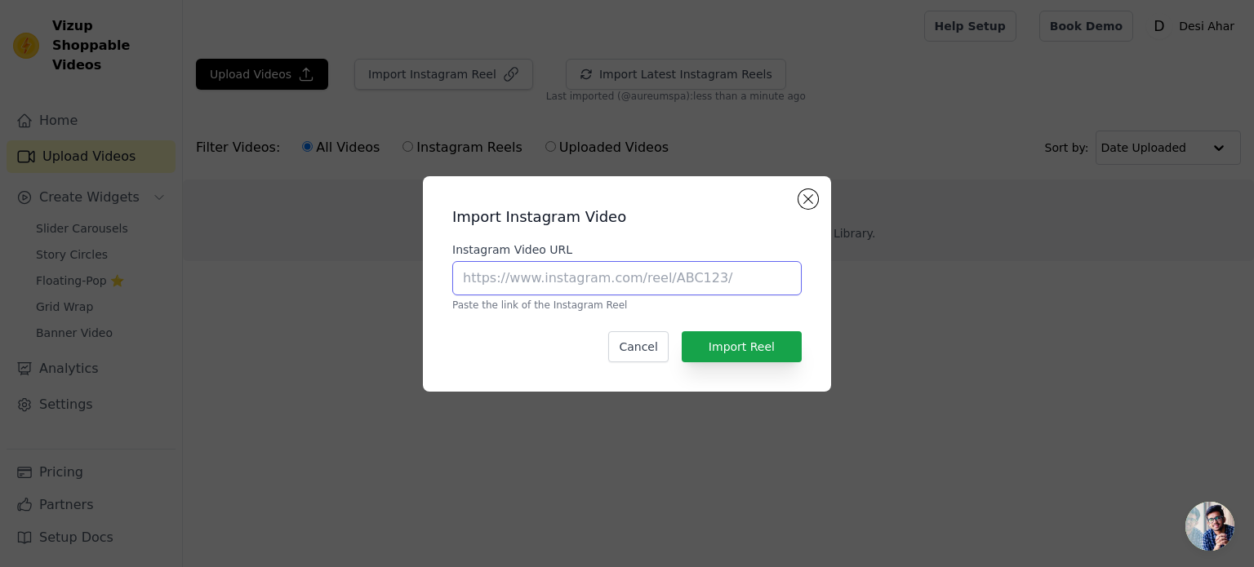
click at [612, 274] on input "Instagram Video URL" at bounding box center [626, 278] width 349 height 34
click at [673, 283] on input "Instagram Video URL" at bounding box center [626, 278] width 349 height 34
paste input "https://www.instagram.com/reel/DOFoeOKkqFV/"
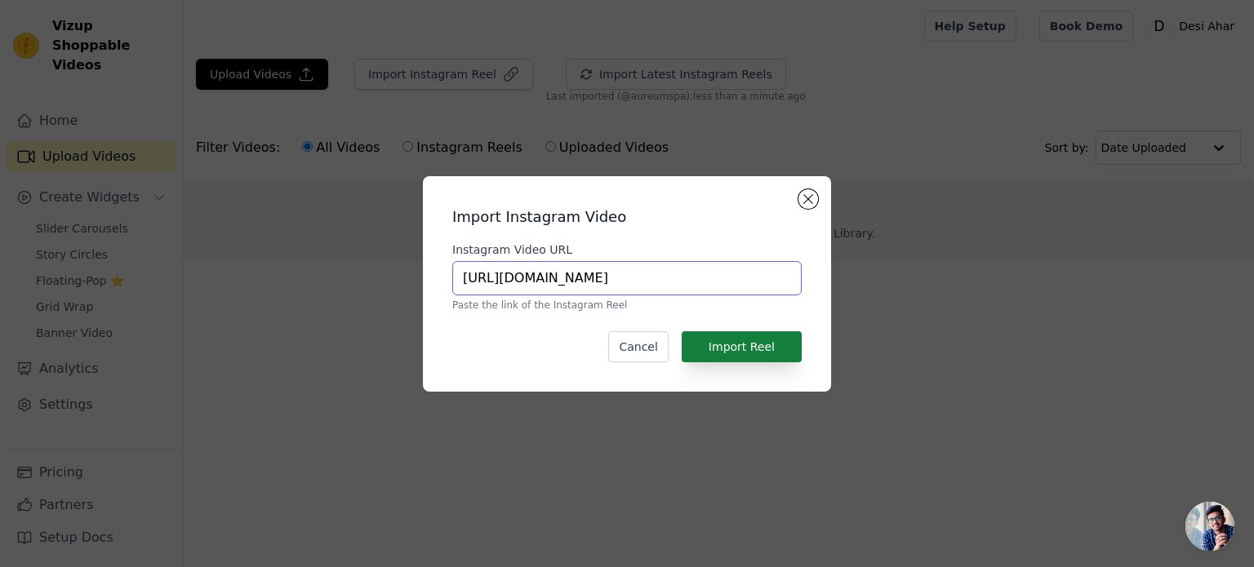
type input "https://www.instagram.com/reel/DOFoeOKkqFV/"
click at [781, 345] on button "Import Reel" at bounding box center [742, 347] width 120 height 31
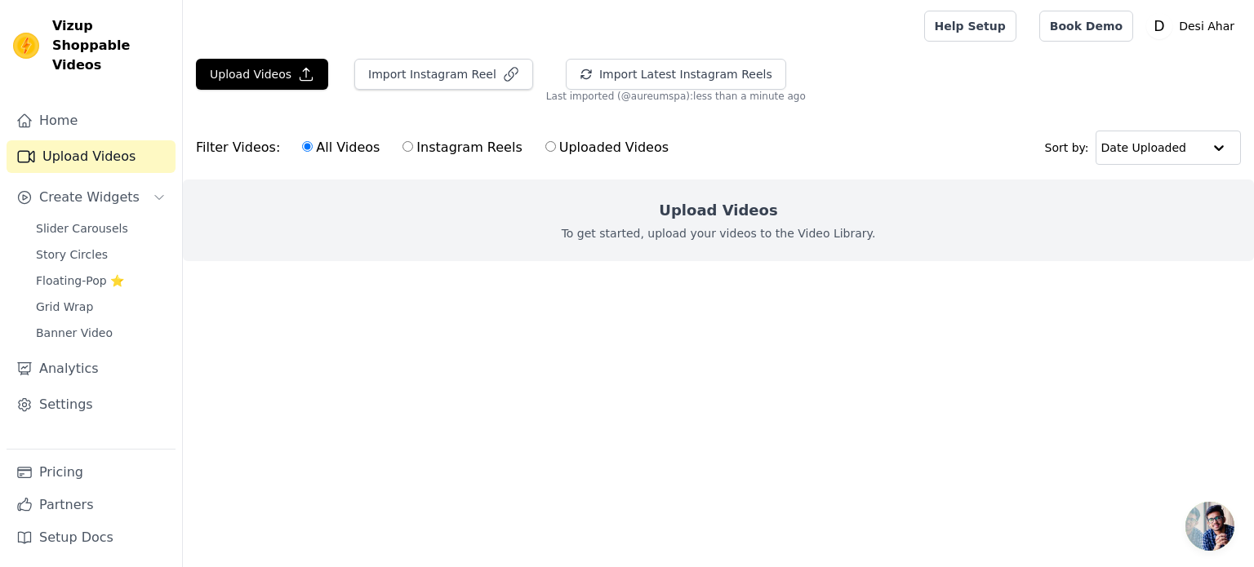
click at [403, 149] on input "Instagram Reels" at bounding box center [408, 146] width 11 height 11
radio input "true"
click at [323, 154] on label "All Videos" at bounding box center [340, 147] width 79 height 21
click at [313, 152] on input "All Videos" at bounding box center [307, 146] width 11 height 11
radio input "true"
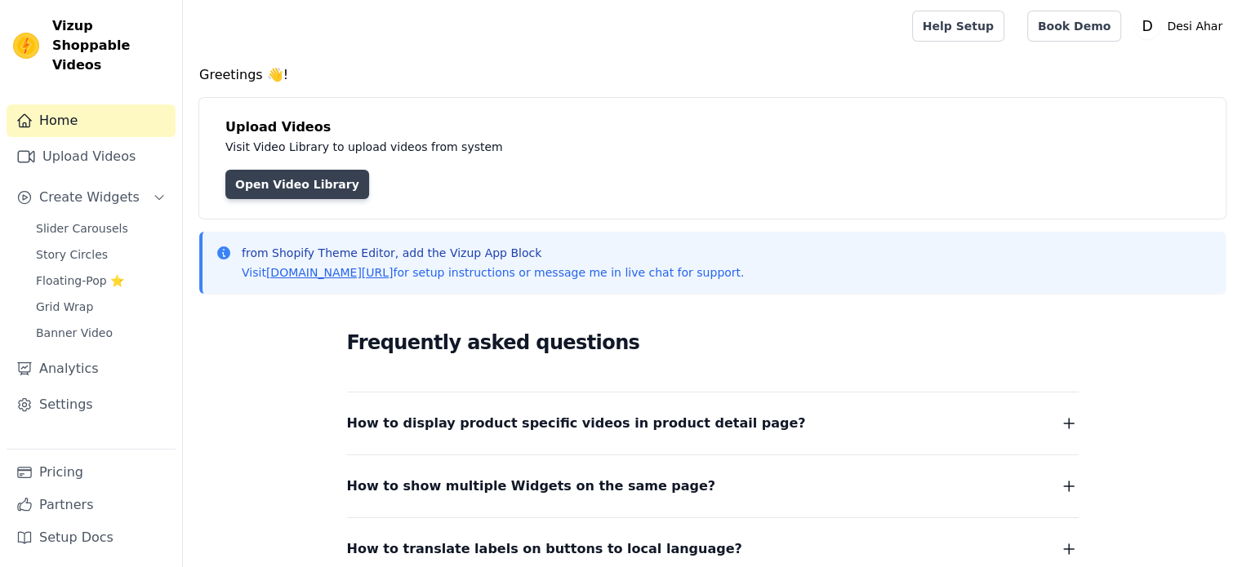
click at [258, 180] on link "Open Video Library" at bounding box center [297, 184] width 144 height 29
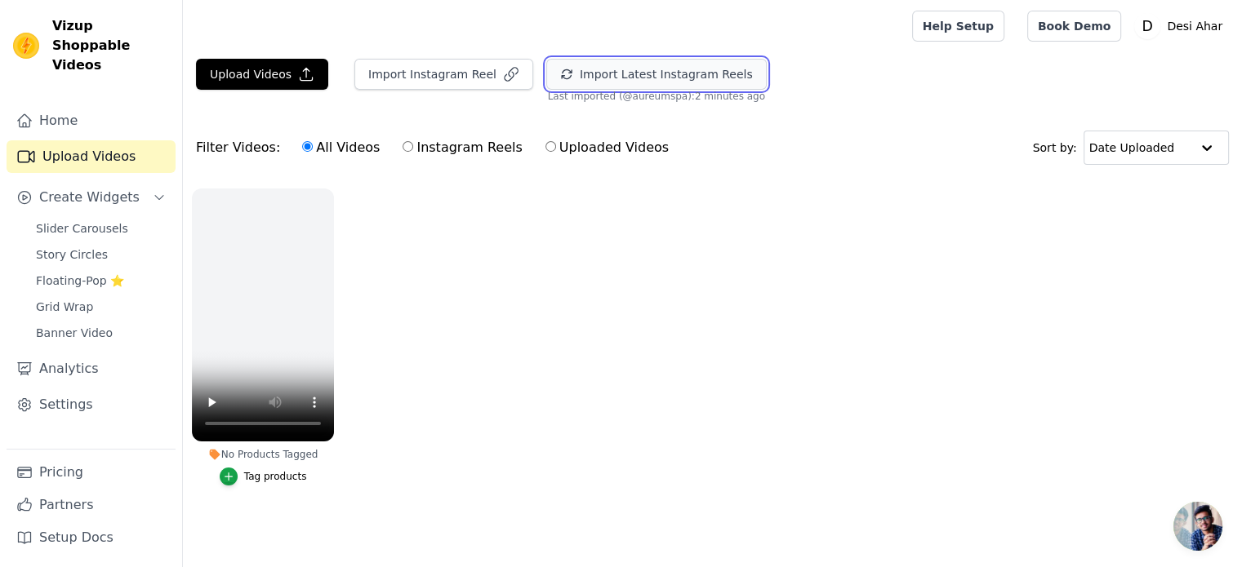
click at [664, 62] on button "Import Latest Instagram Reels" at bounding box center [656, 74] width 220 height 31
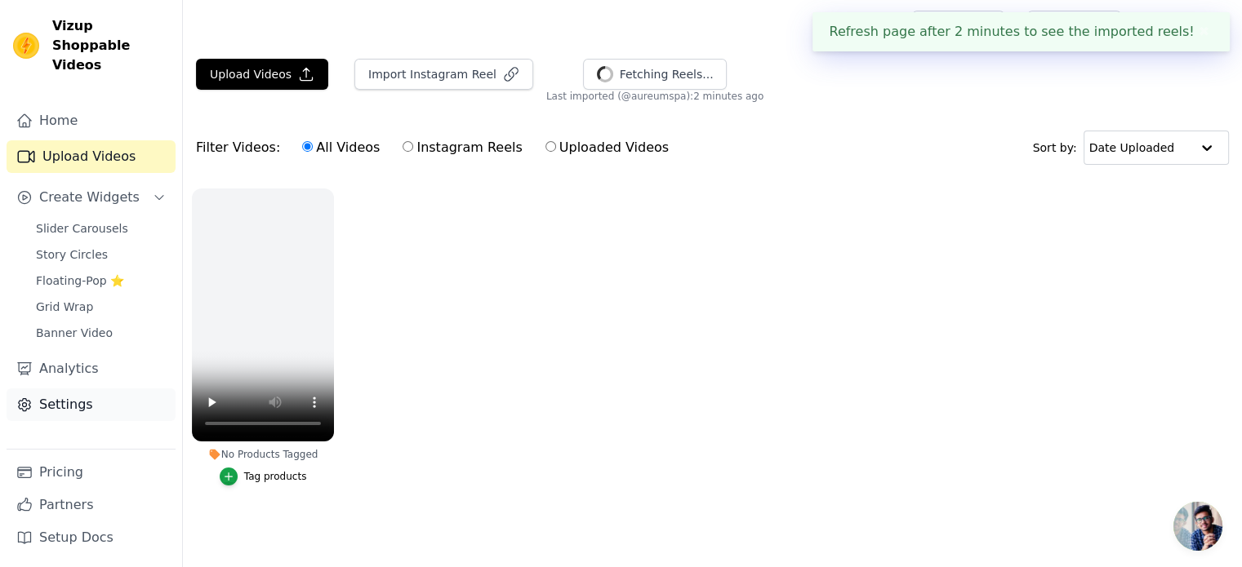
click at [59, 389] on link "Settings" at bounding box center [91, 405] width 169 height 33
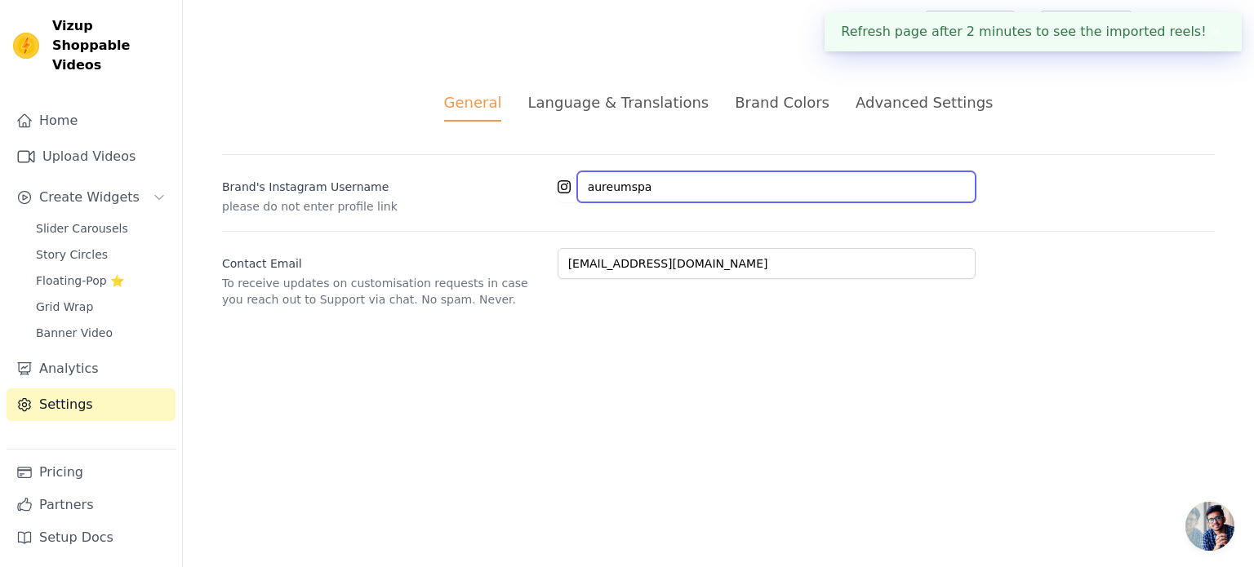
click at [672, 189] on input "aureumspa" at bounding box center [776, 186] width 398 height 31
paste input "barosifarms"
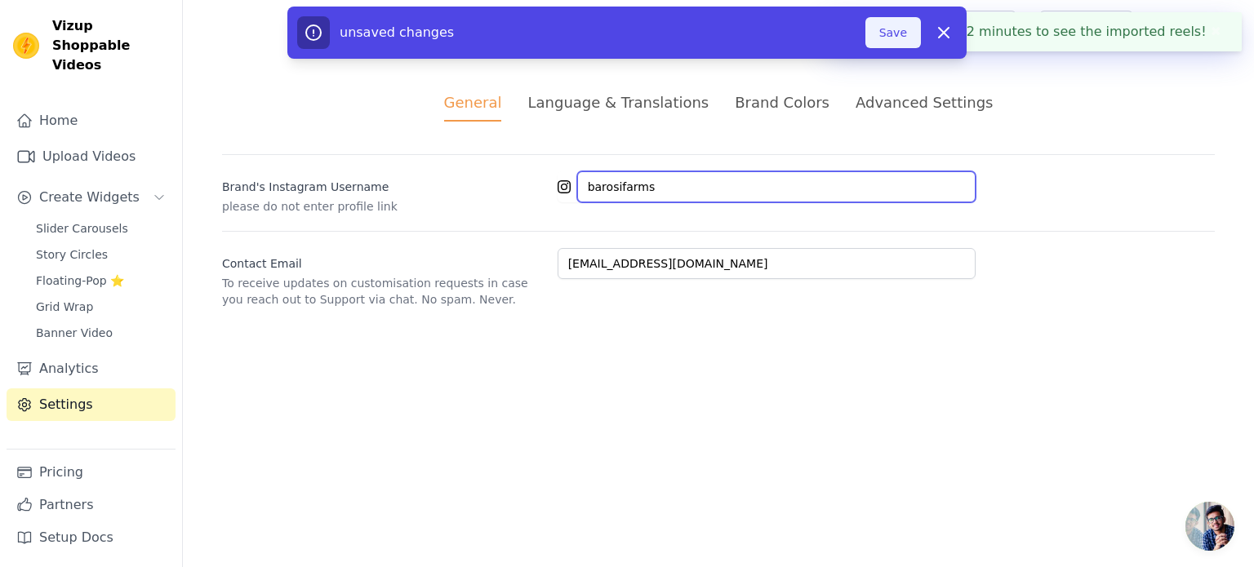
type input "barosifarms"
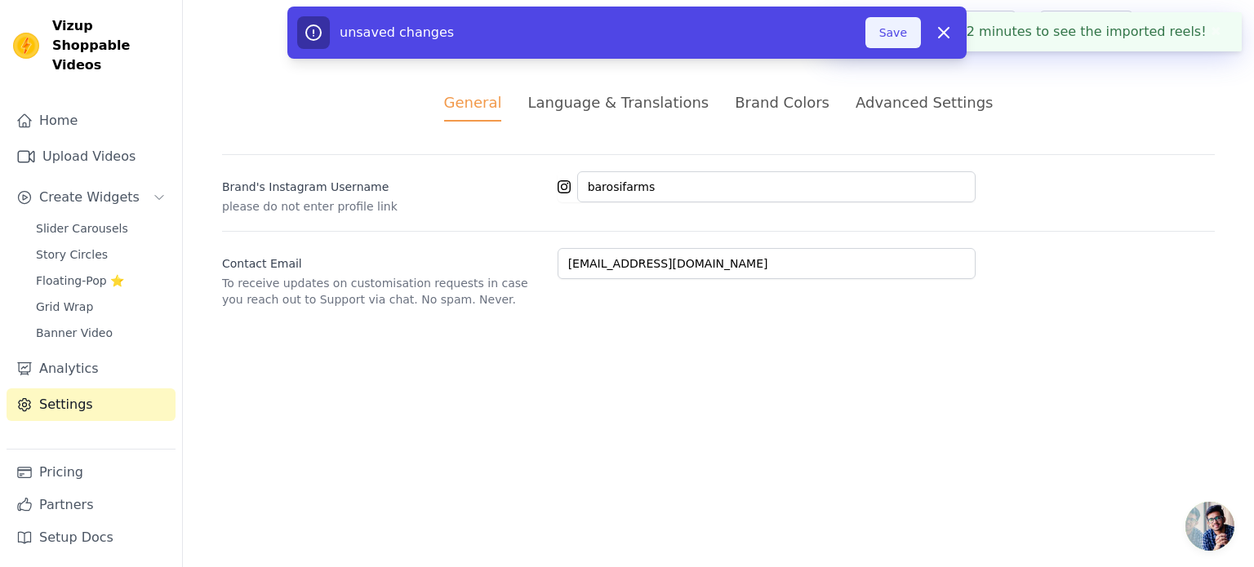
click at [884, 24] on button "Save" at bounding box center [894, 32] width 56 height 31
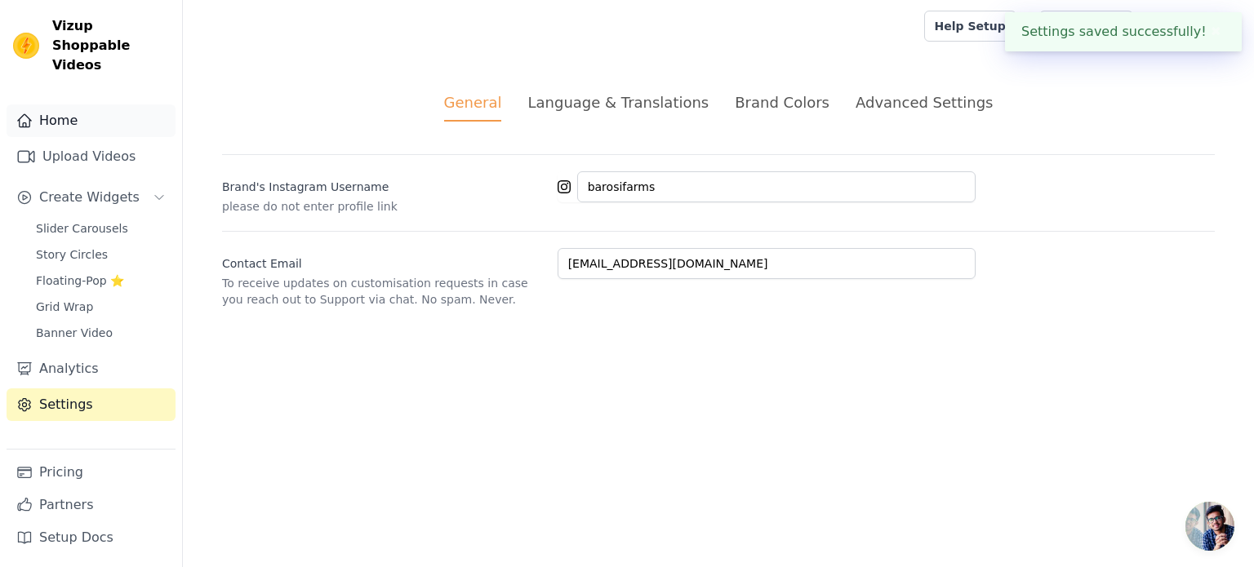
click at [96, 110] on link "Home" at bounding box center [91, 121] width 169 height 33
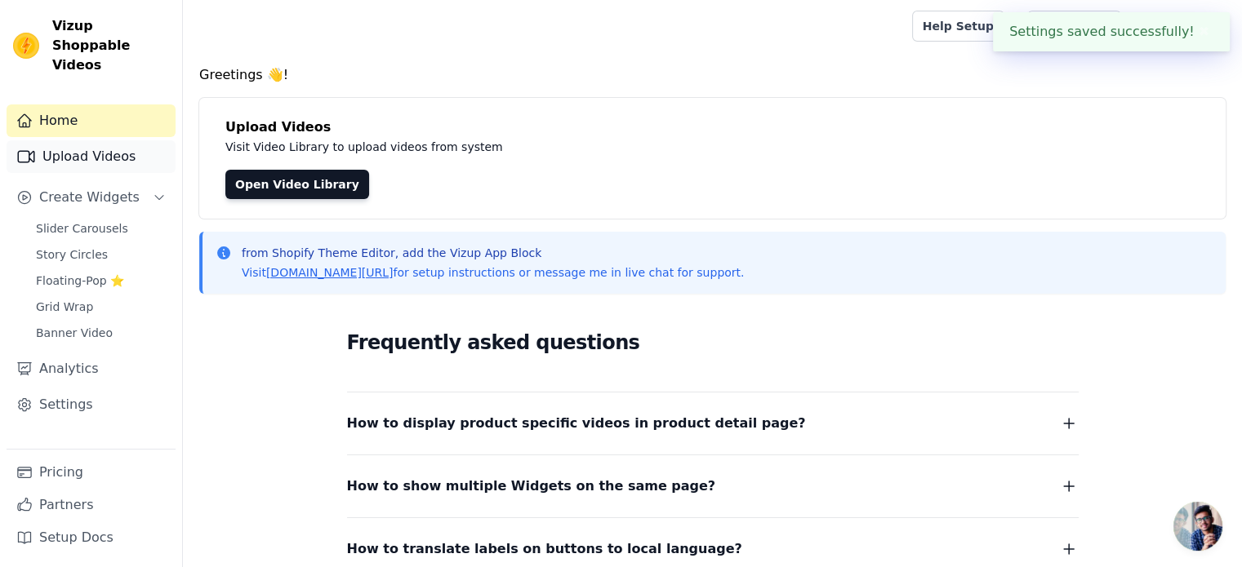
click at [88, 140] on link "Upload Videos" at bounding box center [91, 156] width 169 height 33
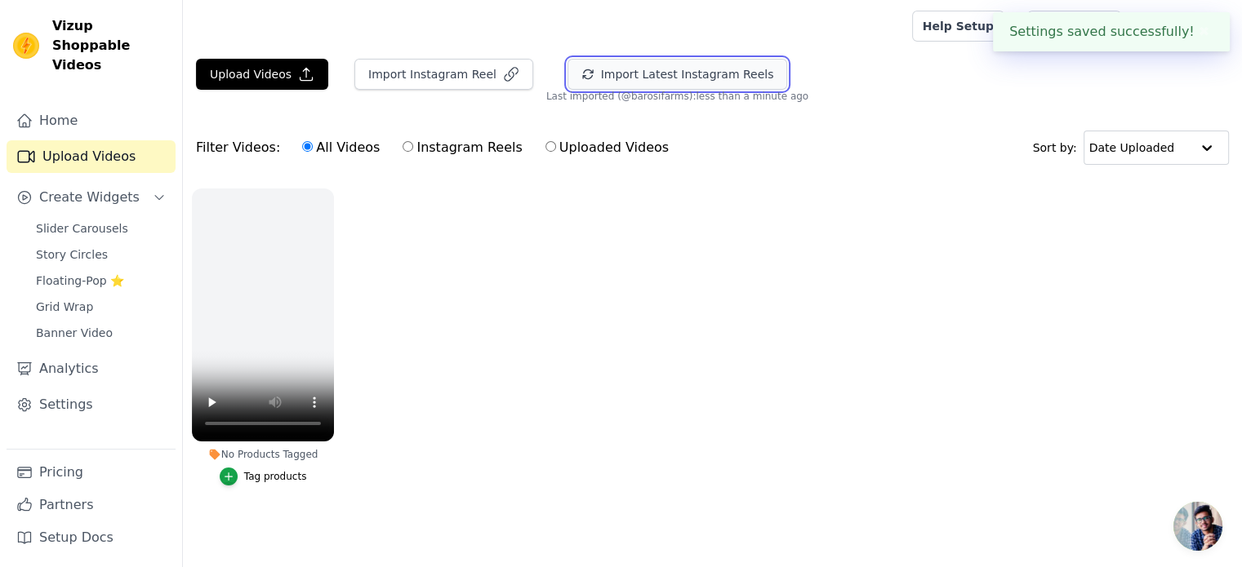
click at [640, 79] on button "Import Latest Instagram Reels" at bounding box center [677, 74] width 220 height 31
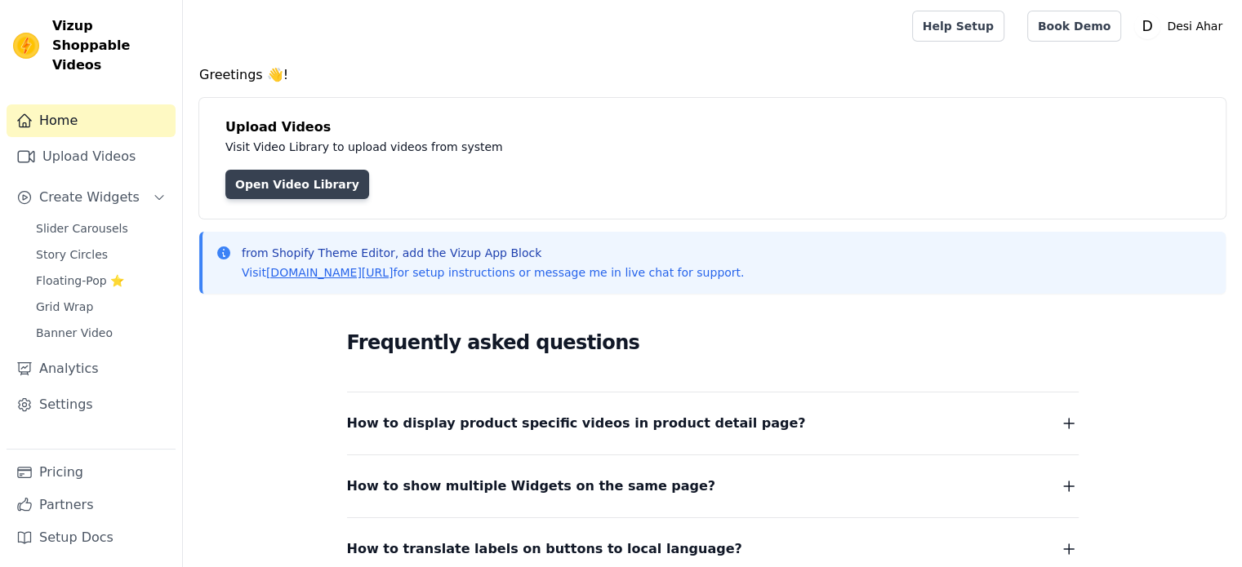
click at [268, 187] on link "Open Video Library" at bounding box center [297, 184] width 144 height 29
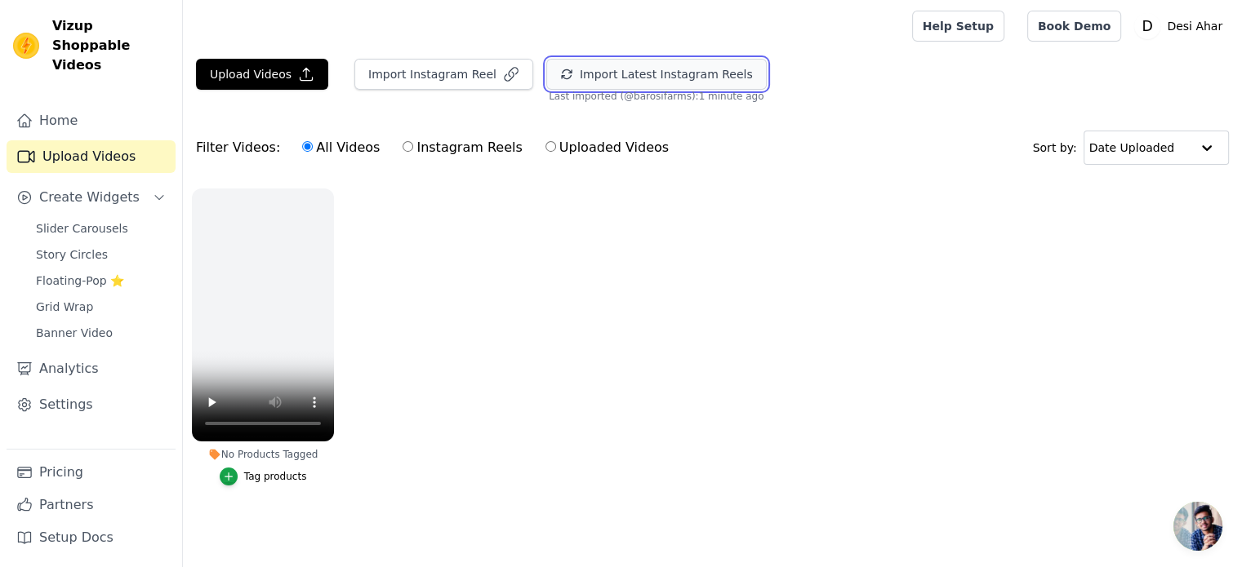
click at [608, 84] on button "Import Latest Instagram Reels" at bounding box center [656, 74] width 220 height 31
click at [330, 198] on button "No Products Tagged Tag products" at bounding box center [331, 192] width 16 height 16
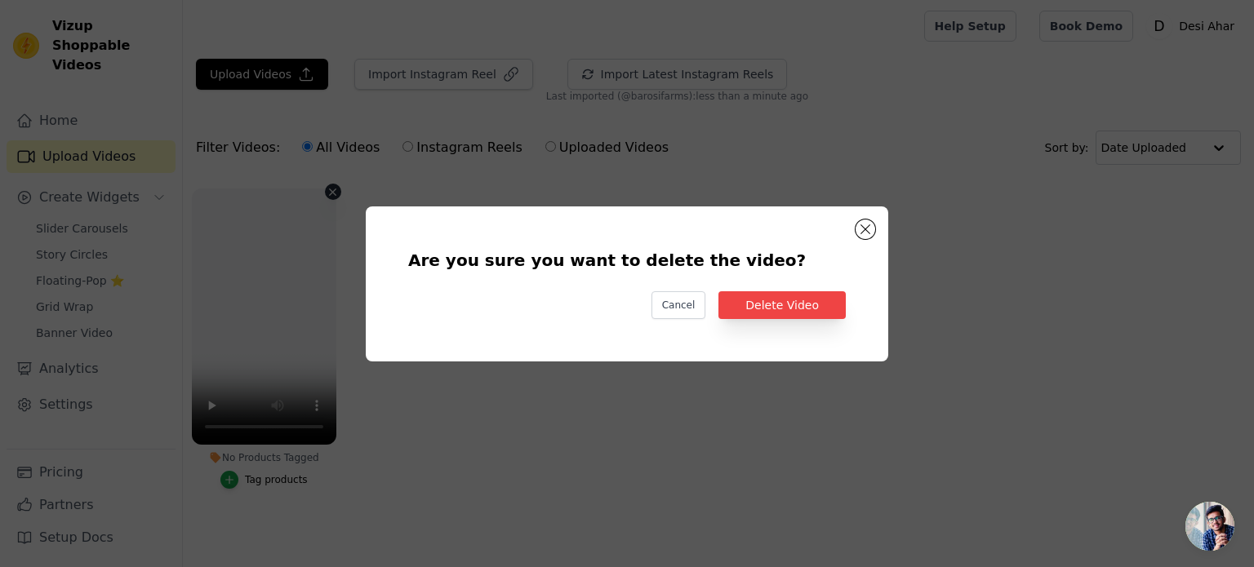
click at [794, 290] on div "Are you sure you want to delete the video? Cancel Delete Video" at bounding box center [627, 284] width 470 height 103
click at [789, 306] on button "Delete Video" at bounding box center [782, 305] width 127 height 28
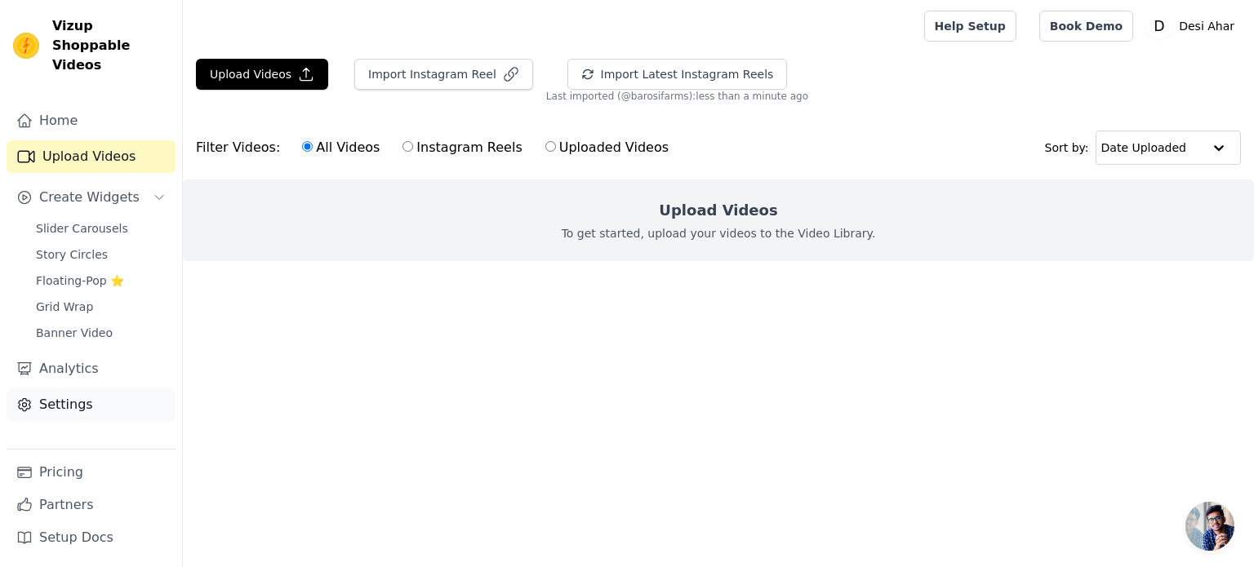
click at [65, 389] on link "Settings" at bounding box center [91, 405] width 169 height 33
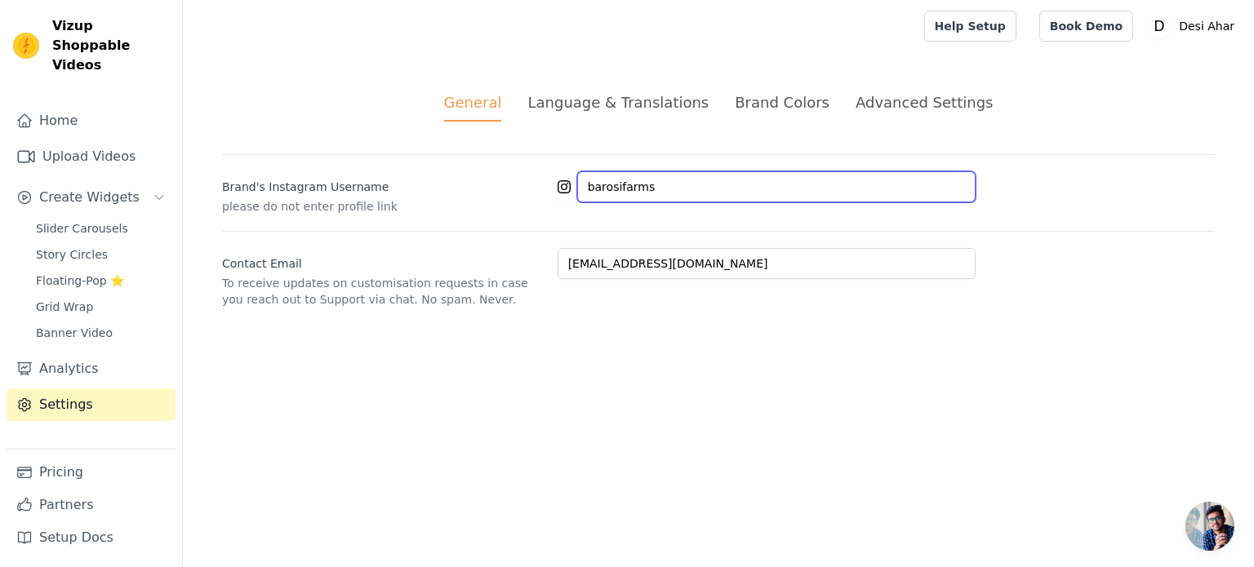
click at [696, 179] on input "barosifarms" at bounding box center [776, 186] width 398 height 31
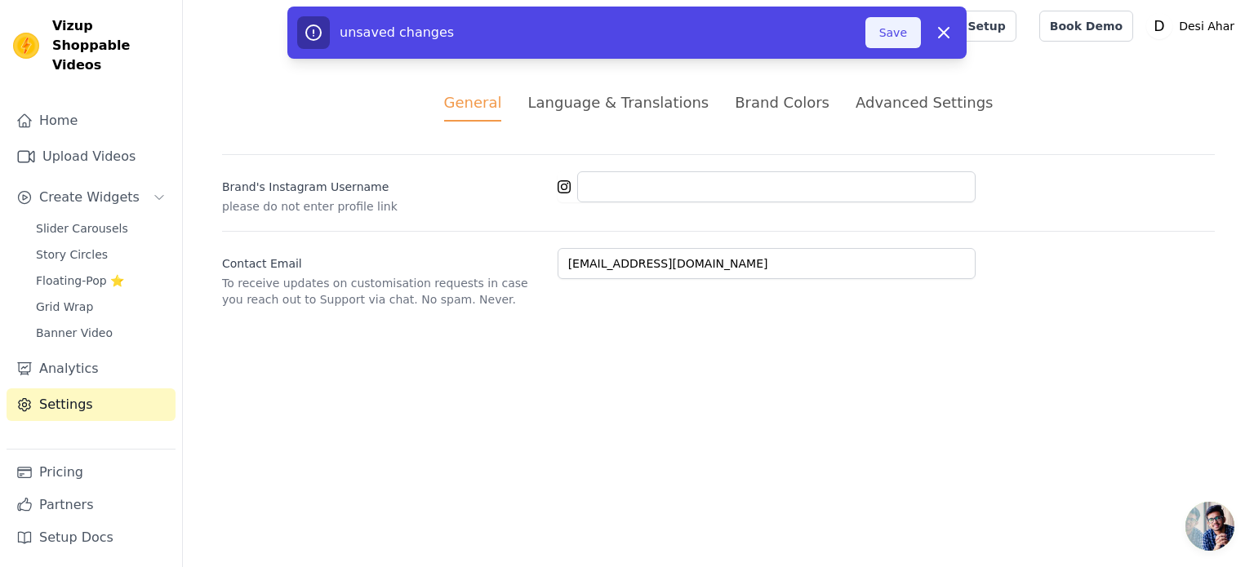
click at [890, 42] on button "Save" at bounding box center [894, 32] width 56 height 31
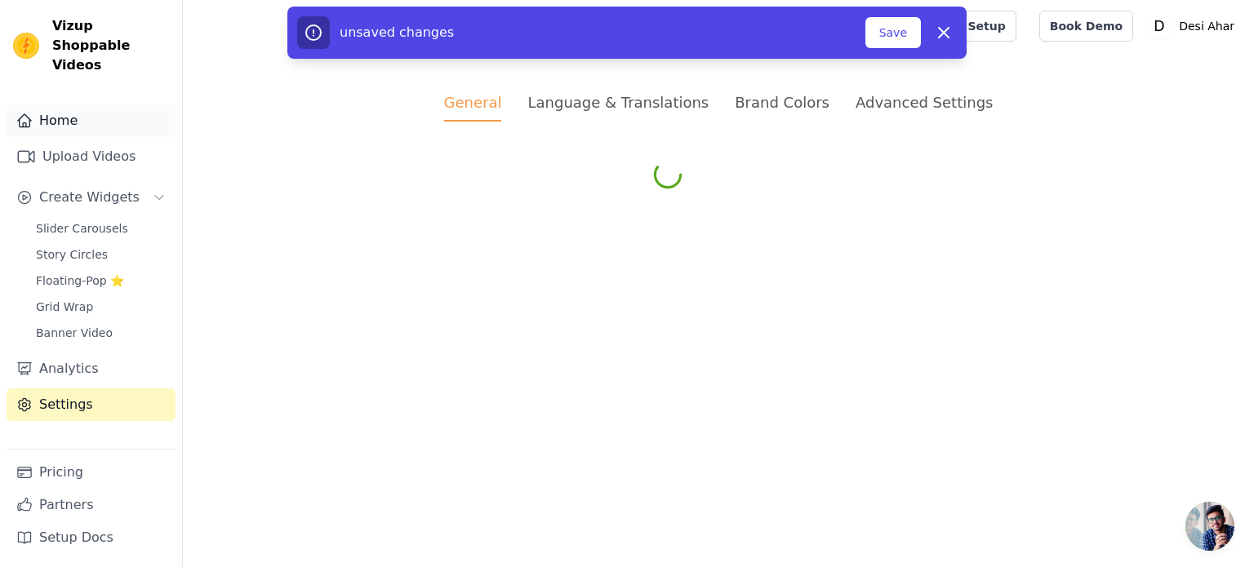
click at [101, 109] on link "Home" at bounding box center [91, 121] width 169 height 33
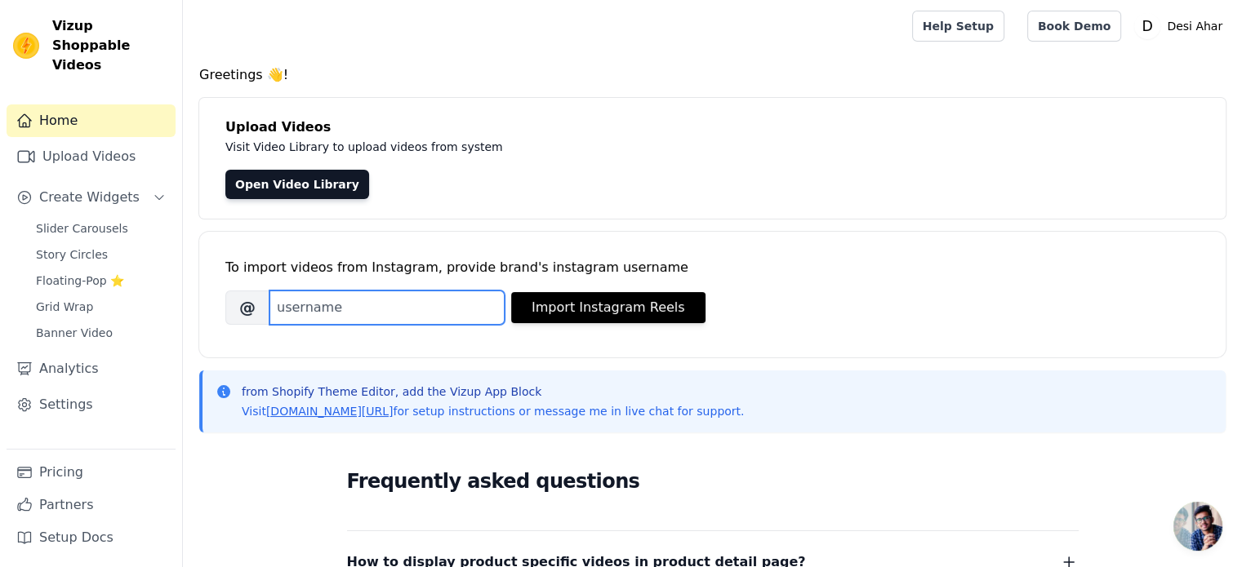
click at [344, 300] on input "Brand's Instagram Username" at bounding box center [386, 308] width 235 height 34
paste input "https://meet.google.com/ktx-hnyp-mhi"
paste input "barosifarms"
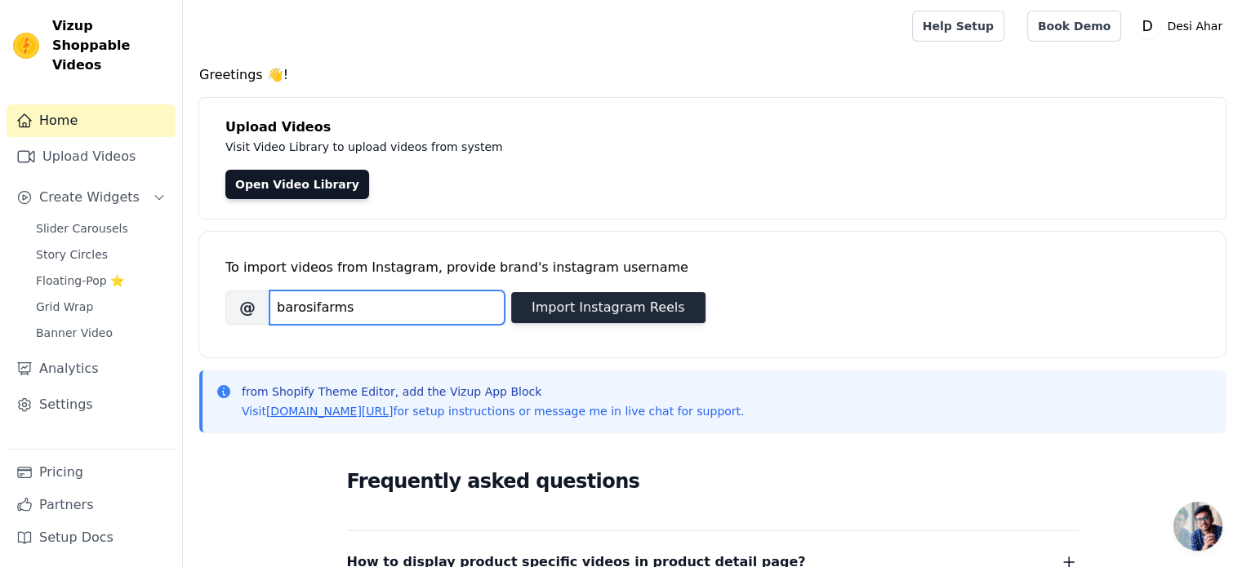
type input "barosifarms"
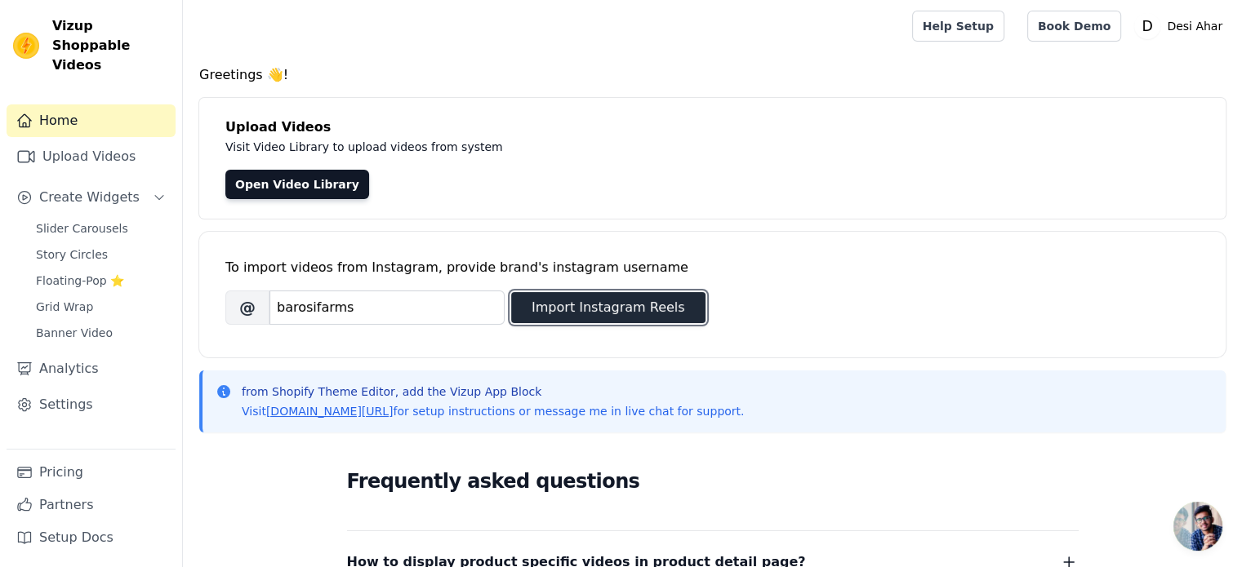
click at [613, 307] on button "Import Instagram Reels" at bounding box center [608, 307] width 194 height 31
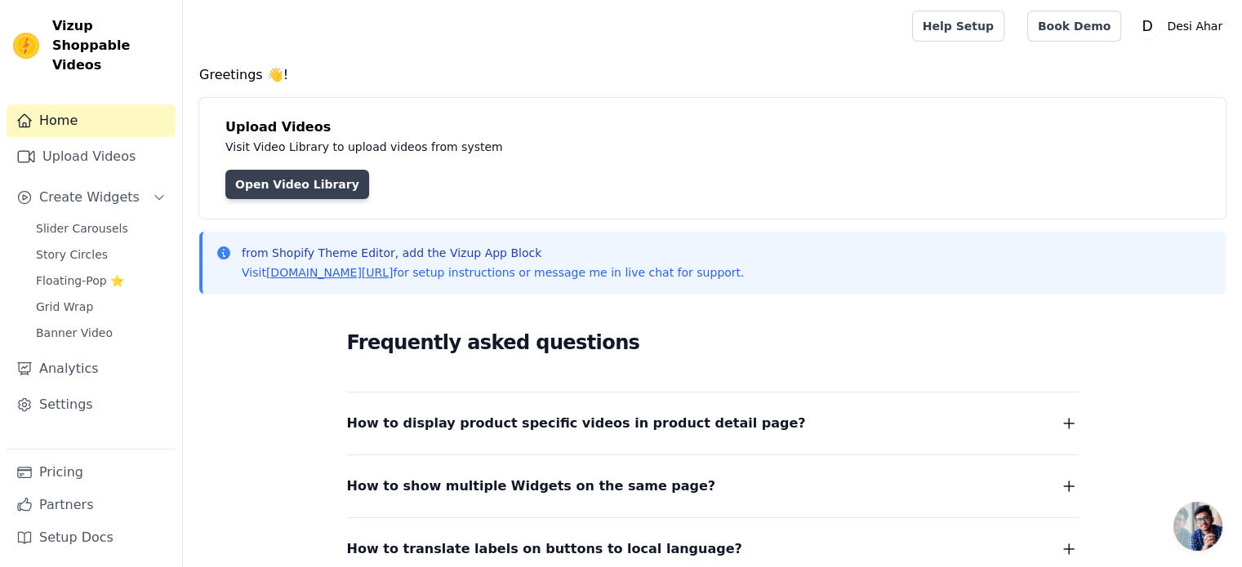
click at [293, 175] on link "Open Video Library" at bounding box center [297, 184] width 144 height 29
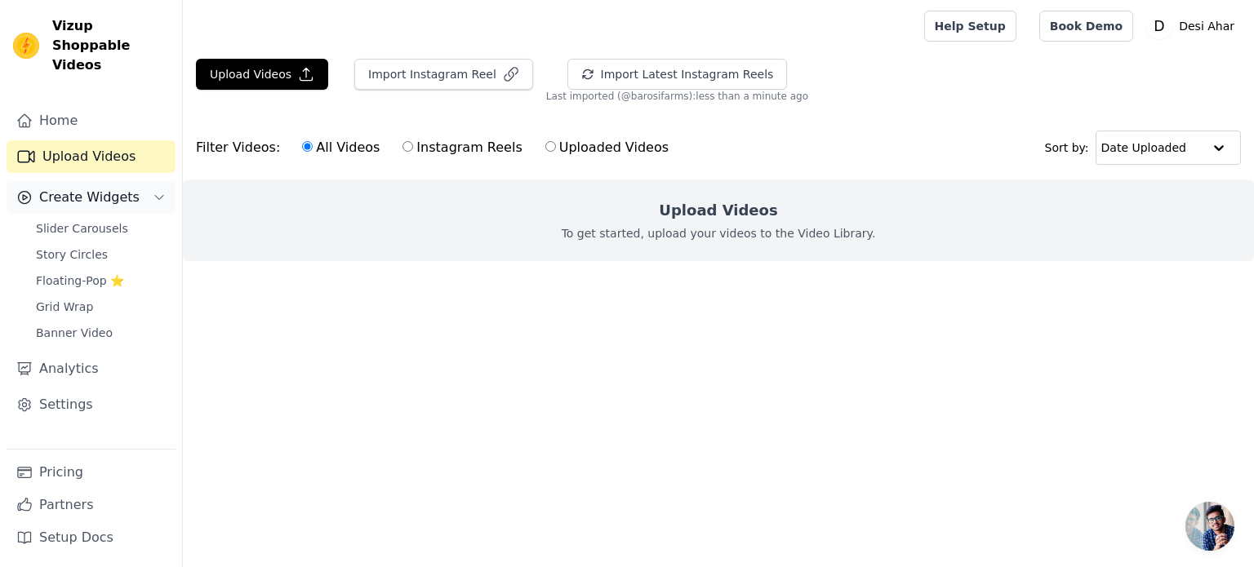
click at [88, 188] on span "Create Widgets" at bounding box center [89, 198] width 100 height 20
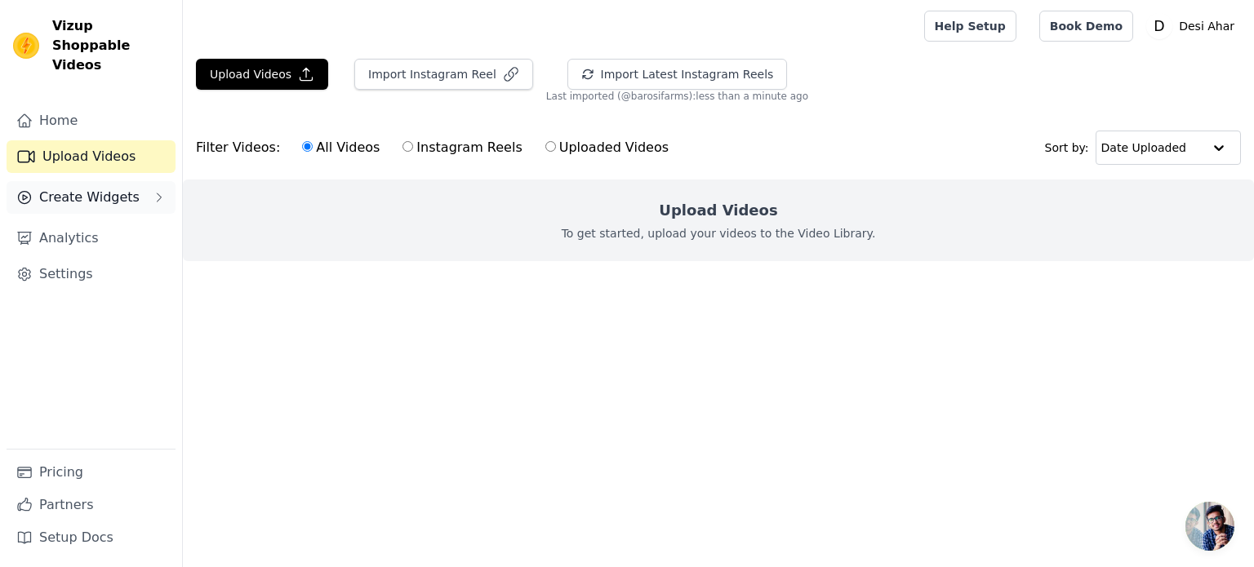
click at [88, 188] on span "Create Widgets" at bounding box center [89, 198] width 100 height 20
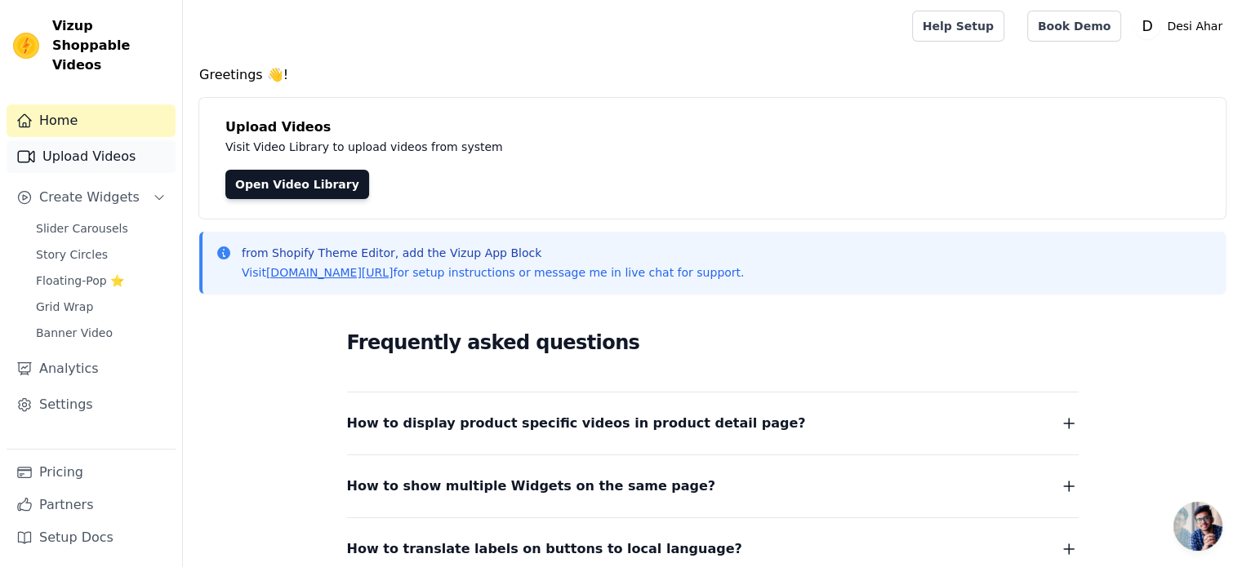
click at [93, 140] on link "Upload Videos" at bounding box center [91, 156] width 169 height 33
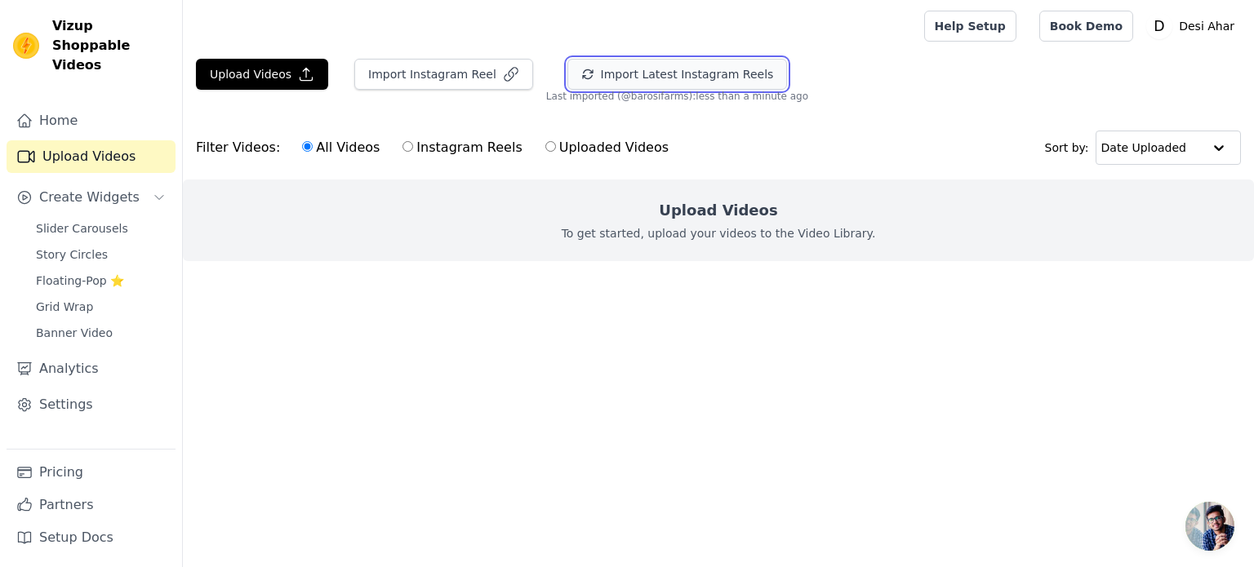
click at [712, 74] on button "Import Latest Instagram Reels" at bounding box center [677, 74] width 220 height 31
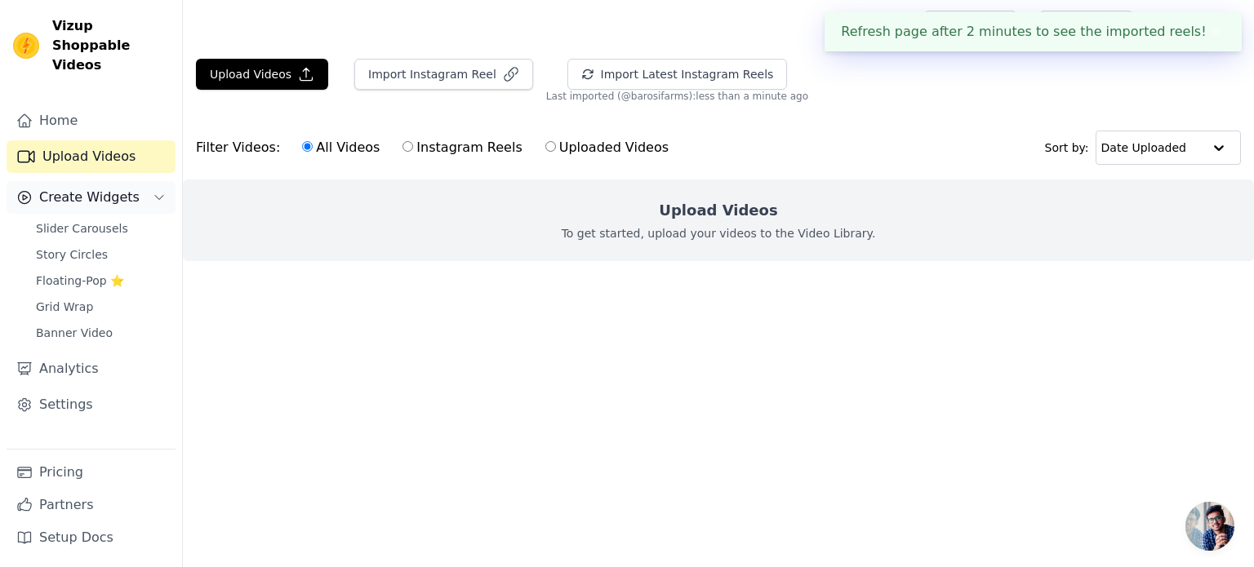
click at [84, 188] on span "Create Widgets" at bounding box center [89, 198] width 100 height 20
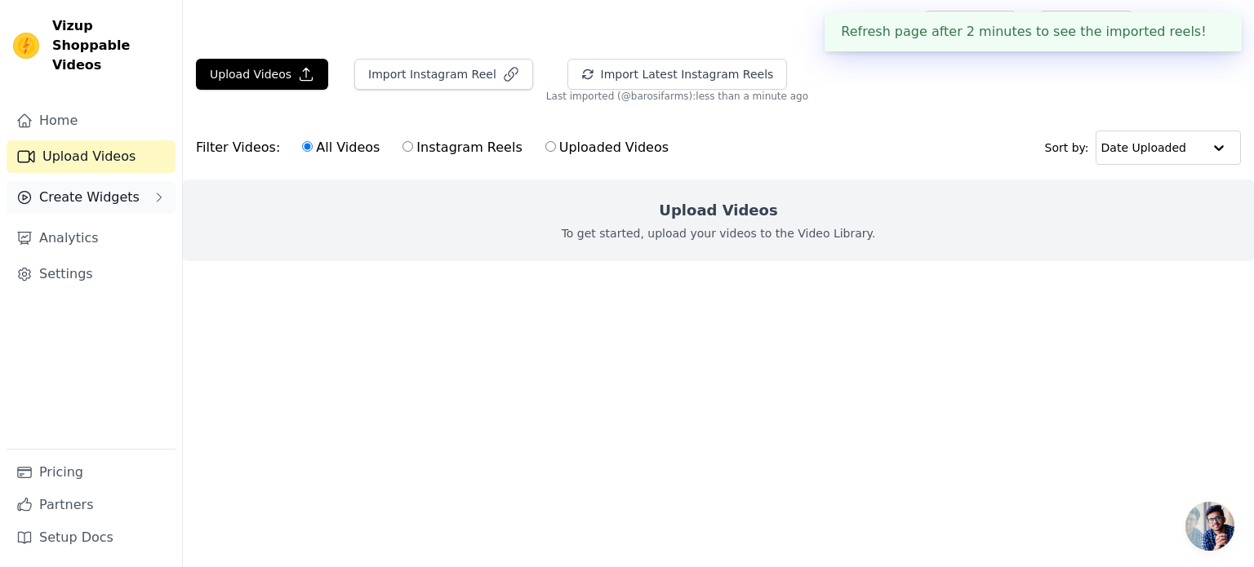
click at [90, 188] on span "Create Widgets" at bounding box center [89, 198] width 100 height 20
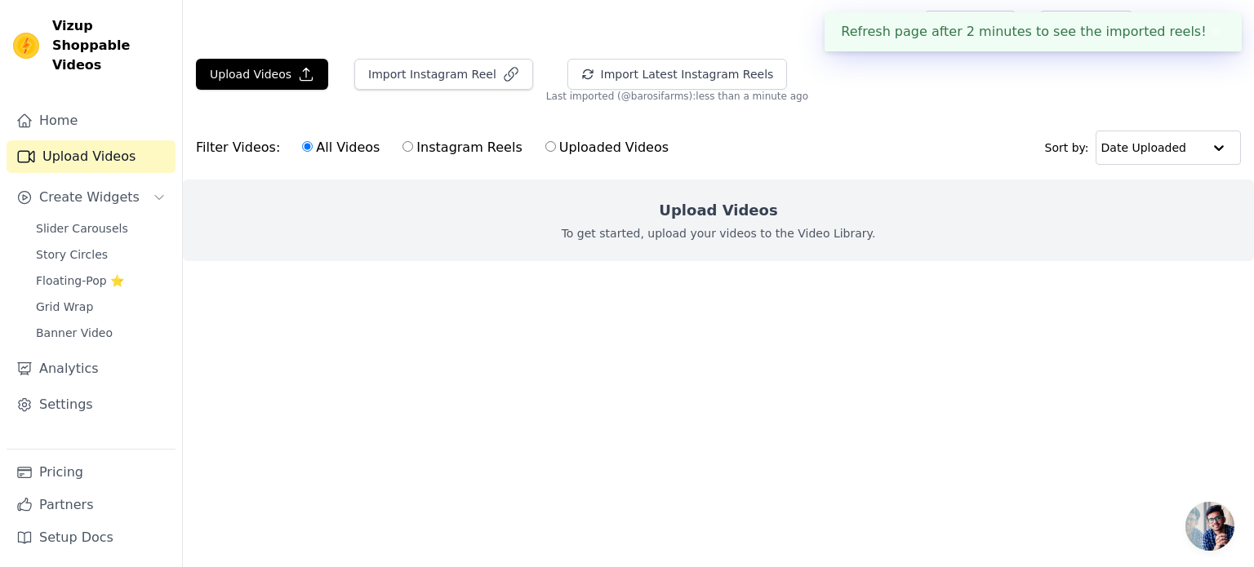
click at [104, 220] on span "Slider Carousels" at bounding box center [82, 228] width 92 height 16
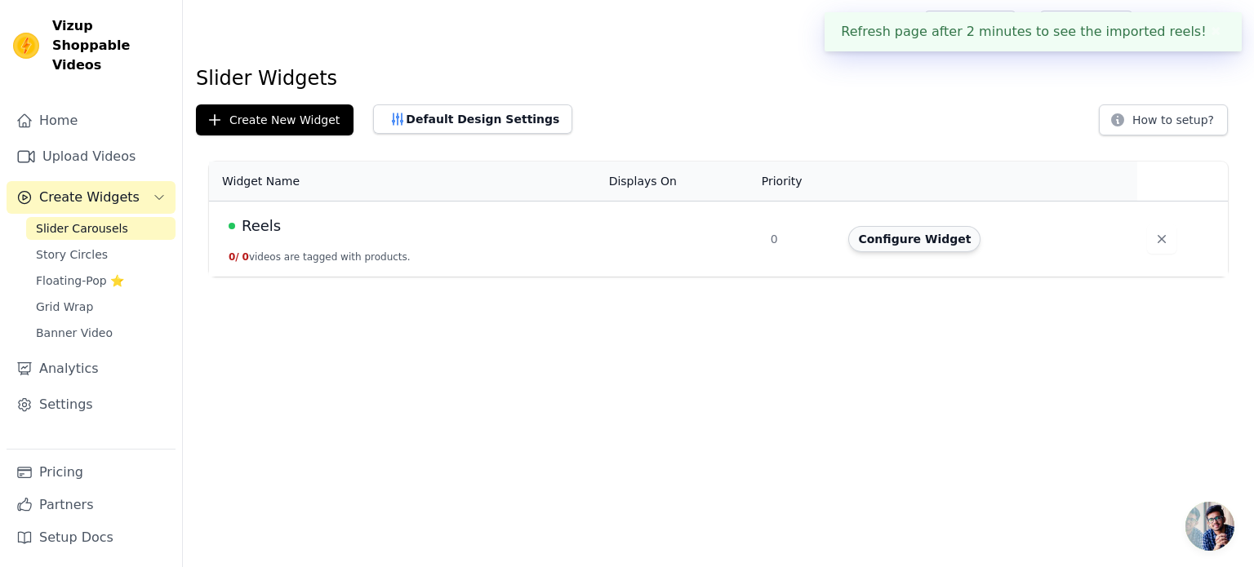
click at [885, 241] on button "Configure Widget" at bounding box center [914, 239] width 132 height 26
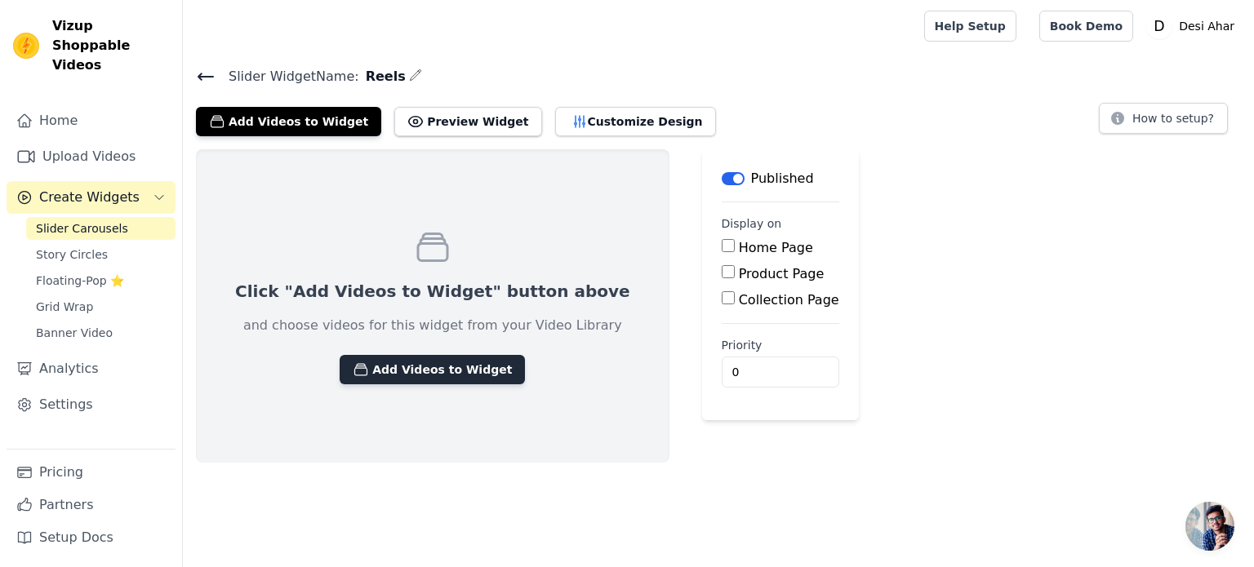
click at [392, 371] on button "Add Videos to Widget" at bounding box center [432, 369] width 185 height 29
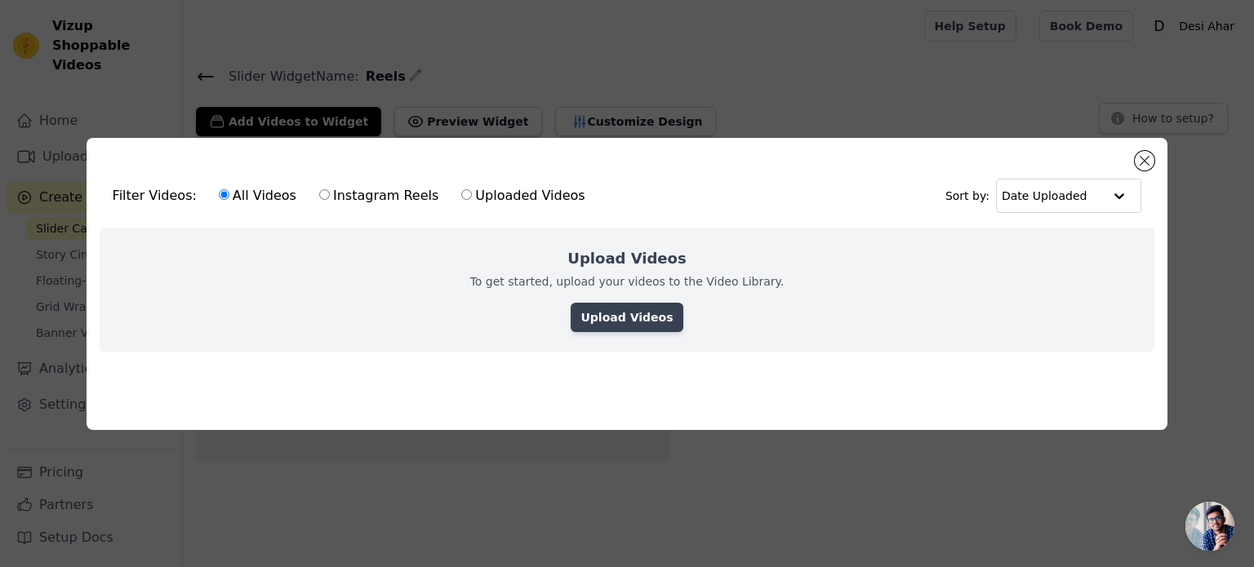
click at [612, 323] on link "Upload Videos" at bounding box center [627, 317] width 112 height 29
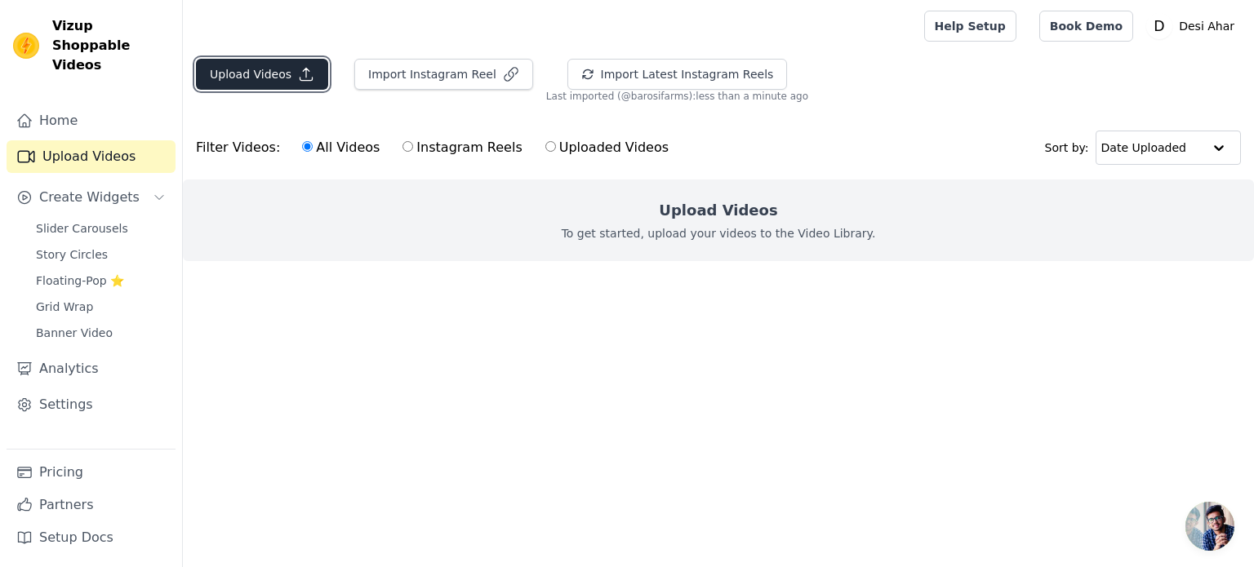
click at [274, 78] on button "Upload Videos" at bounding box center [262, 74] width 132 height 31
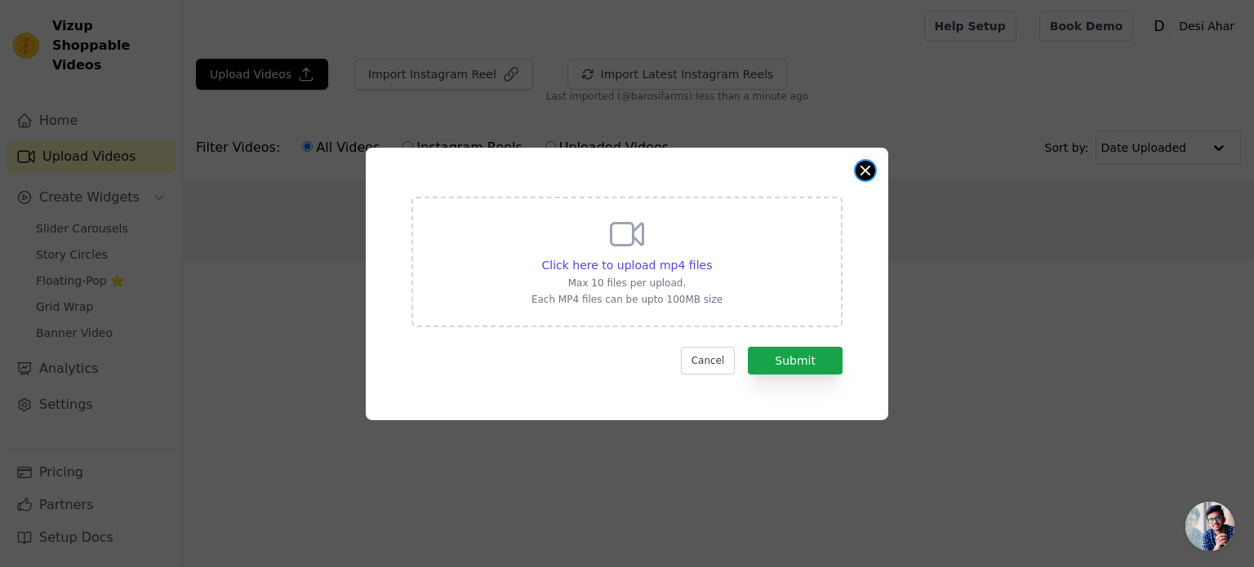
click at [869, 173] on button "Close modal" at bounding box center [866, 171] width 20 height 20
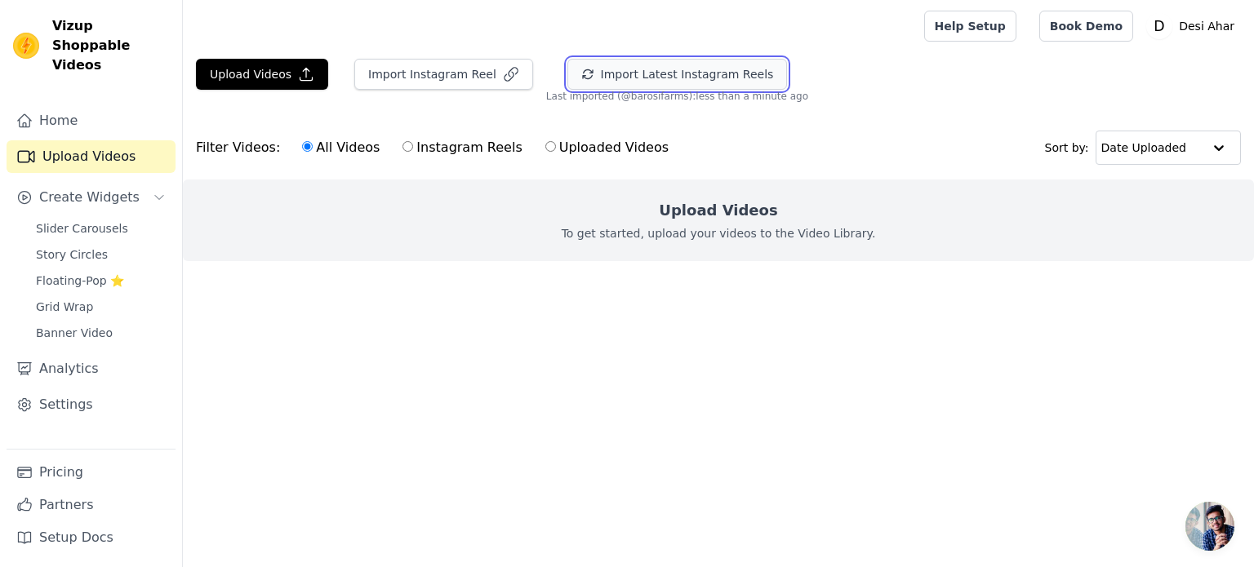
click at [650, 81] on button "Import Latest Instagram Reels" at bounding box center [677, 74] width 220 height 31
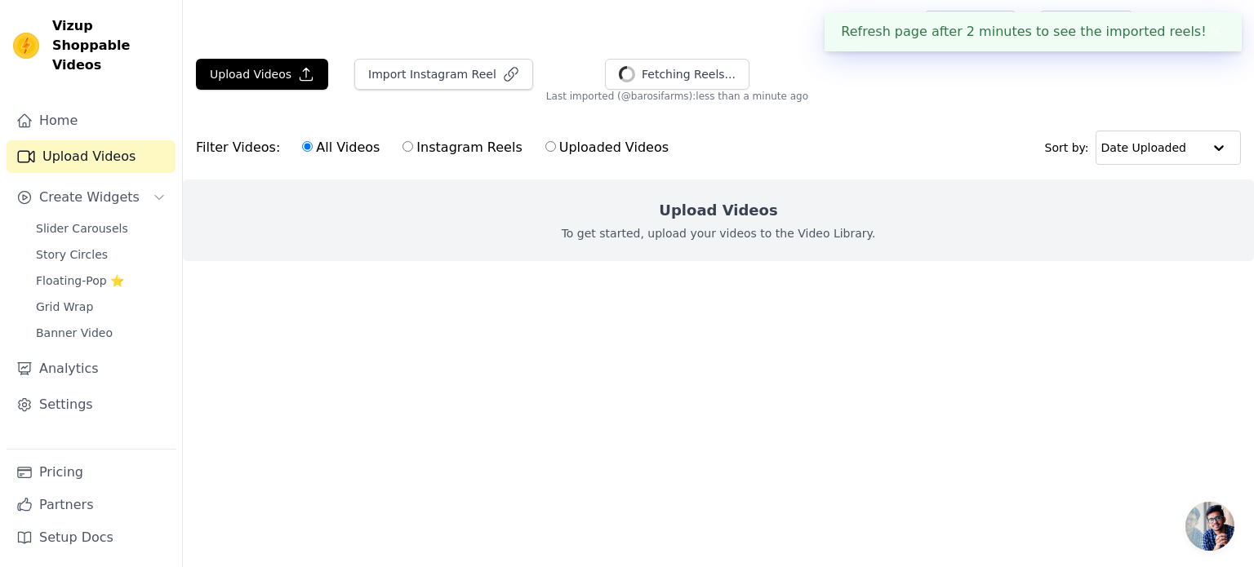
click at [1209, 33] on button "✖" at bounding box center [1216, 32] width 19 height 20
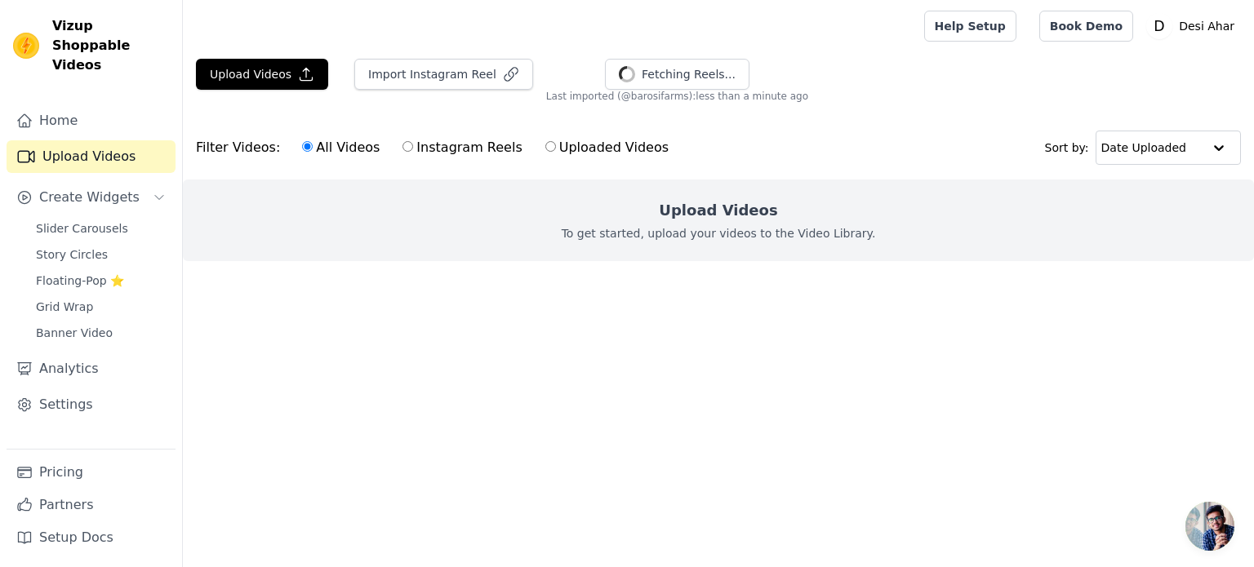
click at [460, 143] on label "Instagram Reels" at bounding box center [462, 147] width 121 height 21
click at [413, 143] on input "Instagram Reels" at bounding box center [408, 146] width 11 height 11
radio input "true"
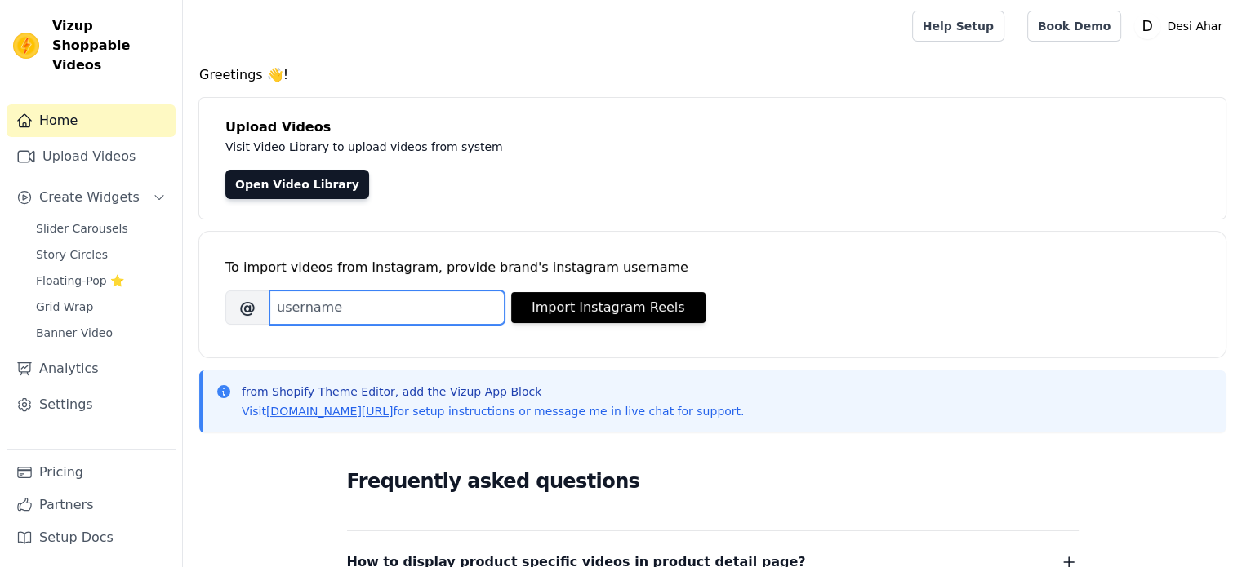
click at [422, 316] on input "Brand's Instagram Username" at bounding box center [386, 308] width 235 height 34
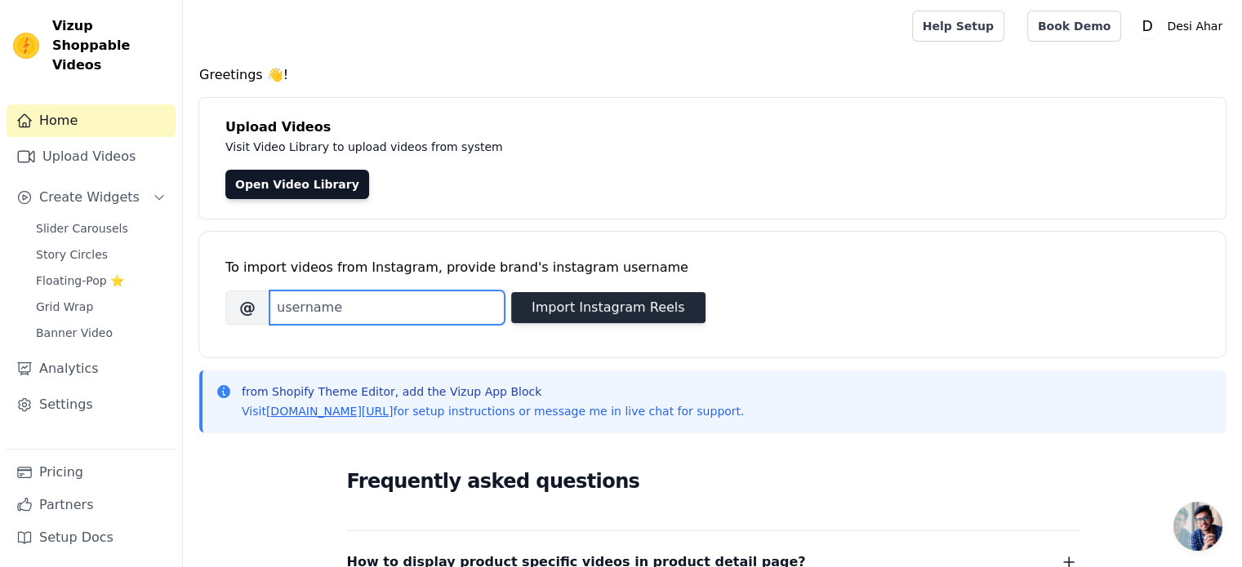
paste input "barosifarms"
type input "barosifarms"
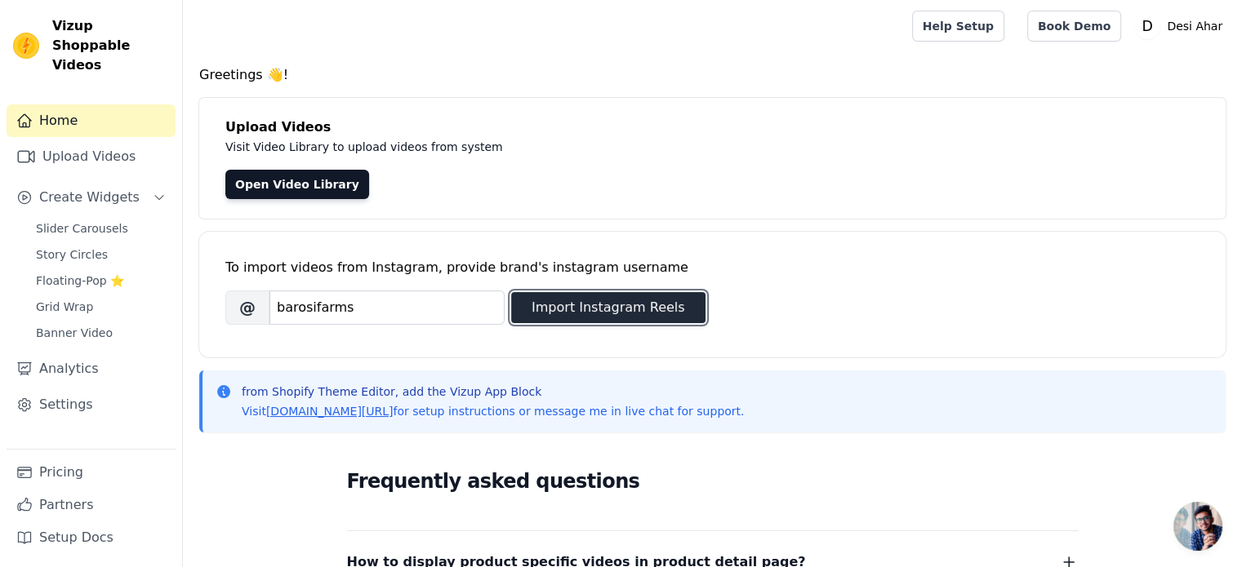
click at [645, 295] on button "Import Instagram Reels" at bounding box center [608, 307] width 194 height 31
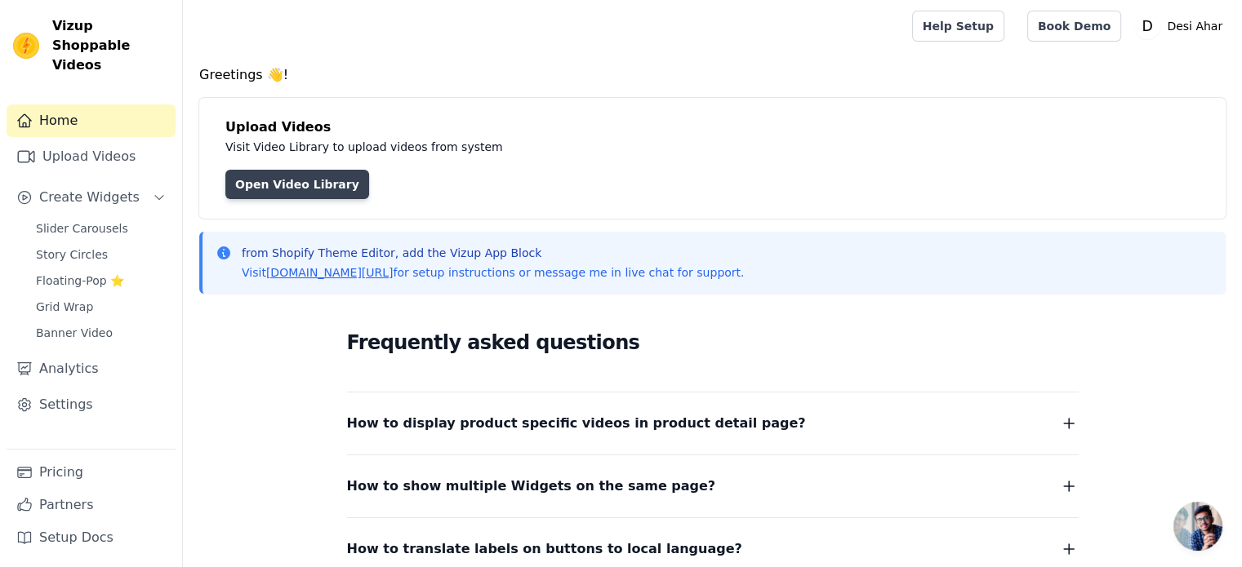
click at [307, 185] on link "Open Video Library" at bounding box center [297, 184] width 144 height 29
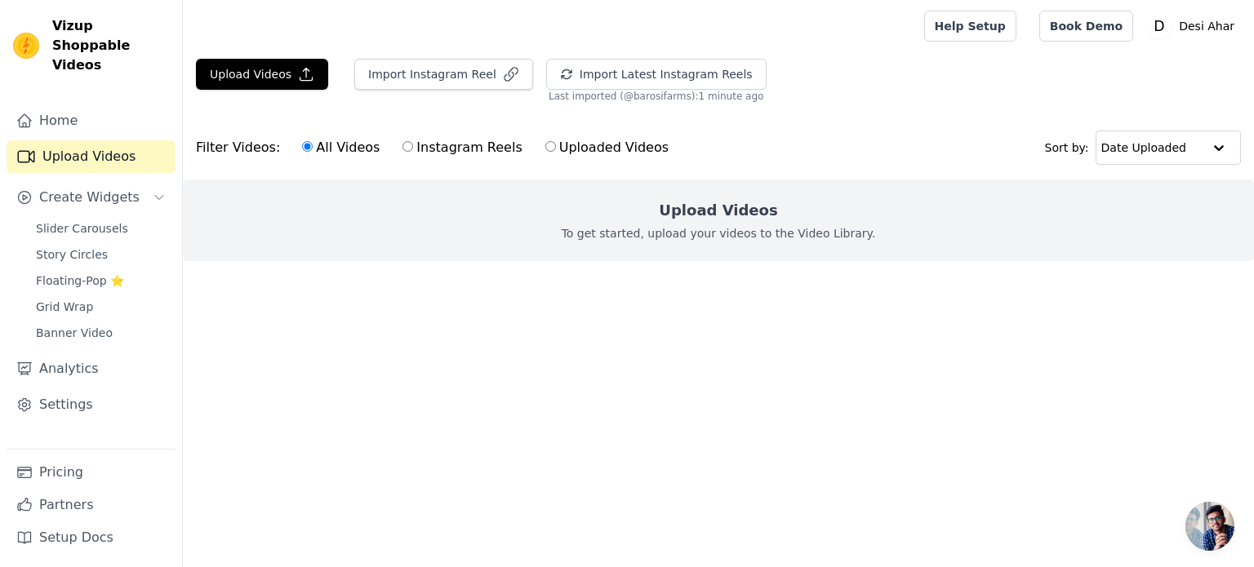
click at [108, 140] on link "Upload Videos" at bounding box center [91, 156] width 169 height 33
click at [92, 220] on span "Slider Carousels" at bounding box center [82, 228] width 92 height 16
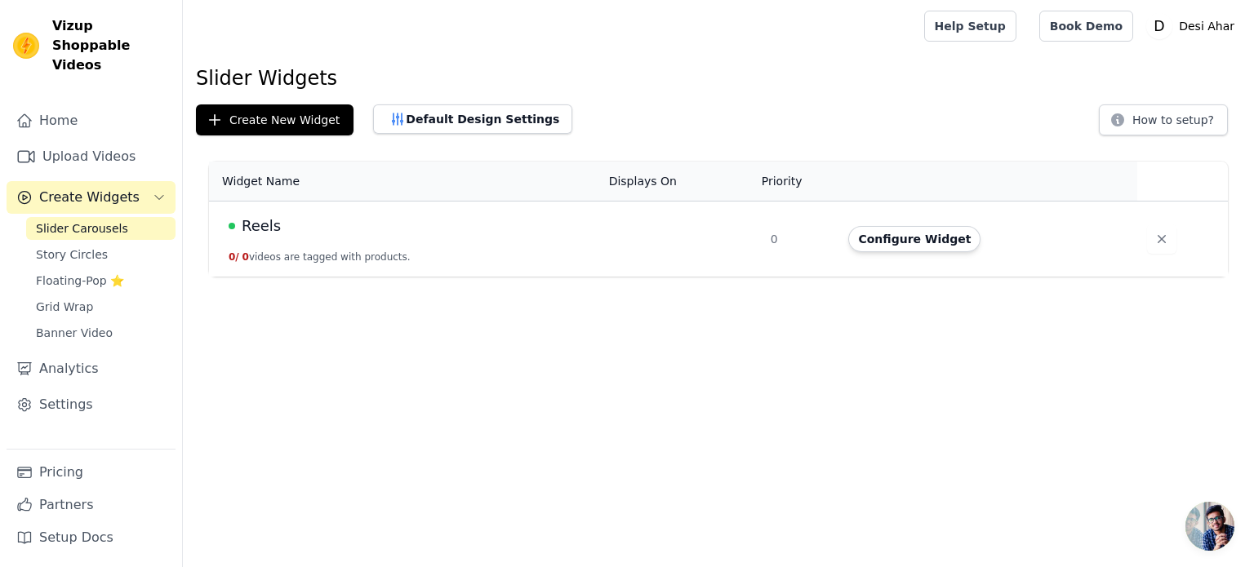
click at [354, 234] on div "Reels" at bounding box center [409, 226] width 361 height 23
click at [300, 117] on button "Create New Widget" at bounding box center [275, 120] width 158 height 31
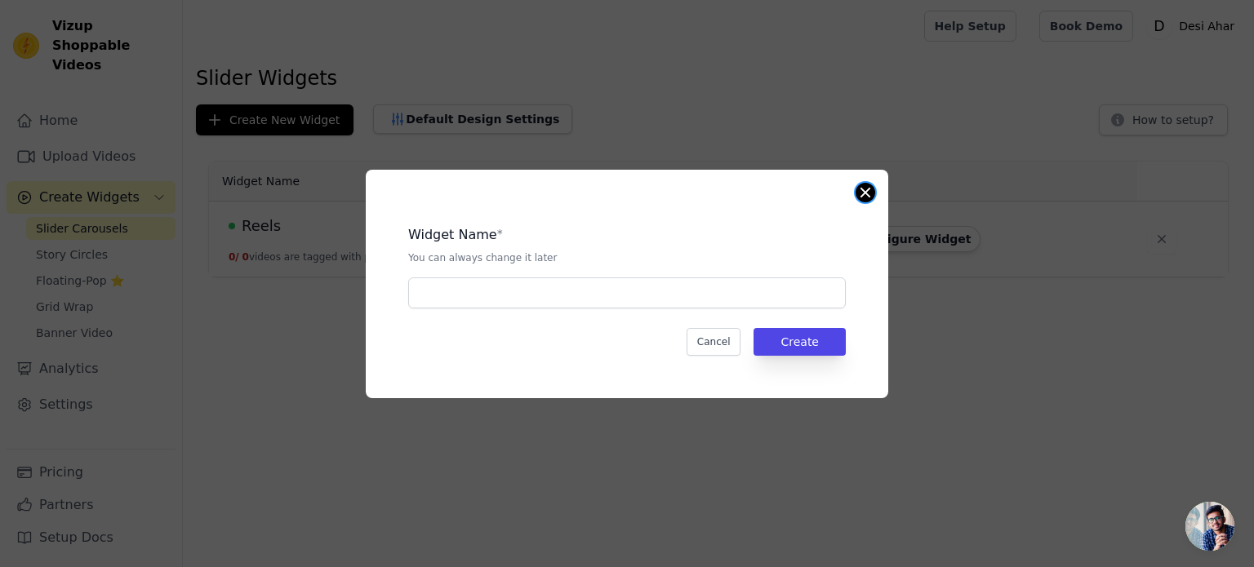
click at [870, 194] on button "Close modal" at bounding box center [866, 193] width 20 height 20
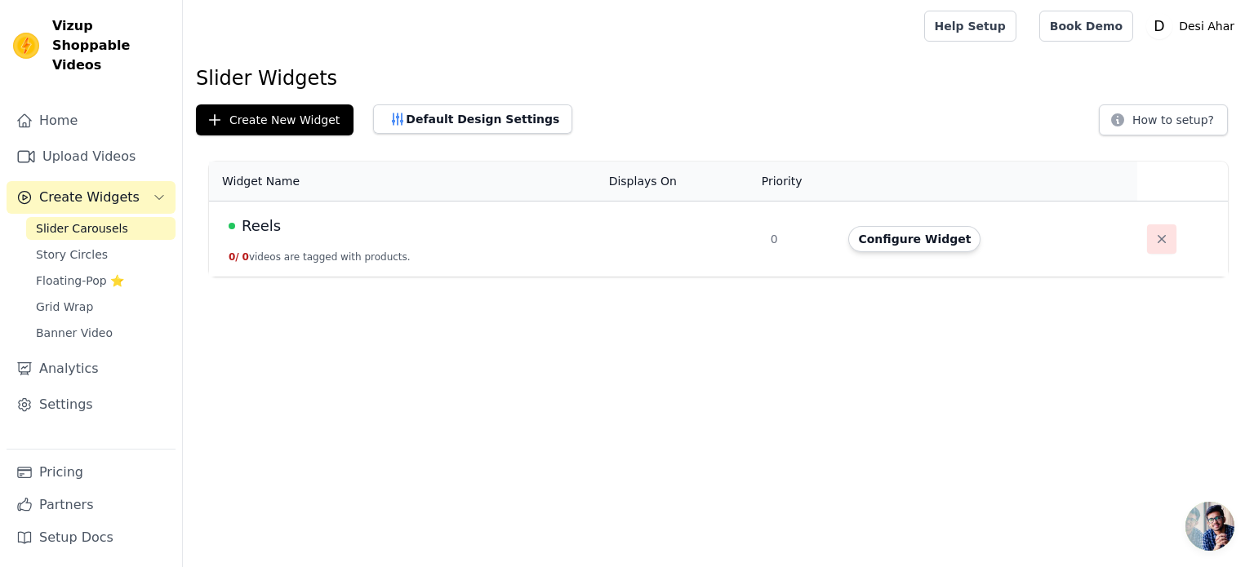
click at [1159, 245] on icon "button" at bounding box center [1162, 239] width 16 height 16
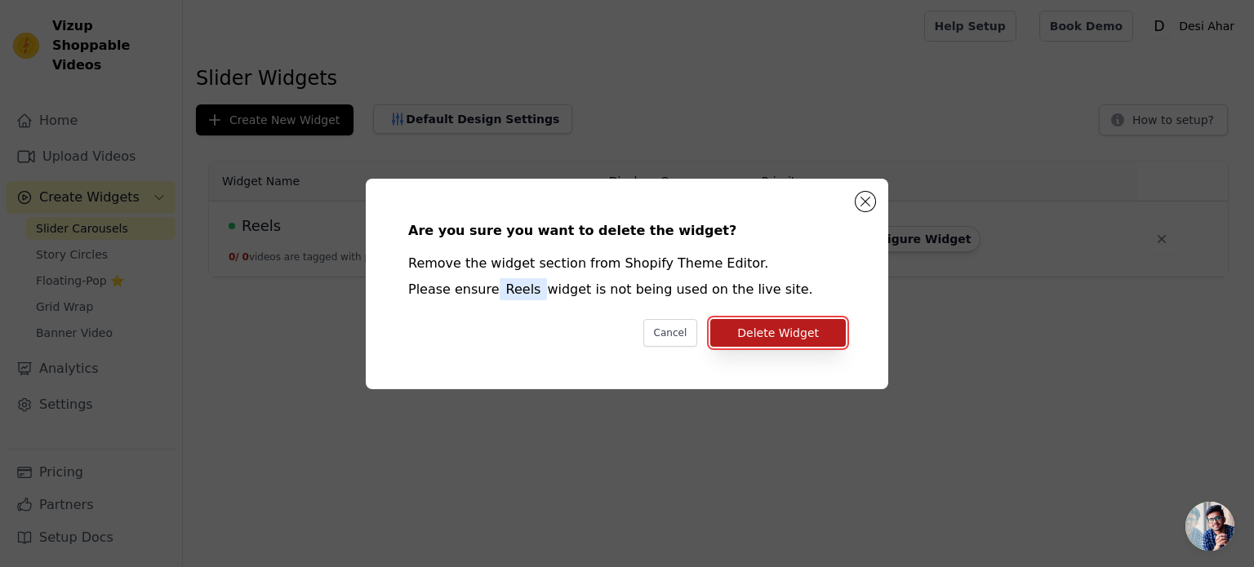
click at [779, 334] on button "Delete Widget" at bounding box center [778, 333] width 136 height 28
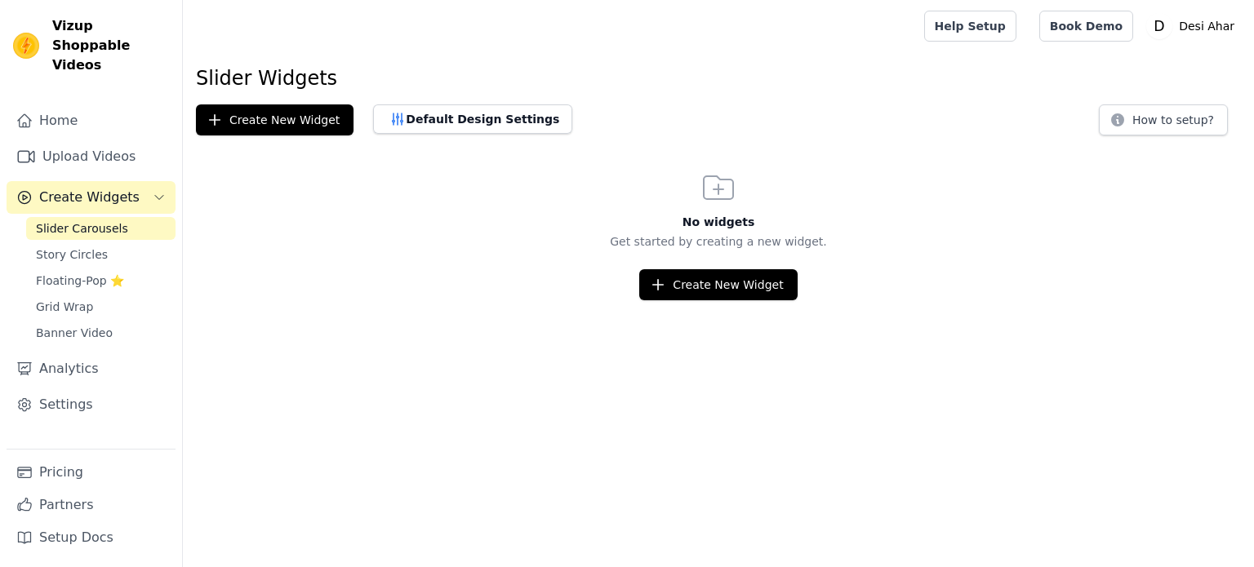
click at [93, 140] on link "Upload Videos" at bounding box center [91, 156] width 169 height 33
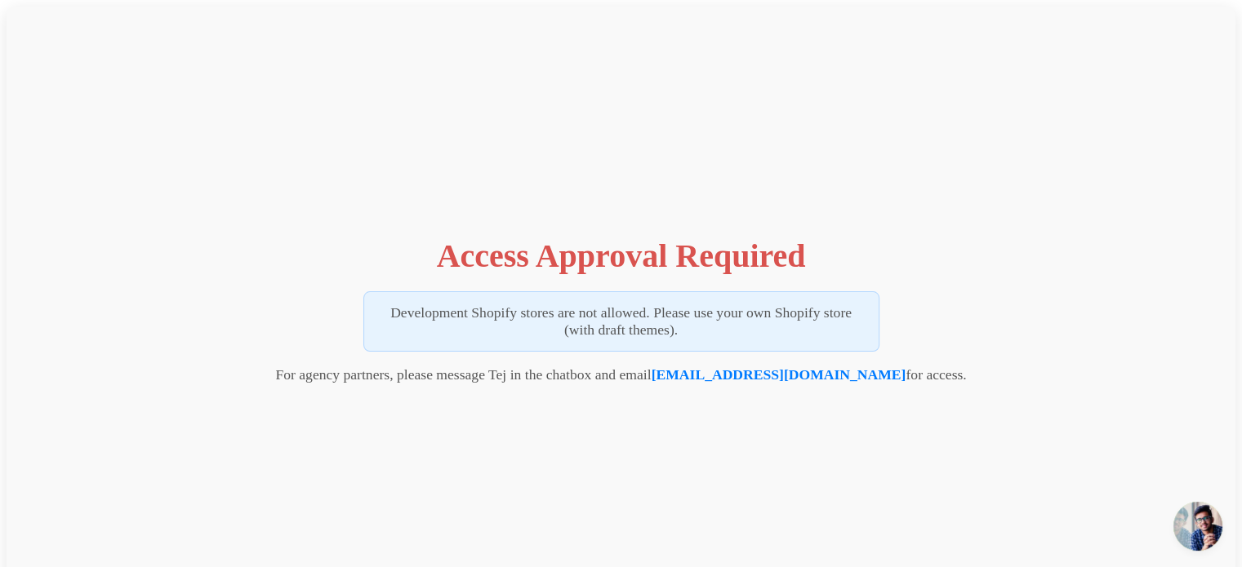
click at [708, 414] on div "Access Approval Required Development Shopify stores are not allowed. Please use…" at bounding box center [621, 307] width 1229 height 600
click at [698, 434] on div "Access Approval Required Development Shopify stores are not allowed. Please use…" at bounding box center [621, 307] width 1229 height 600
click at [510, 346] on p "Development Shopify stores are not allowed. Please use your own Shopify store (…" at bounding box center [621, 321] width 516 height 60
drag, startPoint x: 516, startPoint y: 323, endPoint x: 1016, endPoint y: 314, distance: 499.8
click at [815, 318] on p "Development Shopify stores are not allowed. Please use your own Shopify store (…" at bounding box center [621, 321] width 516 height 60
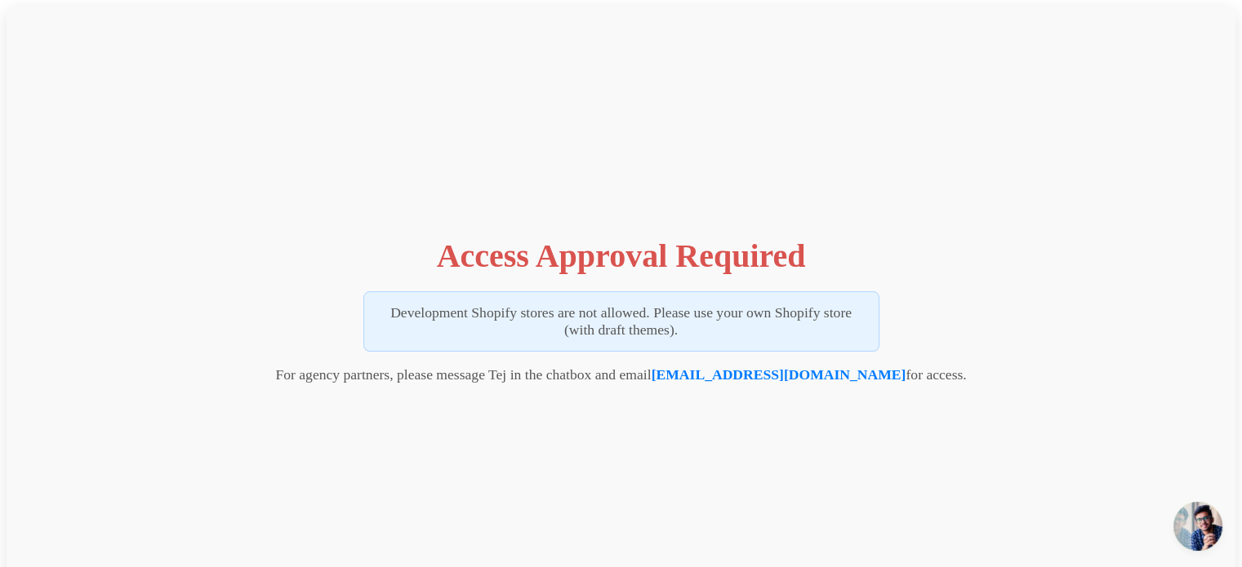
drag, startPoint x: 1016, startPoint y: 314, endPoint x: 1025, endPoint y: 277, distance: 37.8
click at [1017, 313] on div "Access Approval Required Development Shopify stores are not allowed. Please use…" at bounding box center [621, 307] width 1229 height 600
click at [530, 264] on h1 "Access Approval Required" at bounding box center [621, 256] width 369 height 38
drag, startPoint x: 433, startPoint y: 253, endPoint x: 929, endPoint y: 369, distance: 509.8
click at [929, 369] on div "Access Approval Required Development Shopify stores are not allowed. Please use…" at bounding box center [621, 307] width 1229 height 600
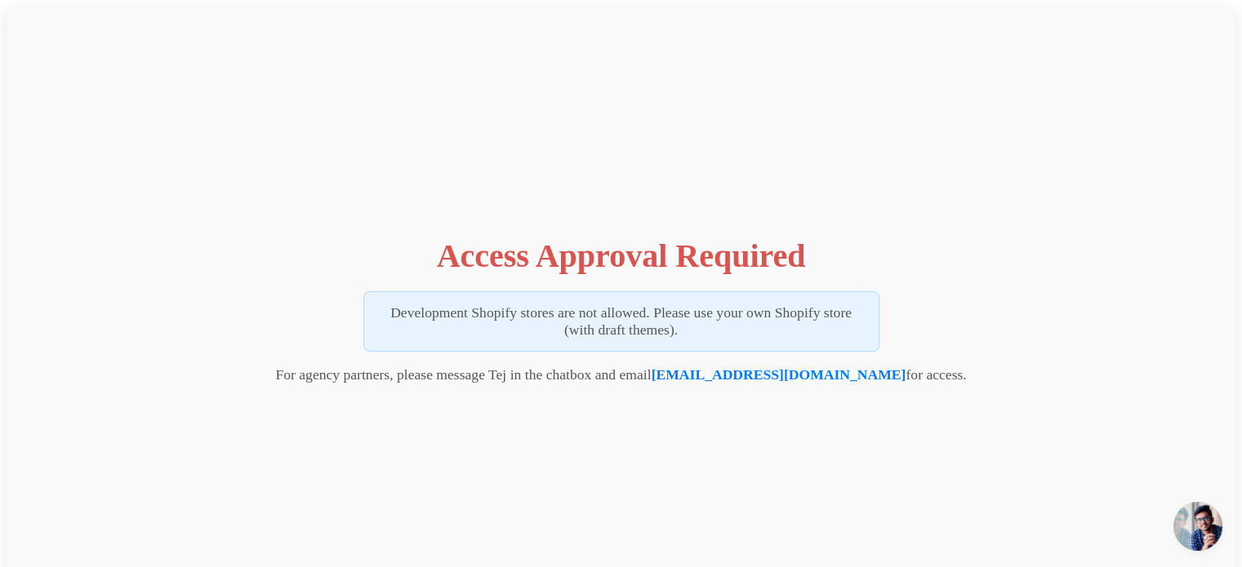
copy div "Access Approval Required Development Shopify stores are not allowed. Please use…"
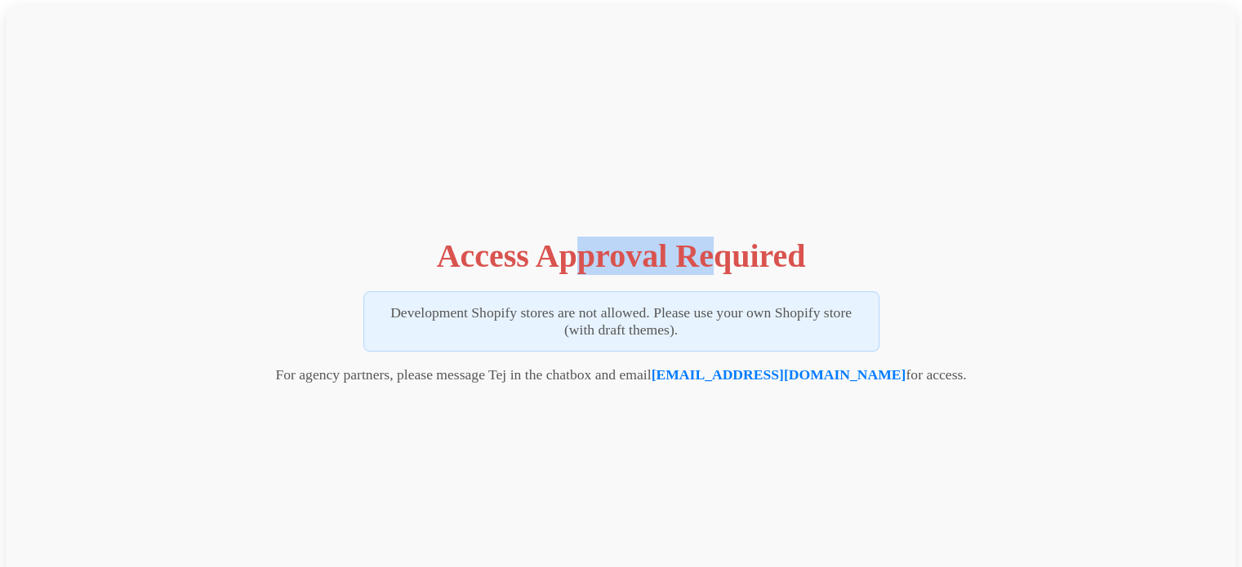
drag, startPoint x: 583, startPoint y: 215, endPoint x: 707, endPoint y: 247, distance: 128.1
click at [707, 247] on div "Access Approval Required Development Shopify stores are not allowed. Please use…" at bounding box center [621, 307] width 1229 height 600
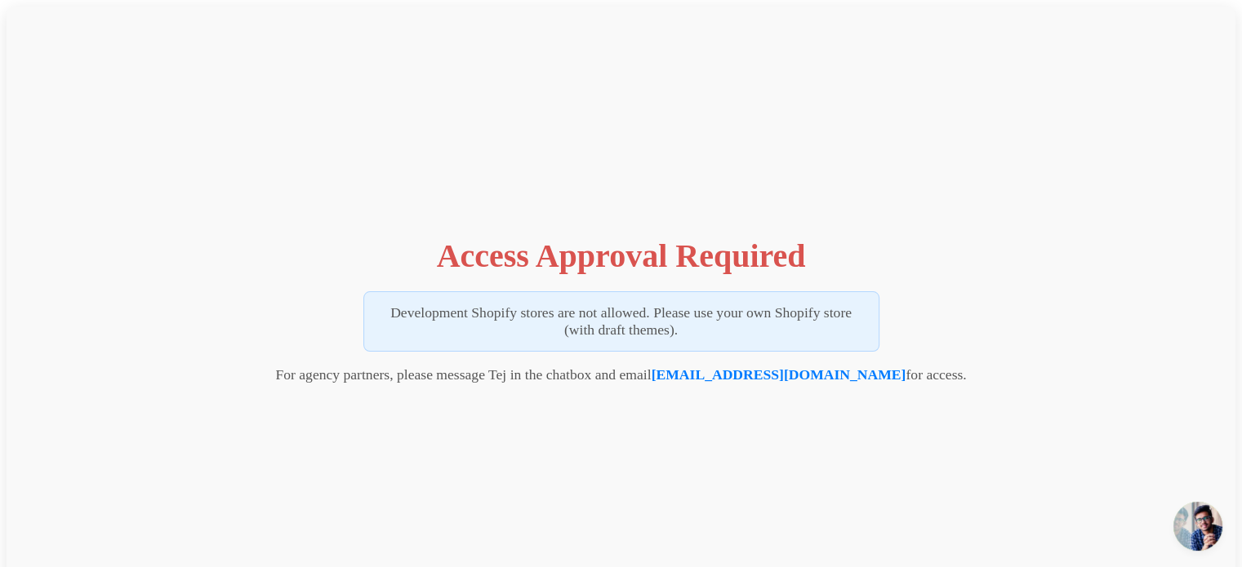
click at [953, 283] on div "Access Approval Required Development Shopify stores are not allowed. Please use…" at bounding box center [621, 307] width 1229 height 600
drag, startPoint x: 393, startPoint y: 380, endPoint x: 532, endPoint y: 377, distance: 139.6
click at [532, 377] on p "For agency partners, please message Tej in the chatbox and email [EMAIL_ADDRESS…" at bounding box center [620, 375] width 691 height 17
click at [572, 376] on p "For agency partners, please message Tej in the chatbox and email tej@vizupcomme…" at bounding box center [620, 375] width 691 height 17
click at [959, 302] on div "Access Approval Required Development Shopify stores are not allowed. Please use…" at bounding box center [621, 307] width 1229 height 600
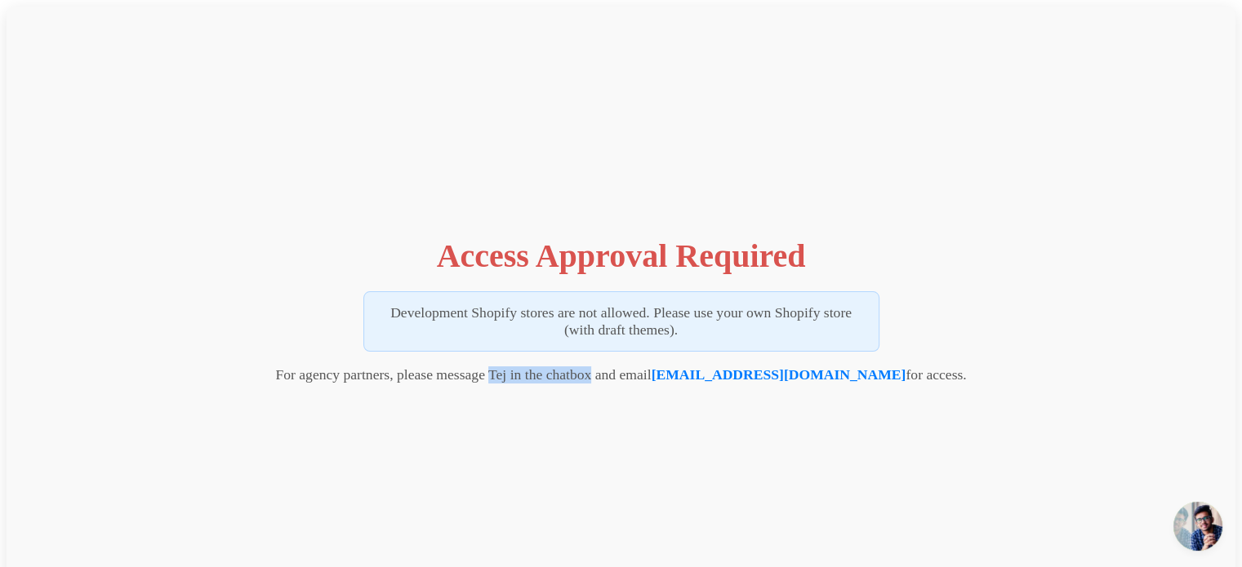
drag, startPoint x: 567, startPoint y: 379, endPoint x: 636, endPoint y: 379, distance: 69.4
click at [636, 379] on p "For agency partners, please message Tej in the chatbox and email tej@vizupcomme…" at bounding box center [620, 375] width 691 height 17
click at [886, 441] on div "Access Approval Required Development Shopify stores are not allowed. Please use…" at bounding box center [621, 307] width 1229 height 600
drag, startPoint x: 698, startPoint y: 385, endPoint x: 737, endPoint y: 392, distance: 39.7
click at [737, 392] on div "Access Approval Required Development Shopify stores are not allowed. Please use…" at bounding box center [621, 307] width 1229 height 600
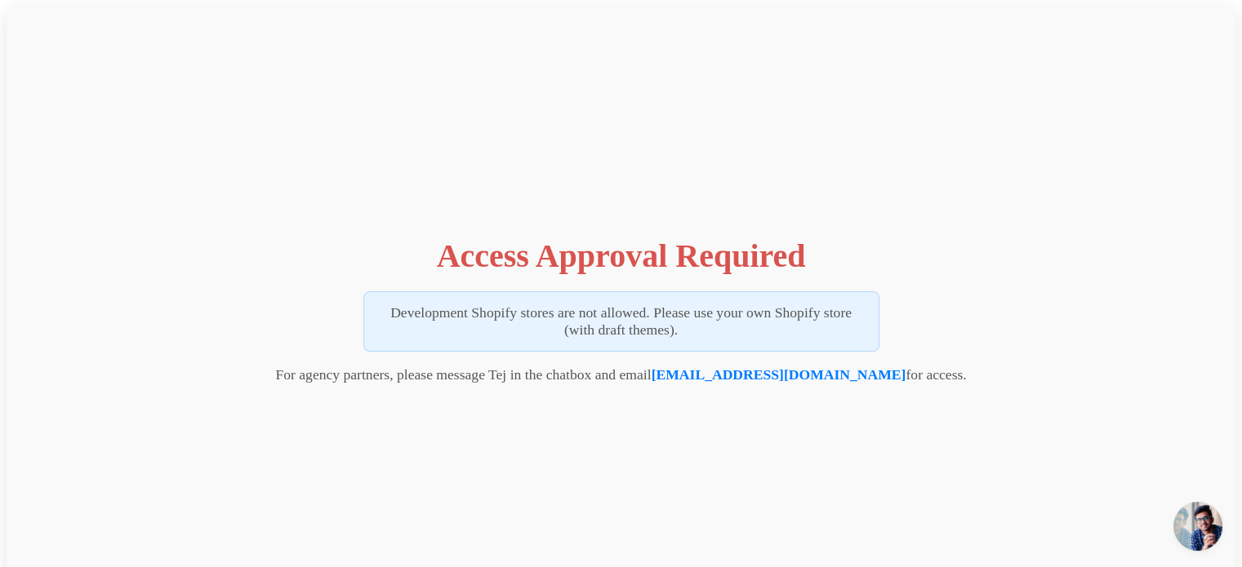
click at [745, 404] on div "Access Approval Required Development Shopify stores are not allowed. Please use…" at bounding box center [621, 307] width 1229 height 600
drag, startPoint x: 704, startPoint y: 386, endPoint x: 855, endPoint y: 393, distance: 151.2
click at [855, 393] on div "Access Approval Required Development Shopify stores are not allowed. Please use…" at bounding box center [621, 307] width 1229 height 600
copy link "ej@vizupcommerce.com"
click at [1006, 287] on div "Access Approval Required Development Shopify stores are not allowed. Please use…" at bounding box center [621, 307] width 1229 height 600
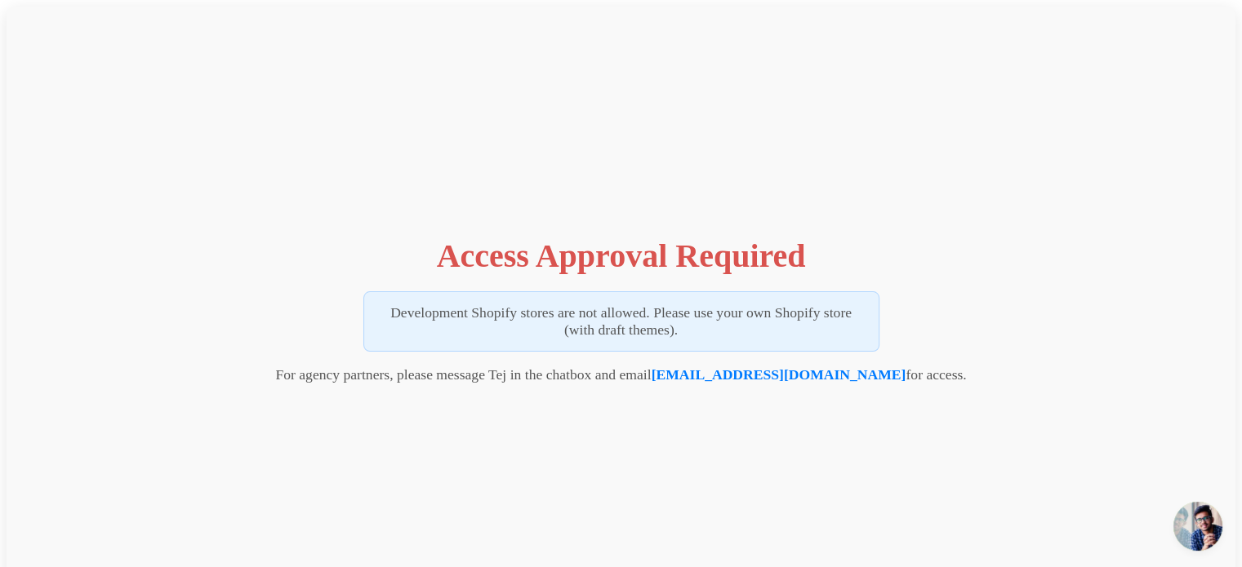
click at [615, 251] on h1 "Access Approval Required" at bounding box center [621, 256] width 369 height 38
drag, startPoint x: 705, startPoint y: 284, endPoint x: 740, endPoint y: 284, distance: 34.3
click at [740, 284] on div "Access Approval Required Development Shopify stores are not allowed. Please use…" at bounding box center [621, 307] width 1229 height 600
drag, startPoint x: 763, startPoint y: 306, endPoint x: 646, endPoint y: 334, distance: 120.8
click at [752, 309] on p "Development Shopify stores are not allowed. Please use your own Shopify store (…" at bounding box center [621, 321] width 516 height 60
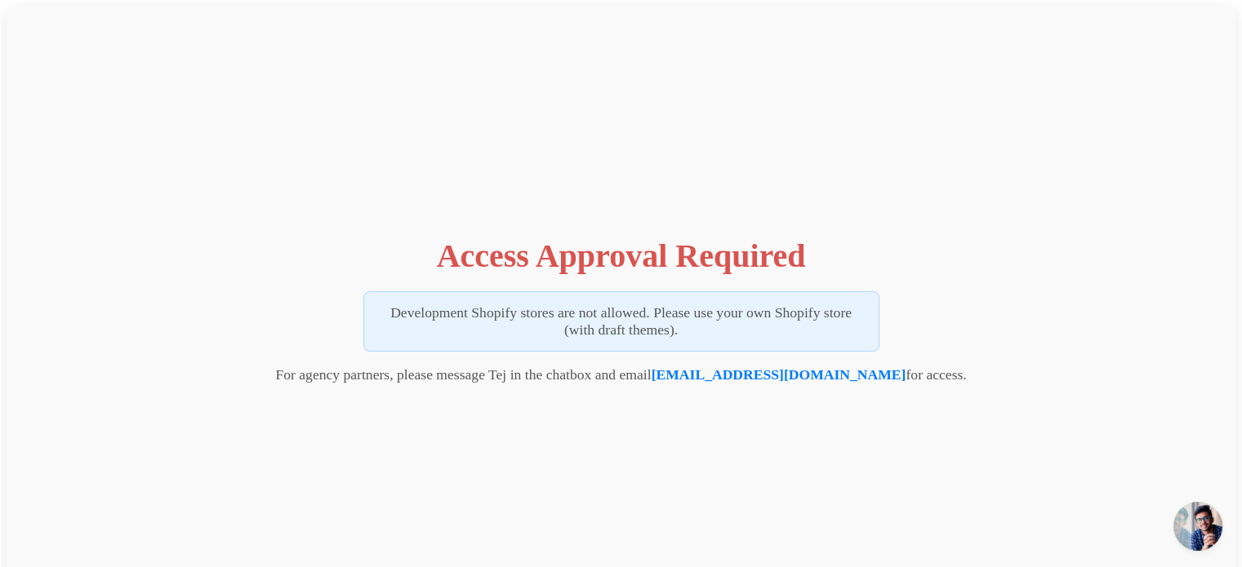
click at [643, 334] on p "Development Shopify stores are not allowed. Please use your own Shopify store (…" at bounding box center [621, 321] width 516 height 60
click at [823, 293] on p "Development Shopify stores are not allowed. Please use your own Shopify store (…" at bounding box center [621, 321] width 516 height 60
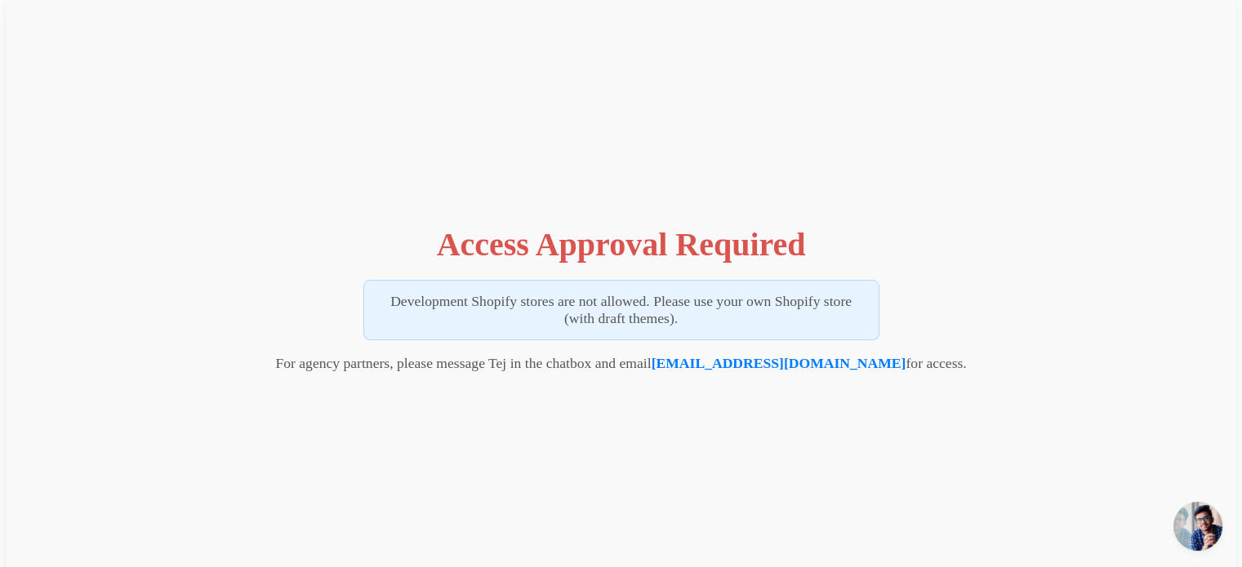
scroll to position [46, 0]
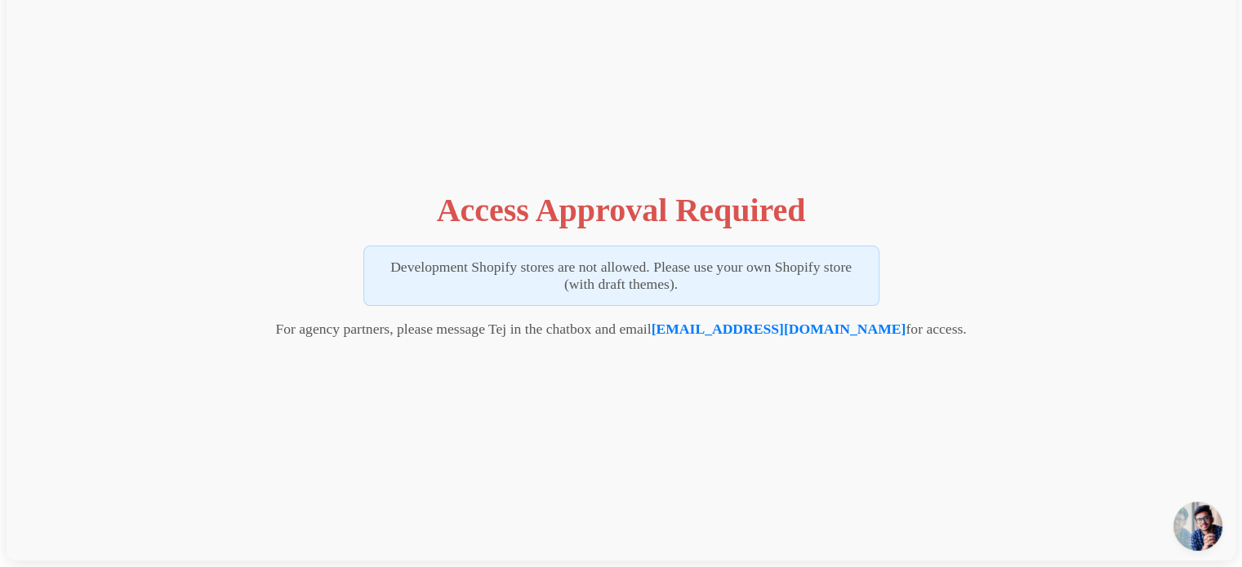
click at [785, 171] on div "Access Approval Required Development Shopify stores are not allowed. Please use…" at bounding box center [621, 261] width 1229 height 600
click at [592, 126] on div "Access Approval Required Development Shopify stores are not allowed. Please use…" at bounding box center [621, 261] width 1229 height 600
drag, startPoint x: 438, startPoint y: 212, endPoint x: 1058, endPoint y: 343, distance: 634.2
click at [1058, 343] on div "Access Approval Required Development Shopify stores are not allowed. Please use…" at bounding box center [621, 261] width 1229 height 600
copy div "Access Approval Required Development Shopify stores are not allowed. Please use…"
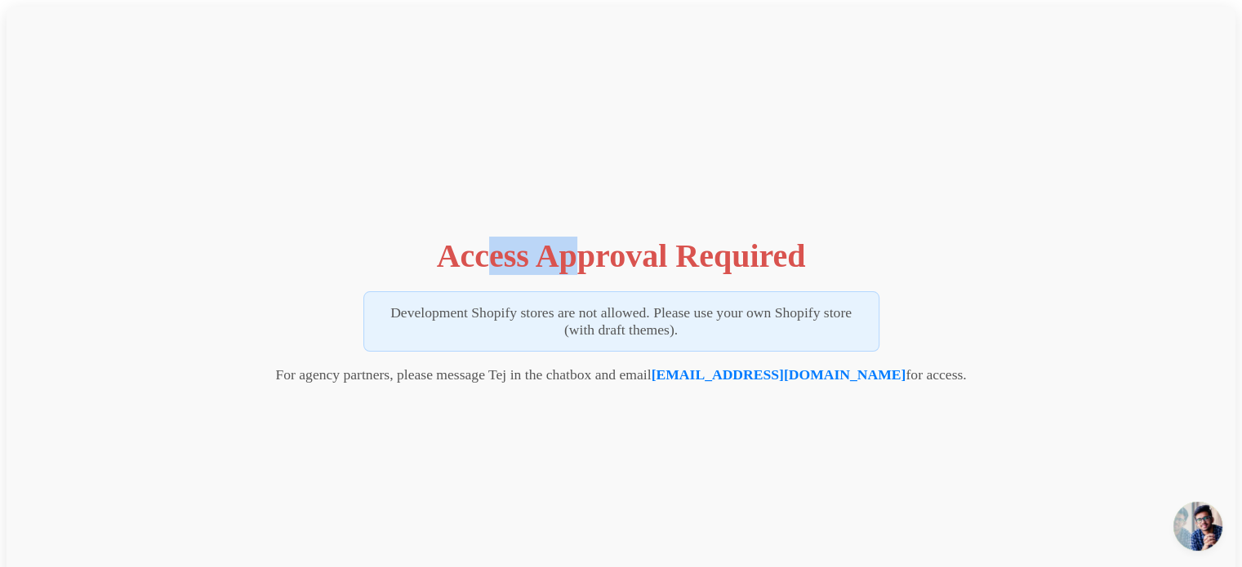
drag, startPoint x: 545, startPoint y: 264, endPoint x: 591, endPoint y: 257, distance: 46.2
click at [591, 257] on h1 "Access Approval Required" at bounding box center [621, 256] width 369 height 38
click at [477, 254] on h1 "Access Approval Required" at bounding box center [621, 256] width 369 height 38
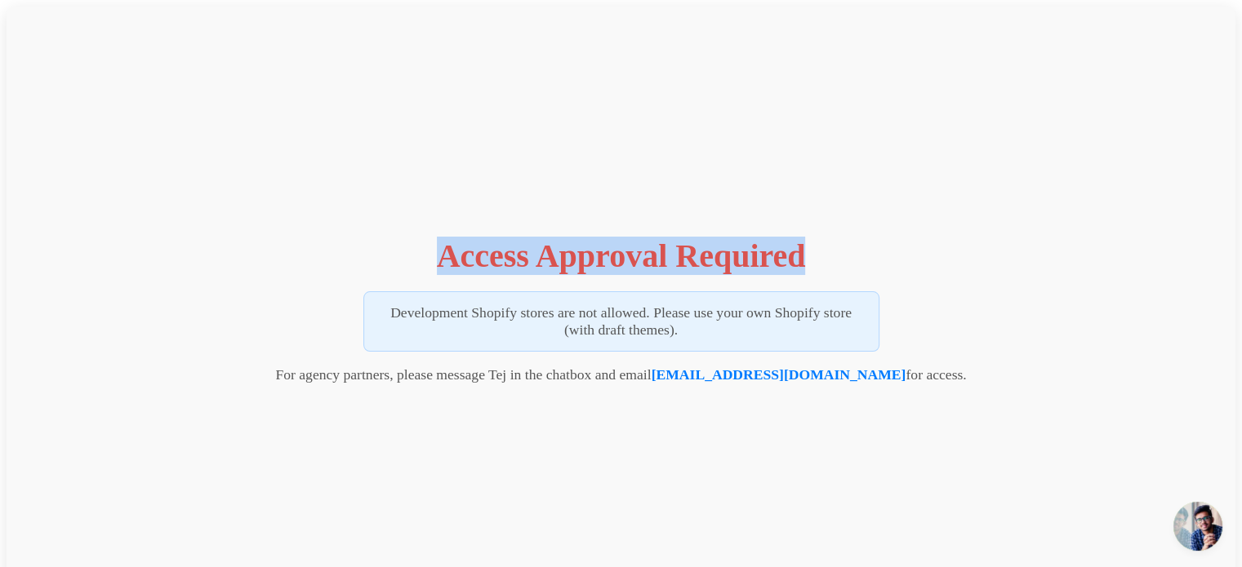
drag, startPoint x: 444, startPoint y: 254, endPoint x: 821, endPoint y: 233, distance: 377.0
click at [821, 233] on div "Access Approval Required Development Shopify stores are not allowed. Please use…" at bounding box center [621, 307] width 1229 height 600
copy h1 "Access Approval Required"
